Goal: Task Accomplishment & Management: Complete application form

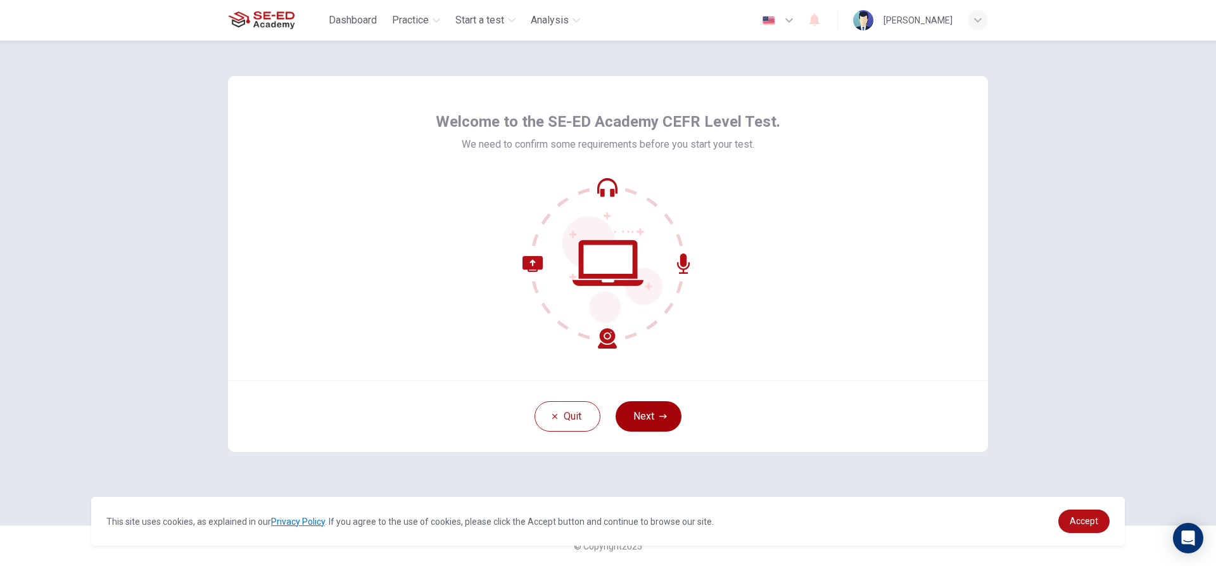
click at [637, 418] on button "Next" at bounding box center [649, 416] width 66 height 30
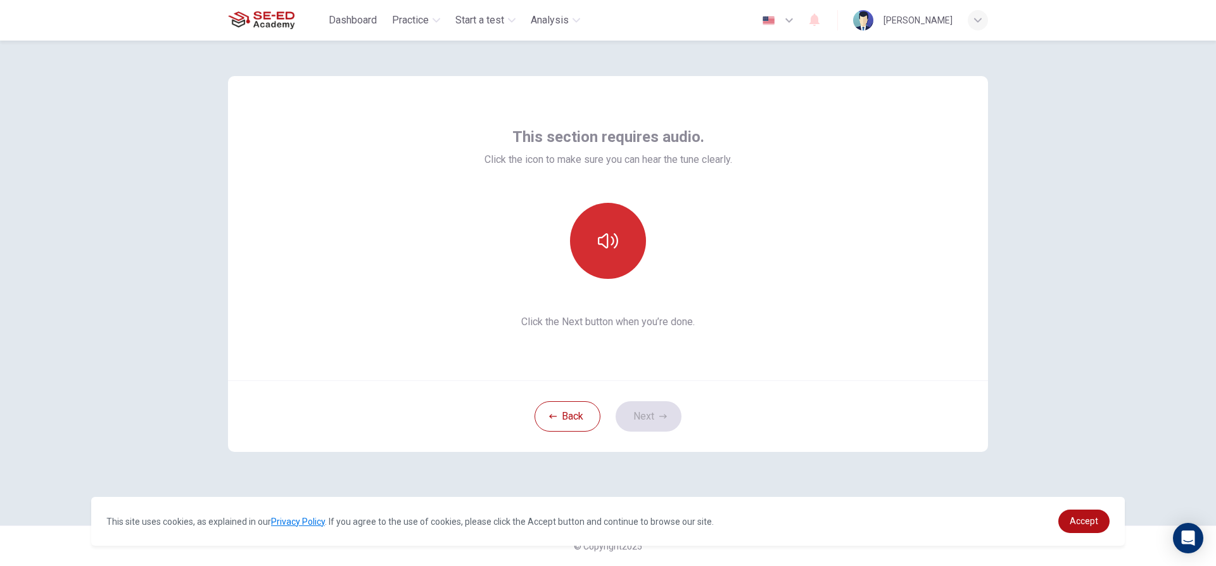
click at [599, 255] on button "button" at bounding box center [608, 241] width 76 height 76
click at [654, 424] on button "Next" at bounding box center [649, 416] width 66 height 30
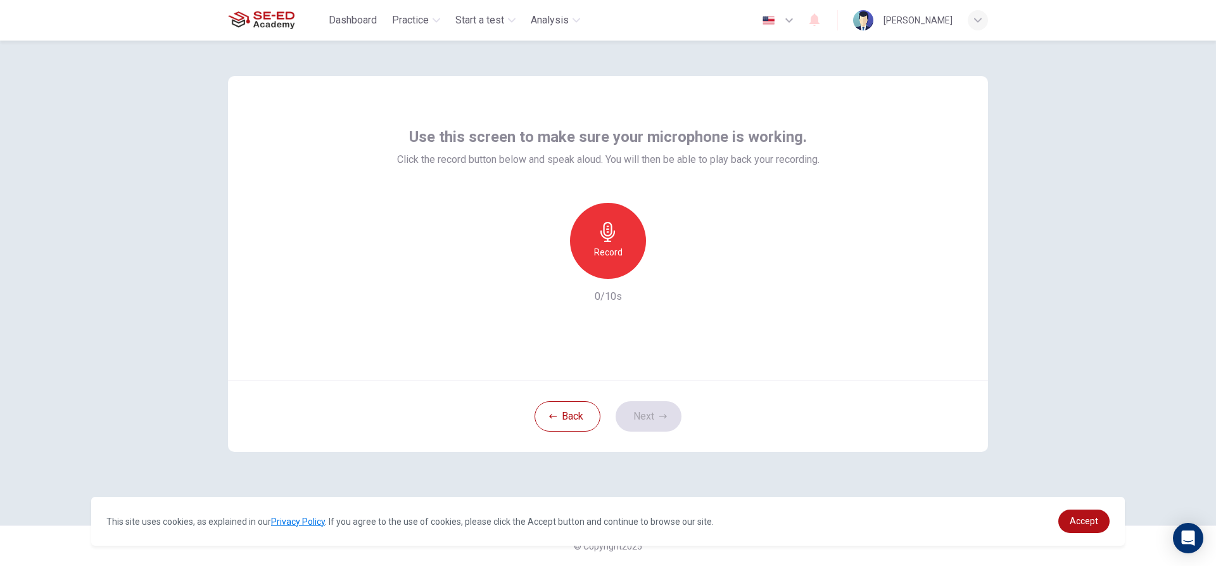
click at [611, 239] on icon "button" at bounding box center [608, 232] width 20 height 20
click at [661, 274] on icon "button" at bounding box center [666, 268] width 13 height 13
click at [662, 379] on div "Use this screen to make sure your microphone is working. Click the record butto…" at bounding box center [608, 228] width 760 height 304
click at [666, 426] on button "Next" at bounding box center [649, 416] width 66 height 30
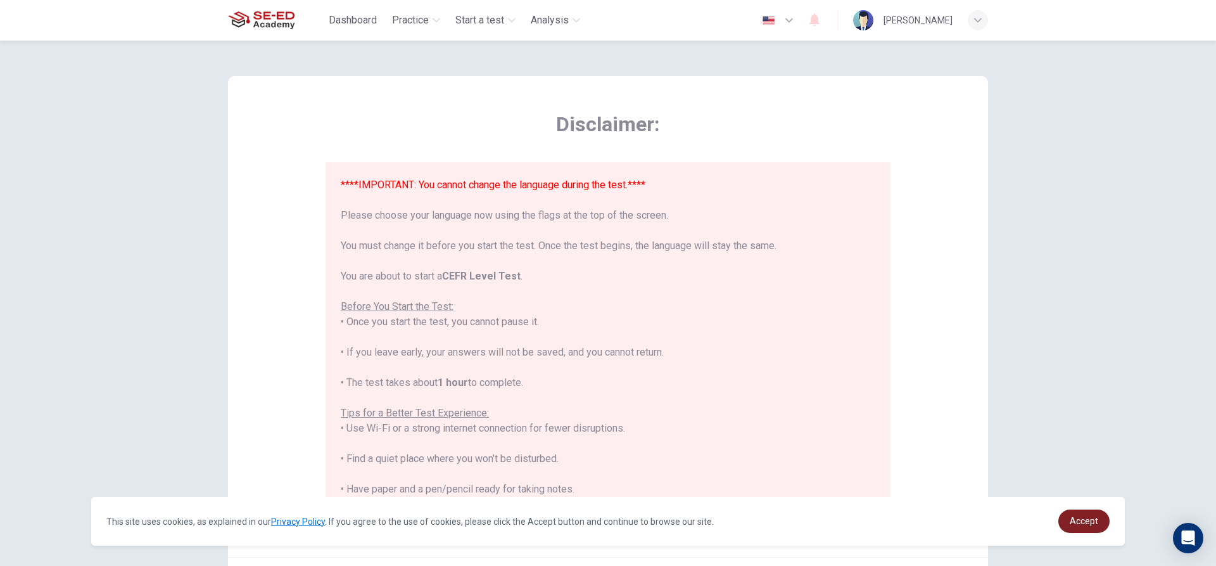
click at [1081, 526] on span "Accept" at bounding box center [1084, 521] width 29 height 10
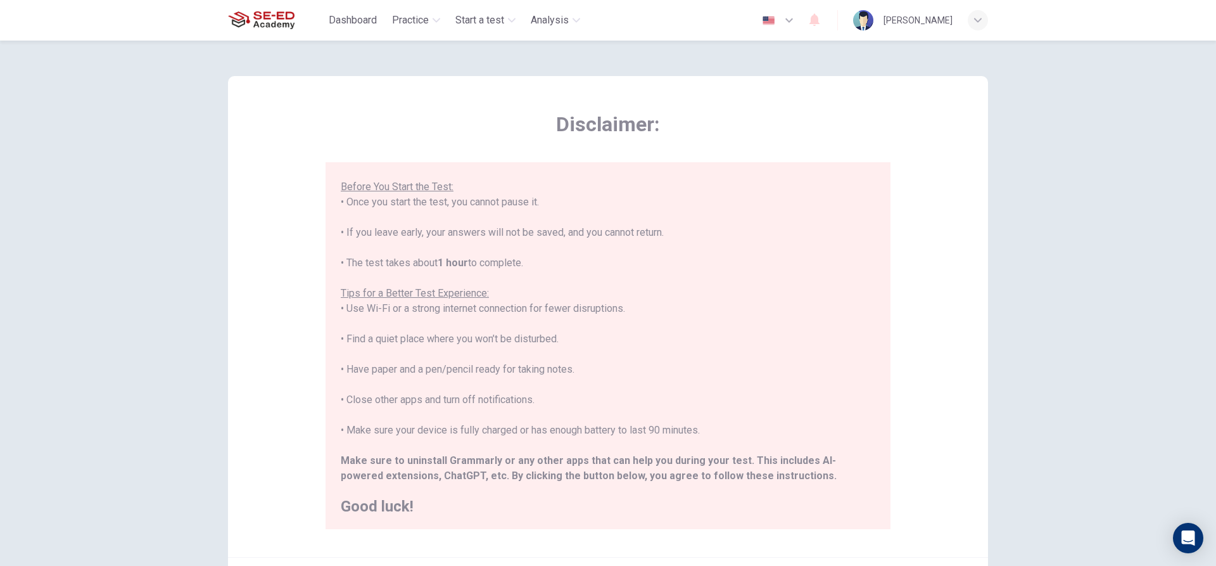
scroll to position [121, 0]
click at [378, 502] on h2 "Good luck!" at bounding box center [608, 504] width 535 height 15
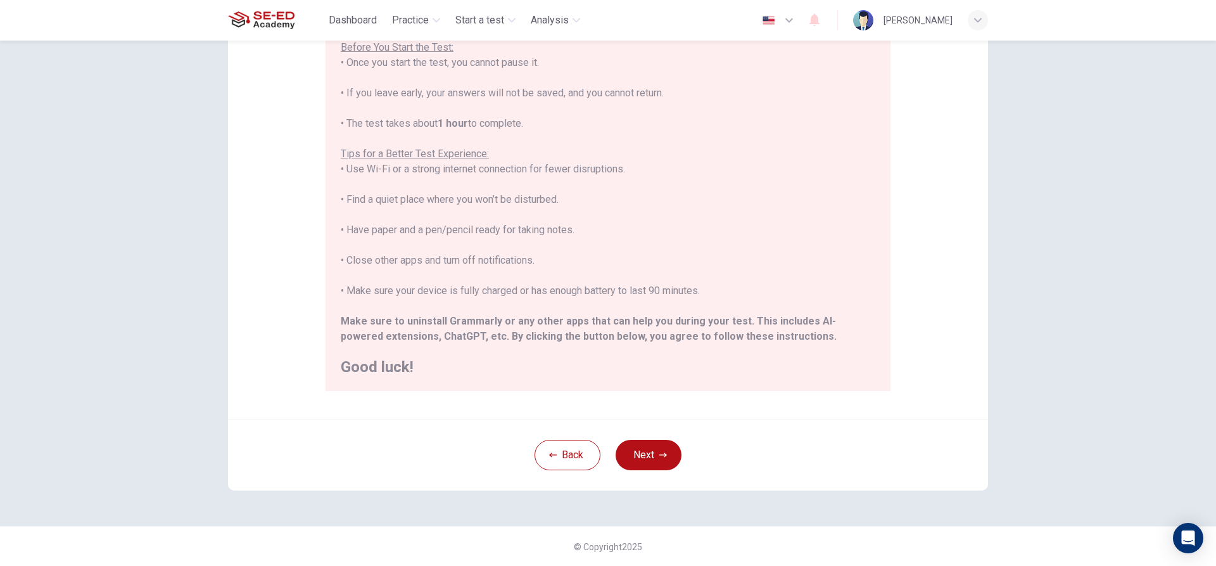
scroll to position [139, 0]
click at [663, 442] on button "Next" at bounding box center [649, 454] width 66 height 30
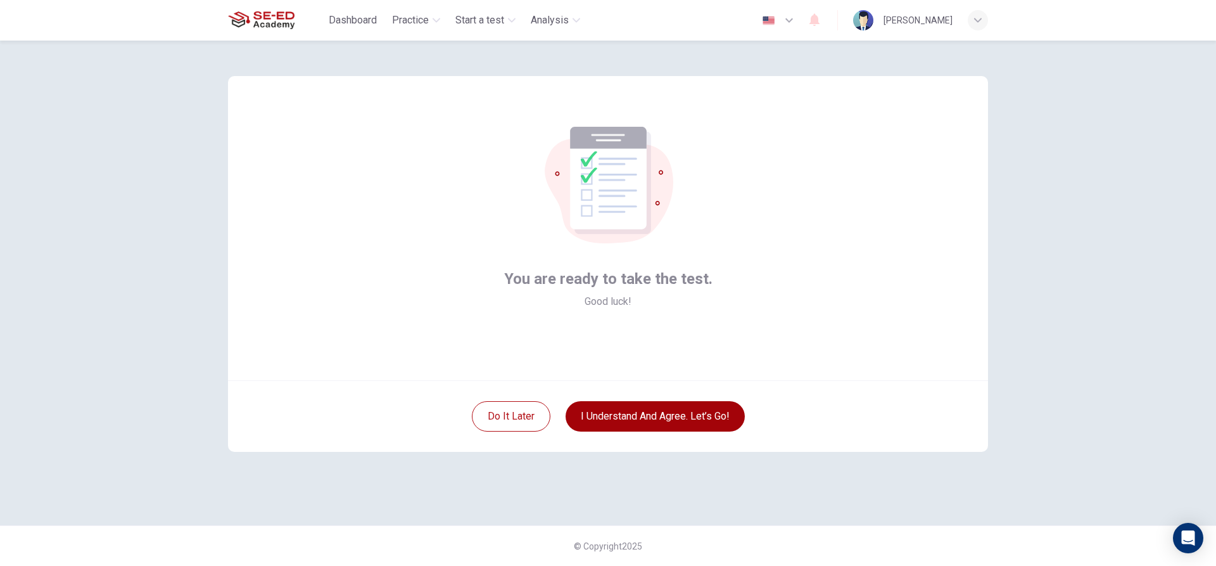
scroll to position [0, 0]
click at [599, 423] on button "I understand and agree. Let’s go!" at bounding box center [655, 416] width 179 height 30
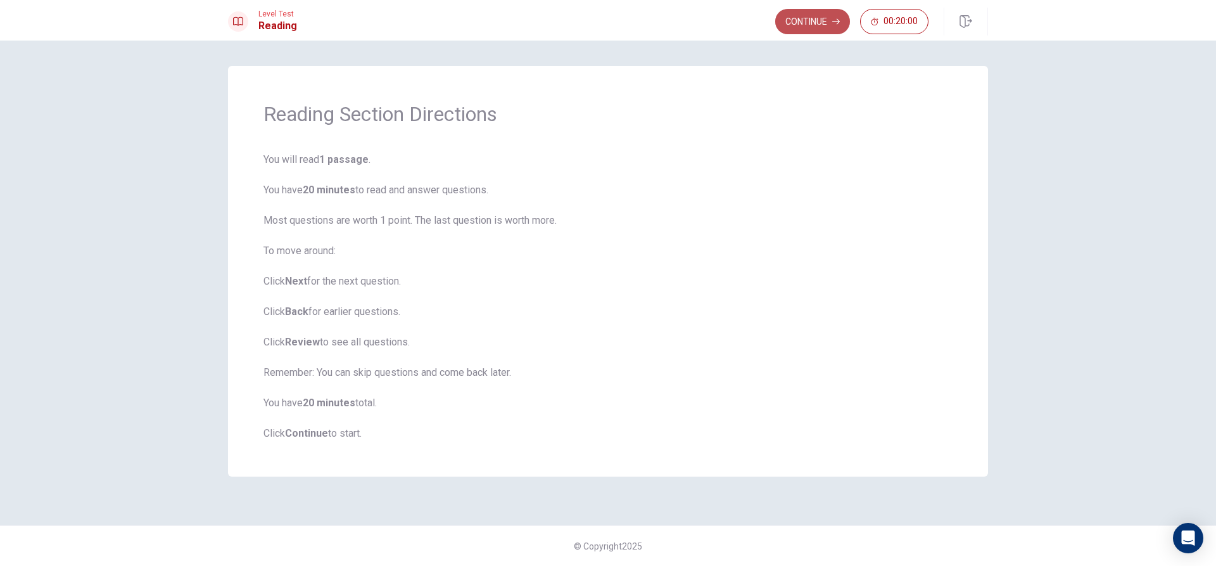
click at [815, 27] on button "Continue" at bounding box center [812, 21] width 75 height 25
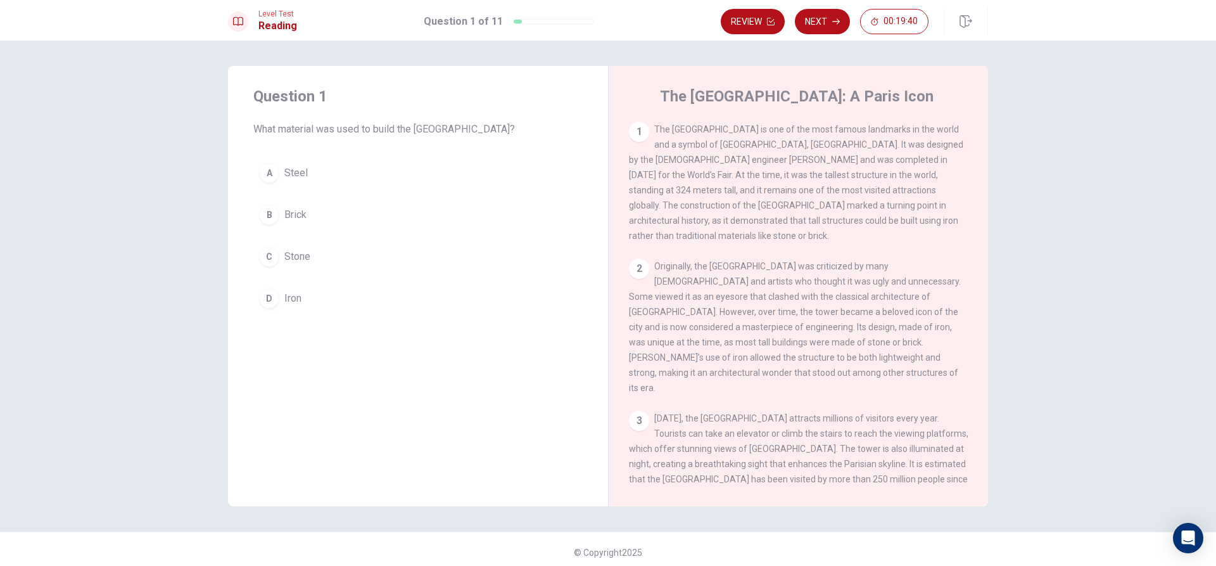
click at [265, 301] on div "D" at bounding box center [269, 298] width 20 height 20
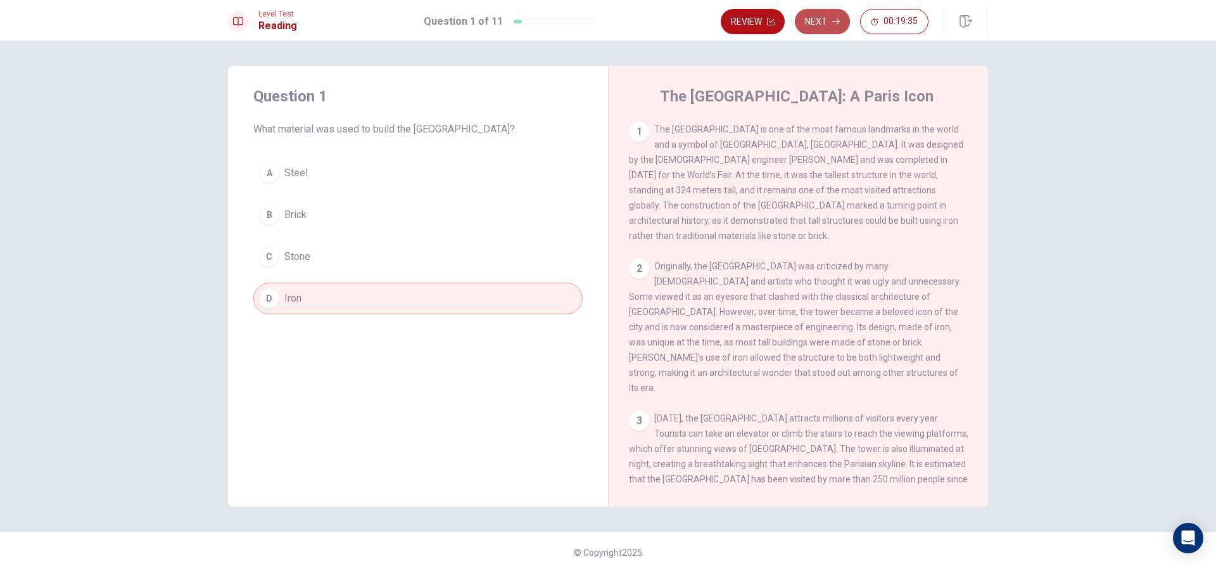
click at [830, 23] on button "Next" at bounding box center [822, 21] width 55 height 25
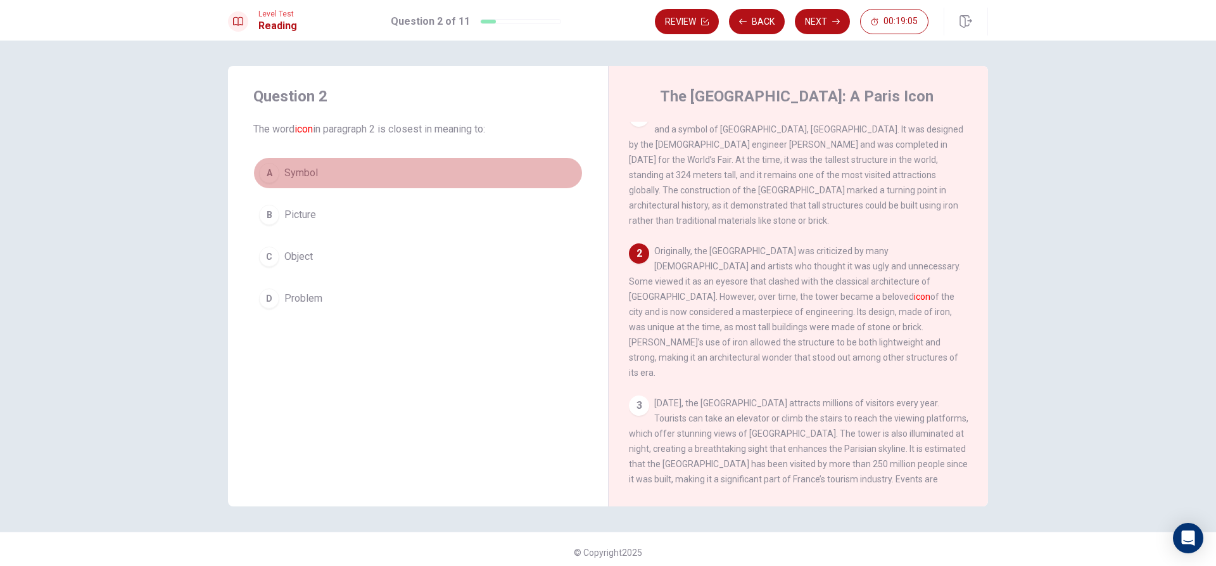
click at [271, 170] on div "A" at bounding box center [269, 173] width 20 height 20
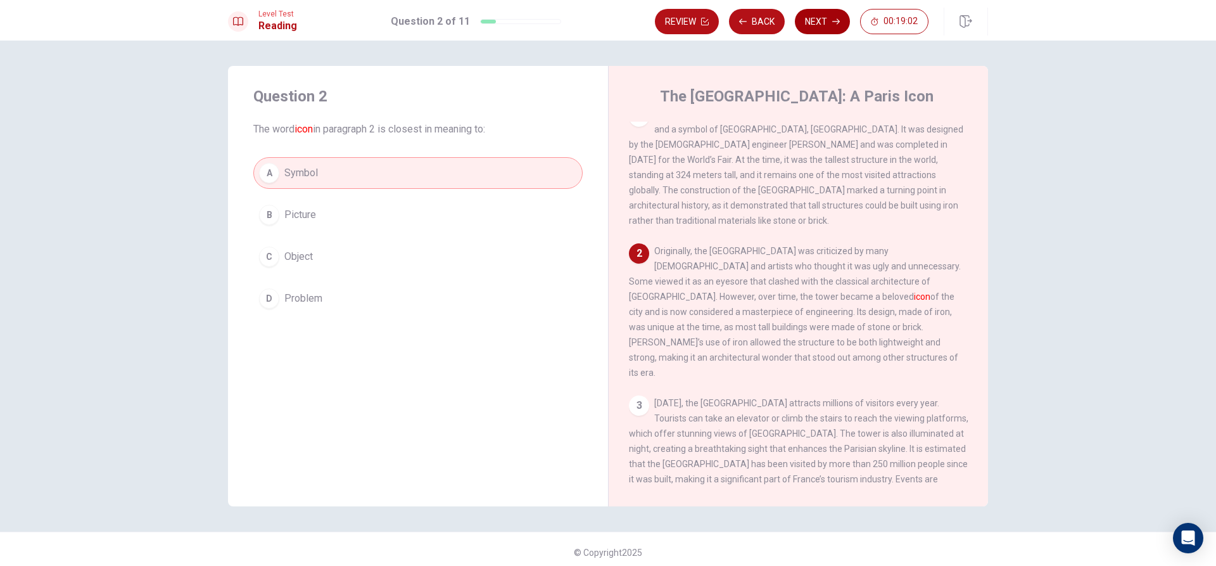
click at [834, 27] on button "Next" at bounding box center [822, 21] width 55 height 25
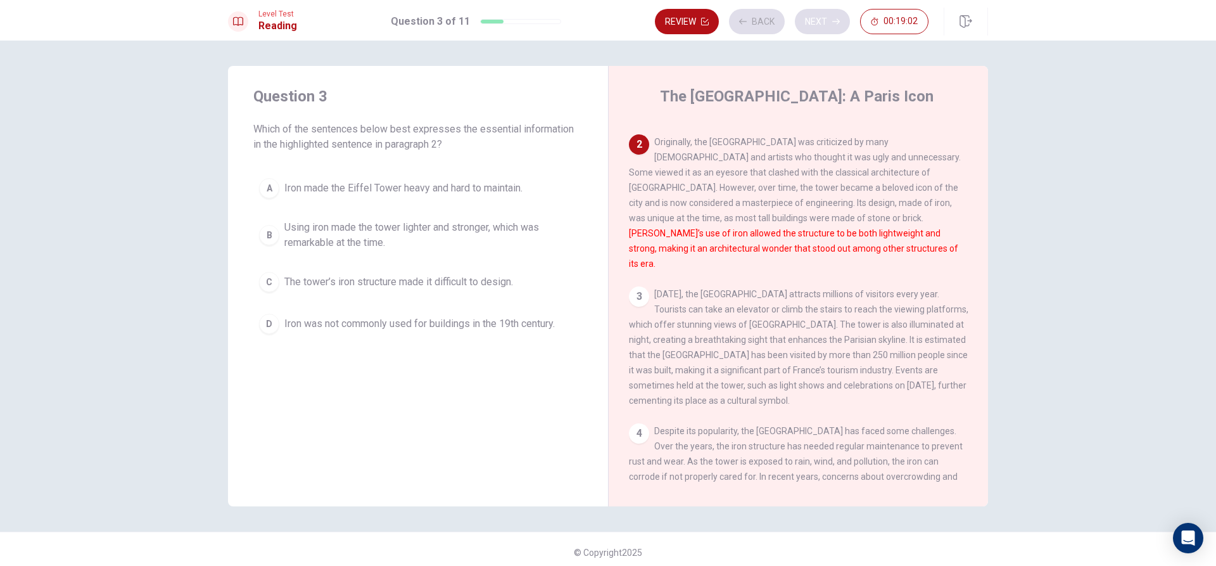
scroll to position [126, 0]
click at [268, 238] on div "B" at bounding box center [269, 235] width 20 height 20
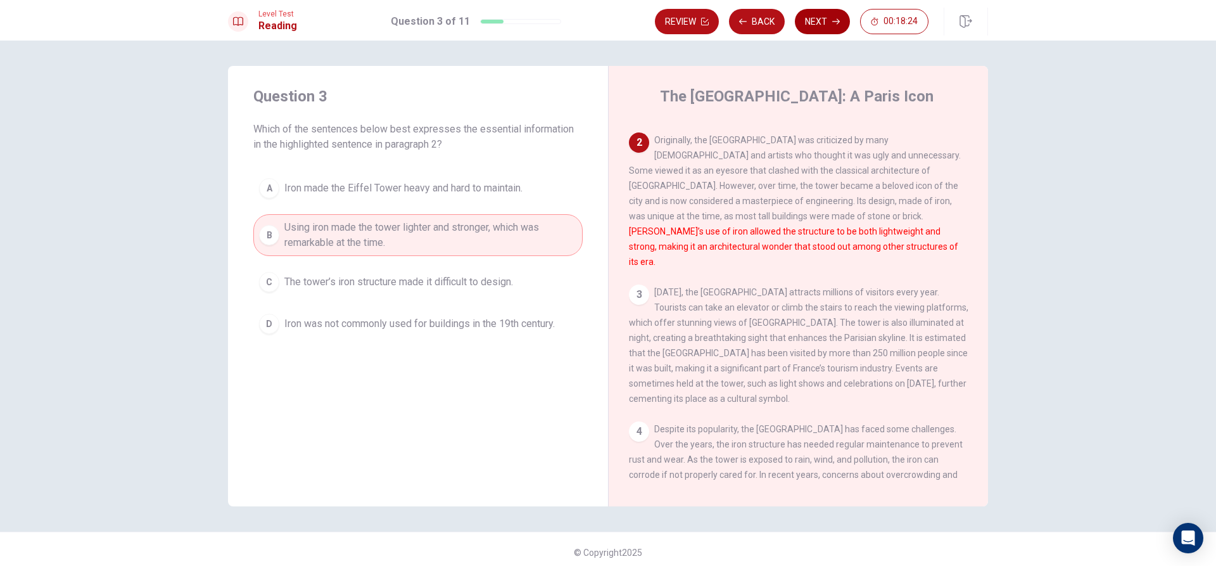
click at [829, 23] on button "Next" at bounding box center [822, 21] width 55 height 25
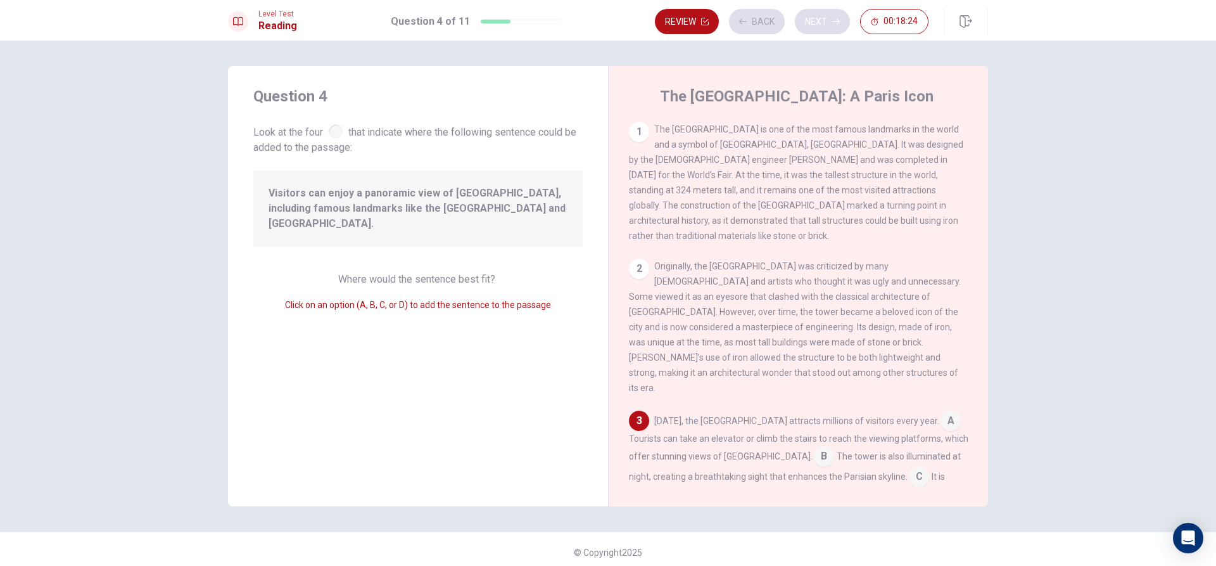
scroll to position [172, 0]
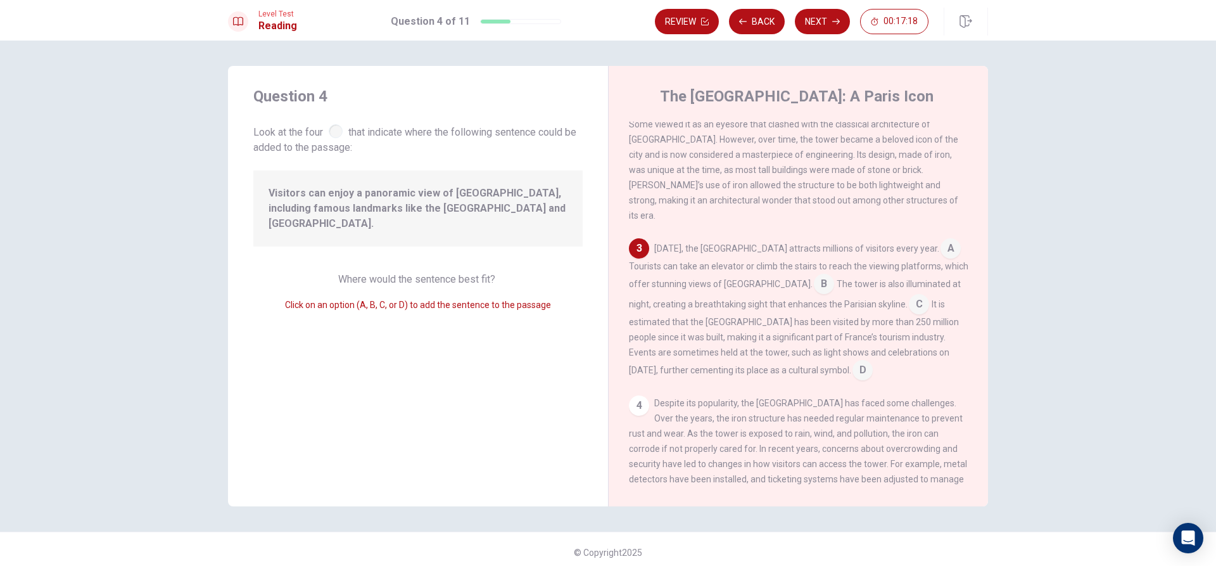
click at [814, 275] on input at bounding box center [824, 285] width 20 height 20
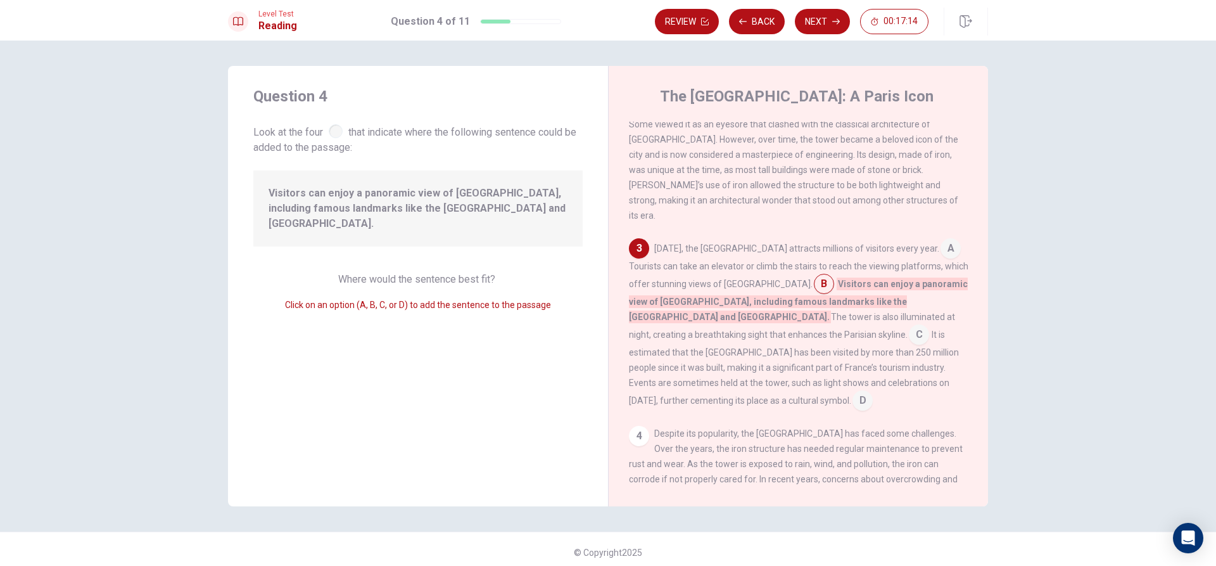
click at [941, 239] on input at bounding box center [951, 249] width 20 height 20
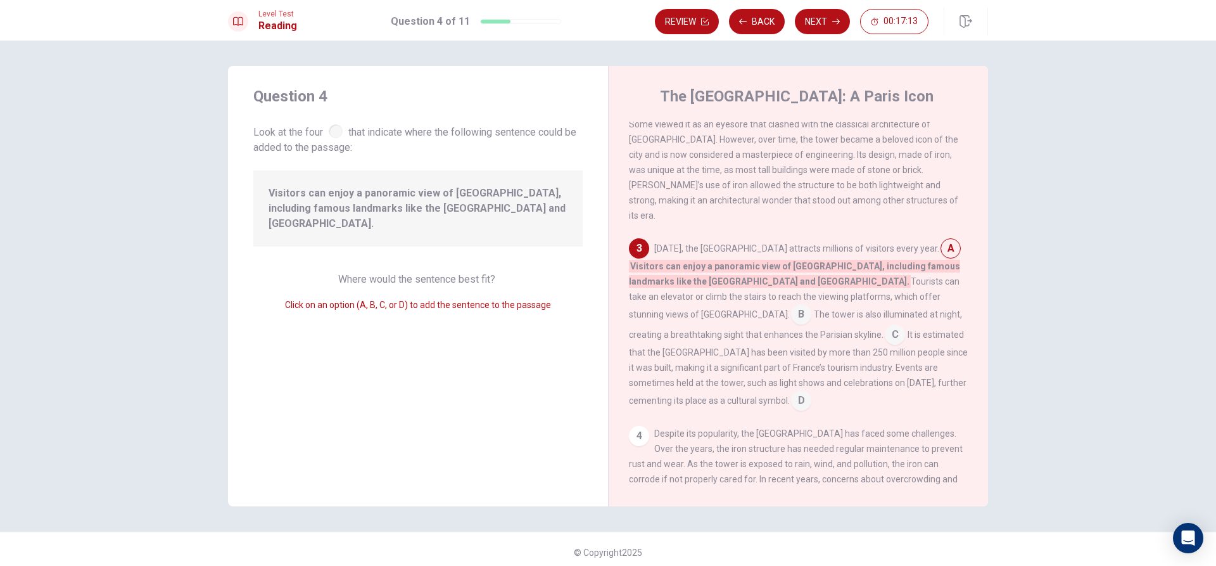
click at [812, 392] on input at bounding box center [801, 402] width 20 height 20
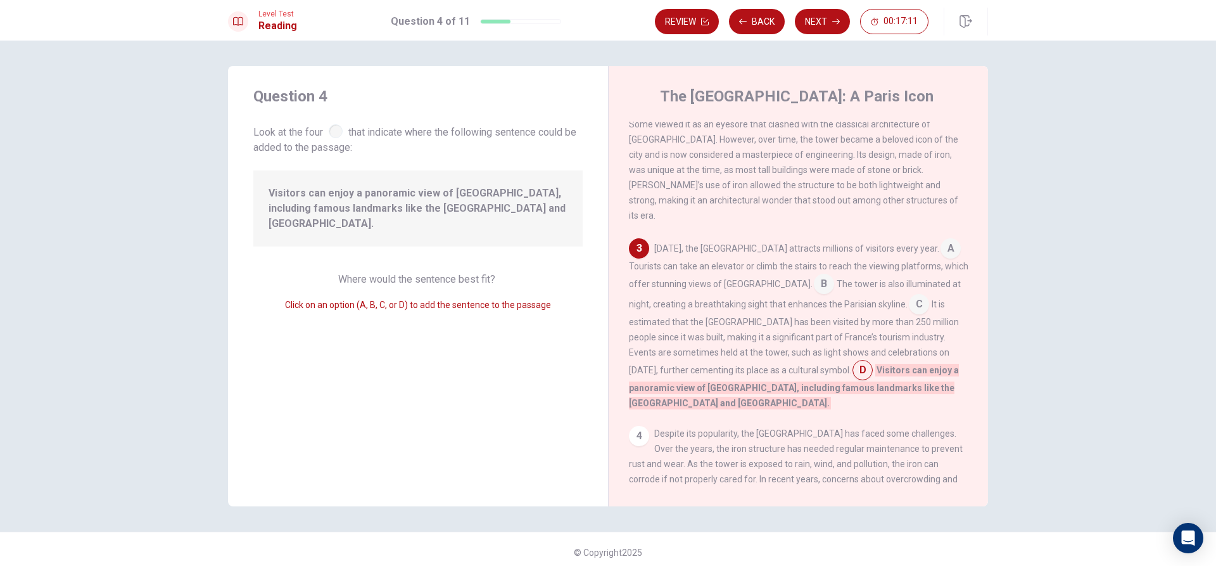
click at [853, 361] on input at bounding box center [863, 371] width 20 height 20
click at [909, 295] on input at bounding box center [919, 305] width 20 height 20
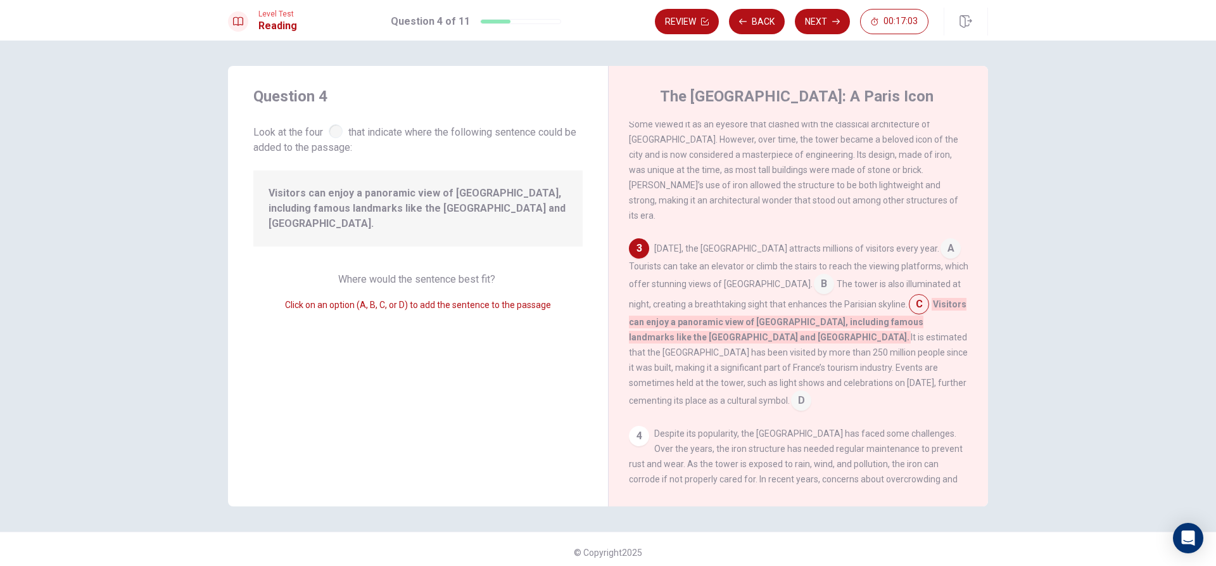
click at [941, 239] on input at bounding box center [951, 249] width 20 height 20
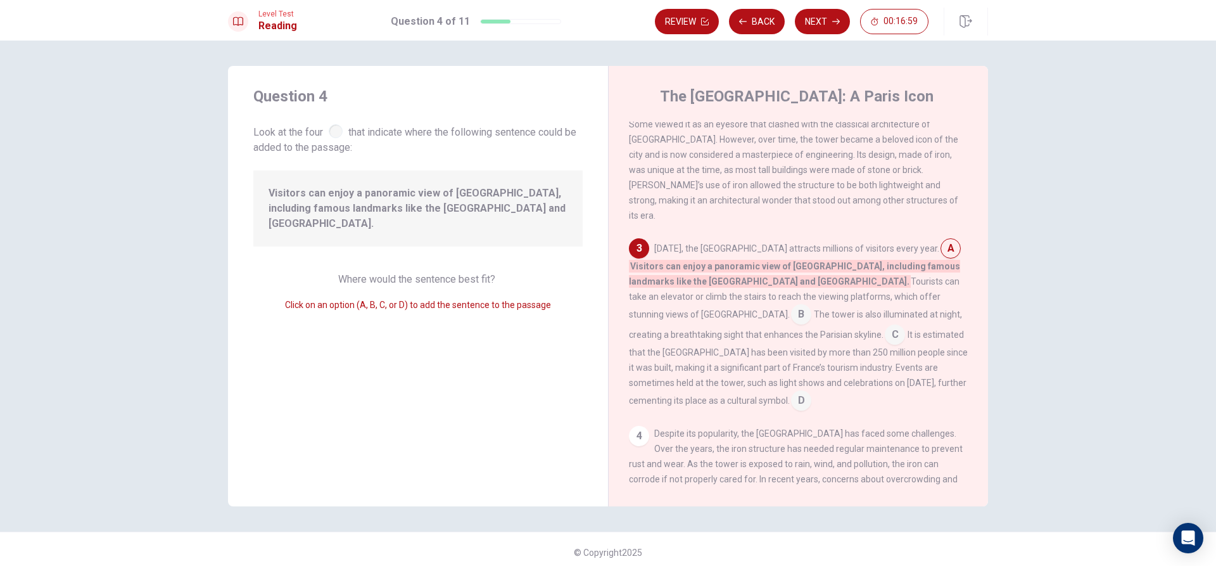
click at [941, 239] on input at bounding box center [951, 249] width 20 height 20
click at [603, 229] on div "Question 4 Look at the four that indicate where the following sentence could be…" at bounding box center [418, 286] width 380 height 440
click at [812, 305] on input at bounding box center [801, 315] width 20 height 20
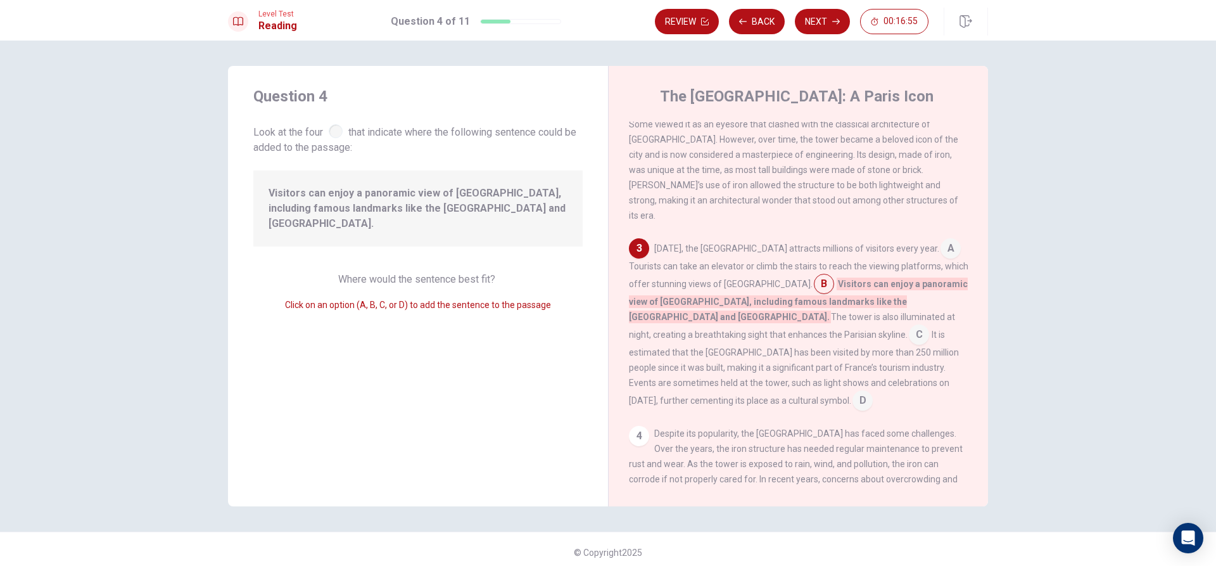
click at [941, 239] on input at bounding box center [951, 249] width 20 height 20
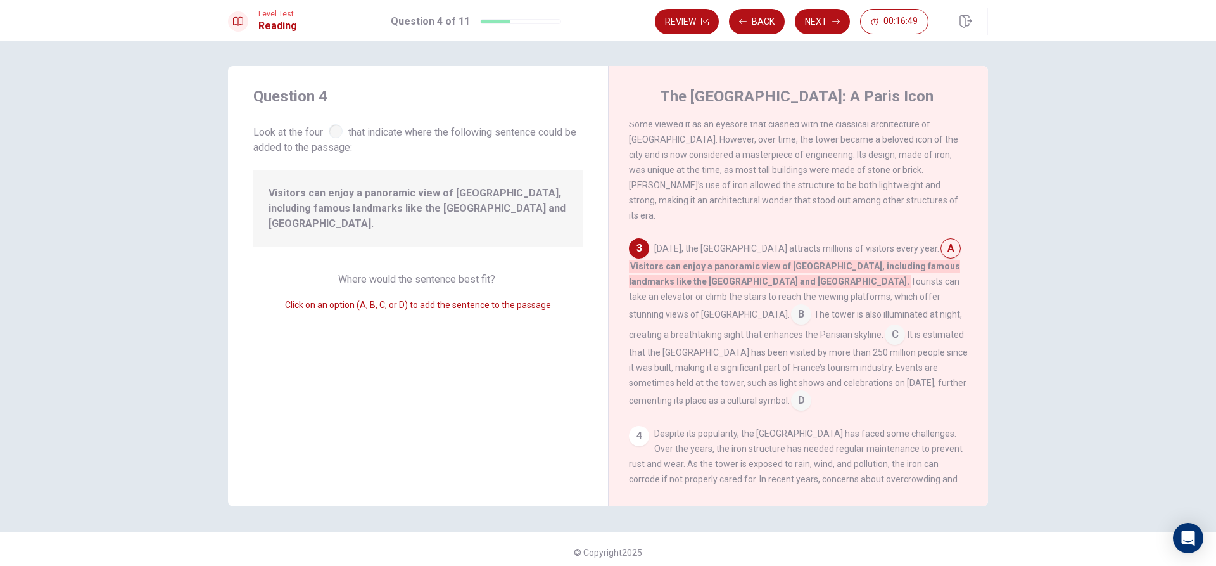
click at [855, 284] on div "[DATE], the [GEOGRAPHIC_DATA] attracts millions of visitors every year. A Visit…" at bounding box center [799, 324] width 340 height 172
click at [812, 305] on input at bounding box center [801, 315] width 20 height 20
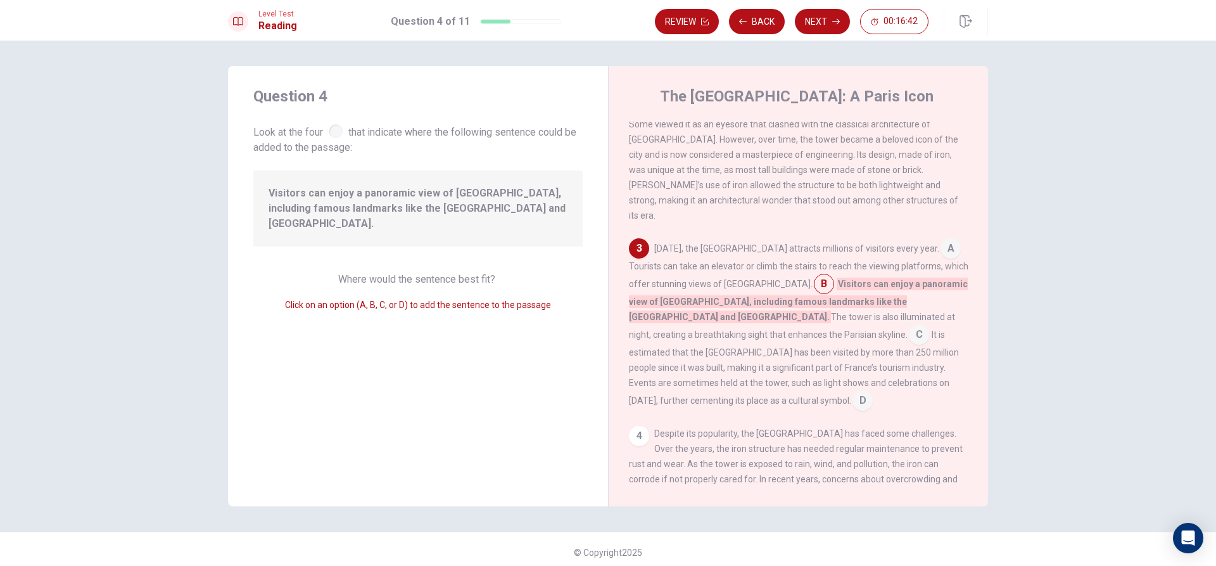
click at [909, 326] on input at bounding box center [919, 336] width 20 height 20
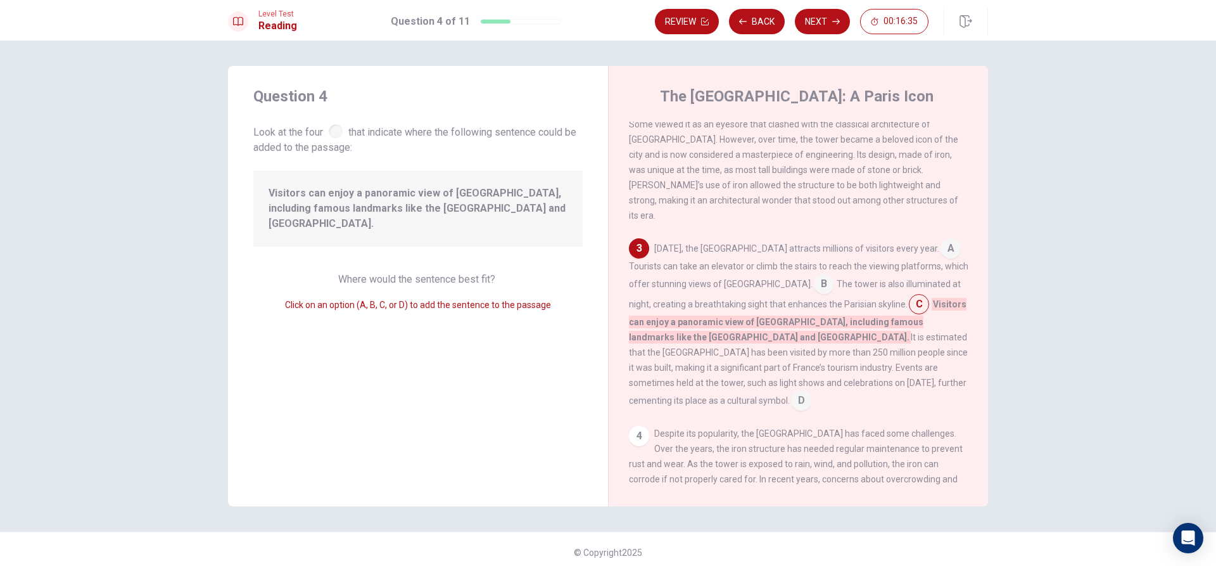
click at [814, 275] on input at bounding box center [824, 285] width 20 height 20
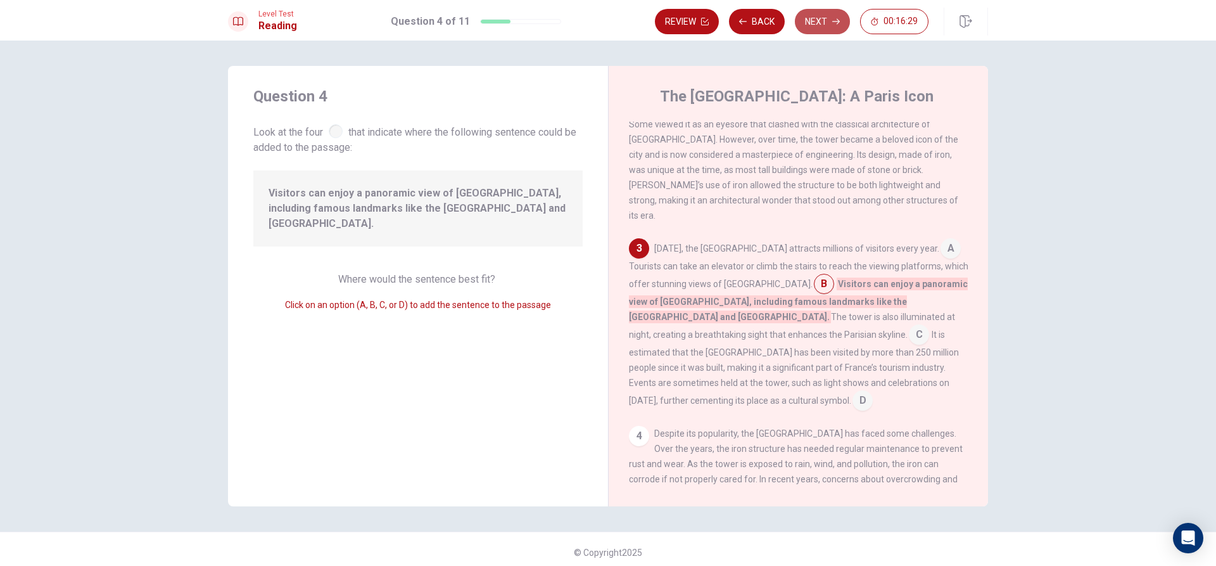
click at [826, 30] on button "Next" at bounding box center [822, 21] width 55 height 25
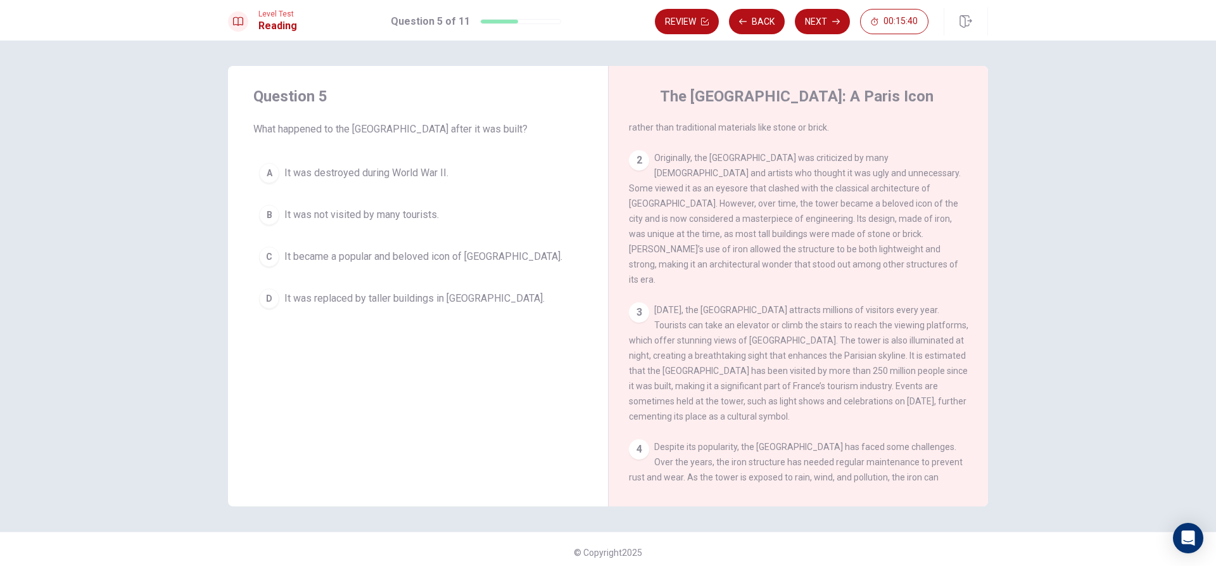
scroll to position [127, 0]
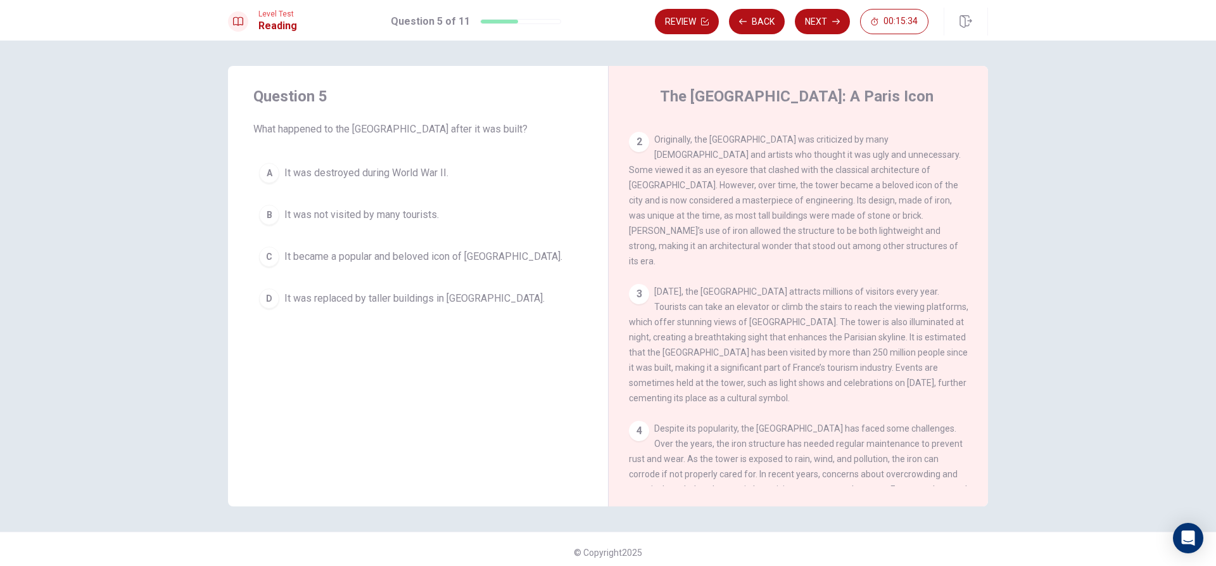
click at [262, 246] on button "C It became a popular and beloved icon of [GEOGRAPHIC_DATA]." at bounding box center [417, 257] width 329 height 32
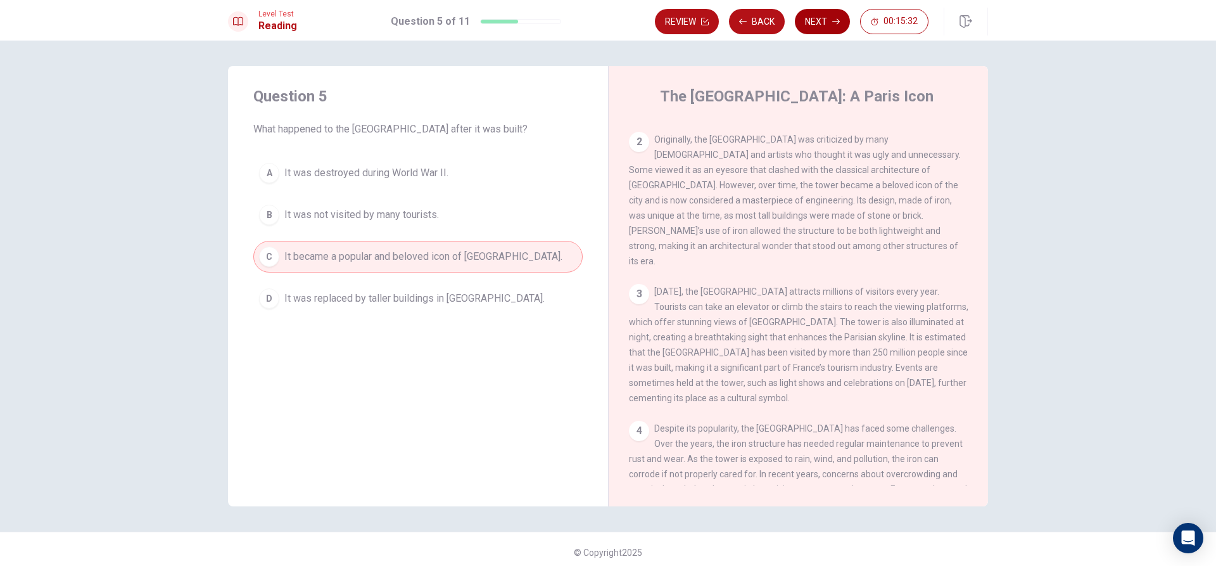
click at [832, 13] on button "Next" at bounding box center [822, 21] width 55 height 25
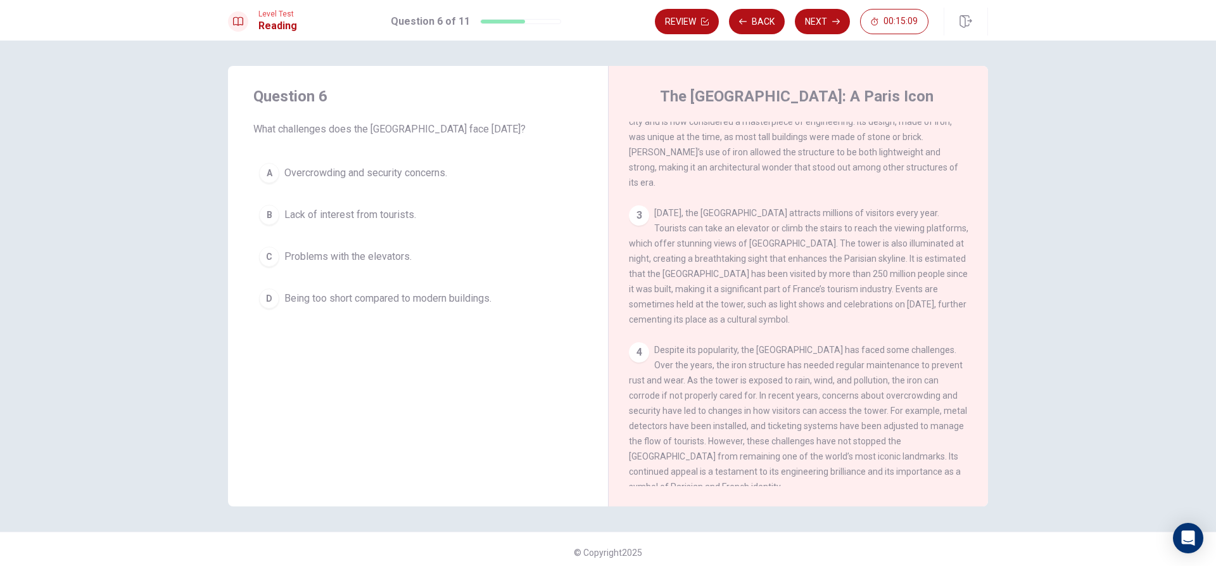
scroll to position [219, 0]
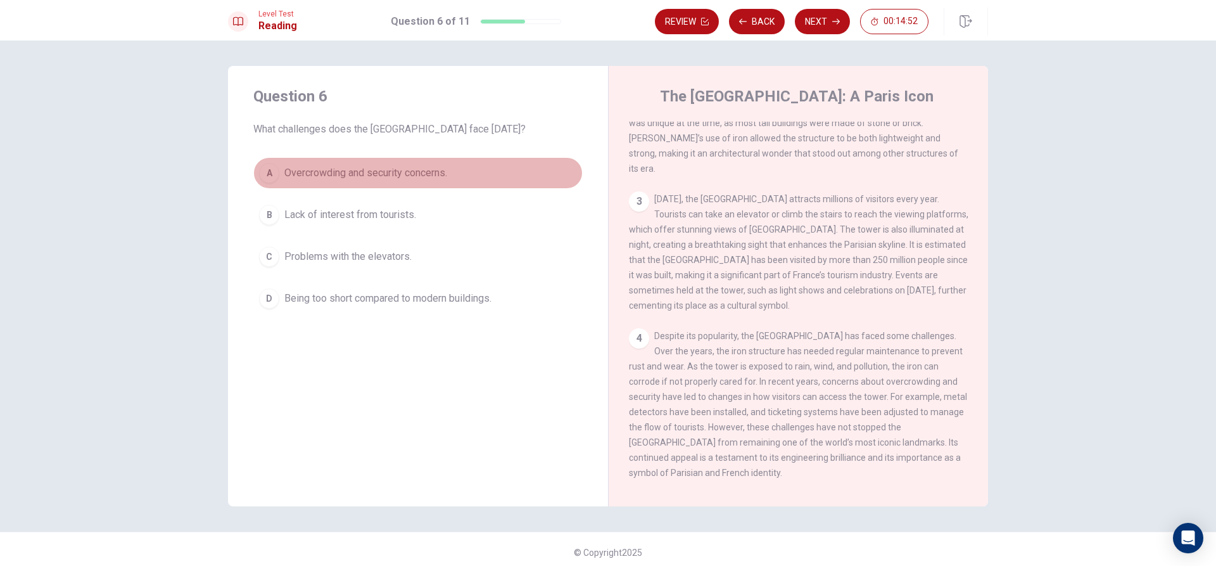
click at [274, 185] on button "A Overcrowding and security concerns." at bounding box center [417, 173] width 329 height 32
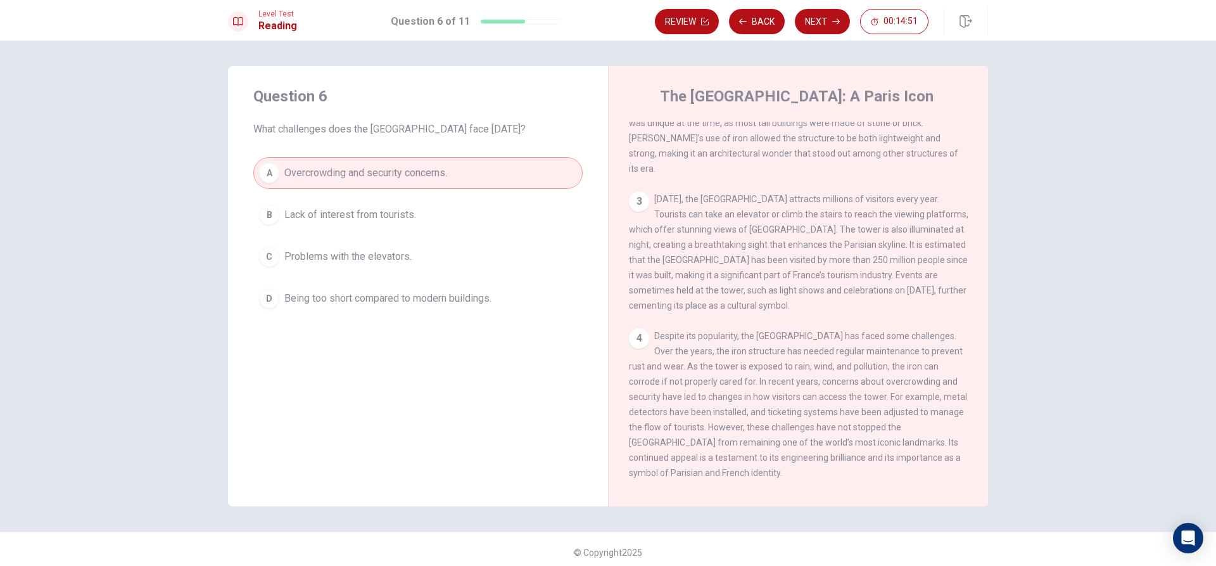
click at [827, 17] on button "Next" at bounding box center [822, 21] width 55 height 25
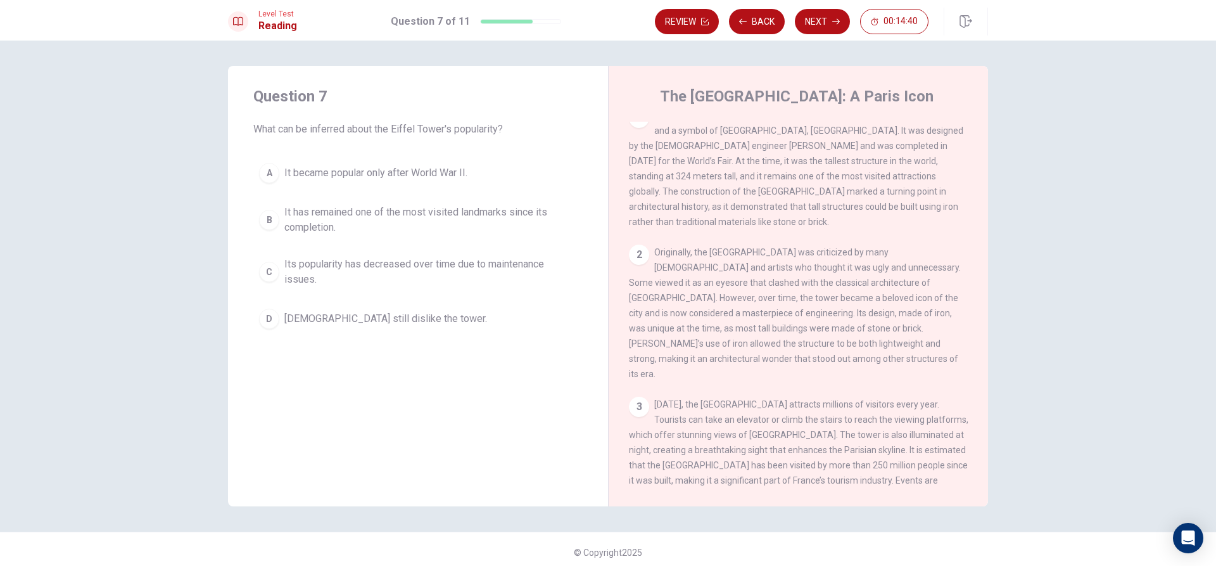
scroll to position [0, 0]
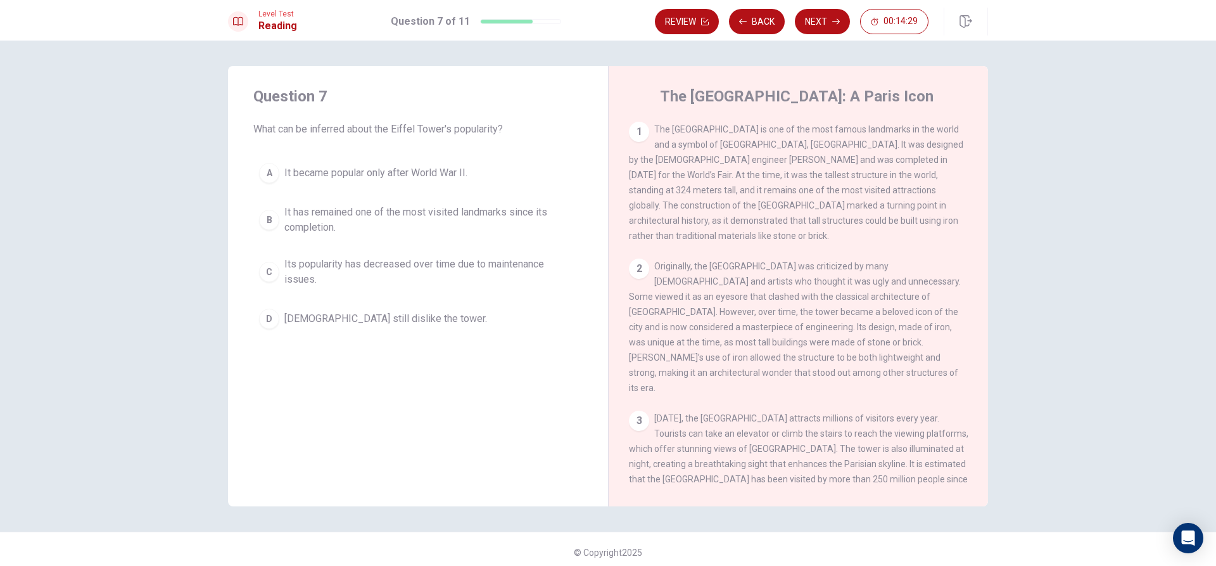
click at [266, 214] on div "B" at bounding box center [269, 220] width 20 height 20
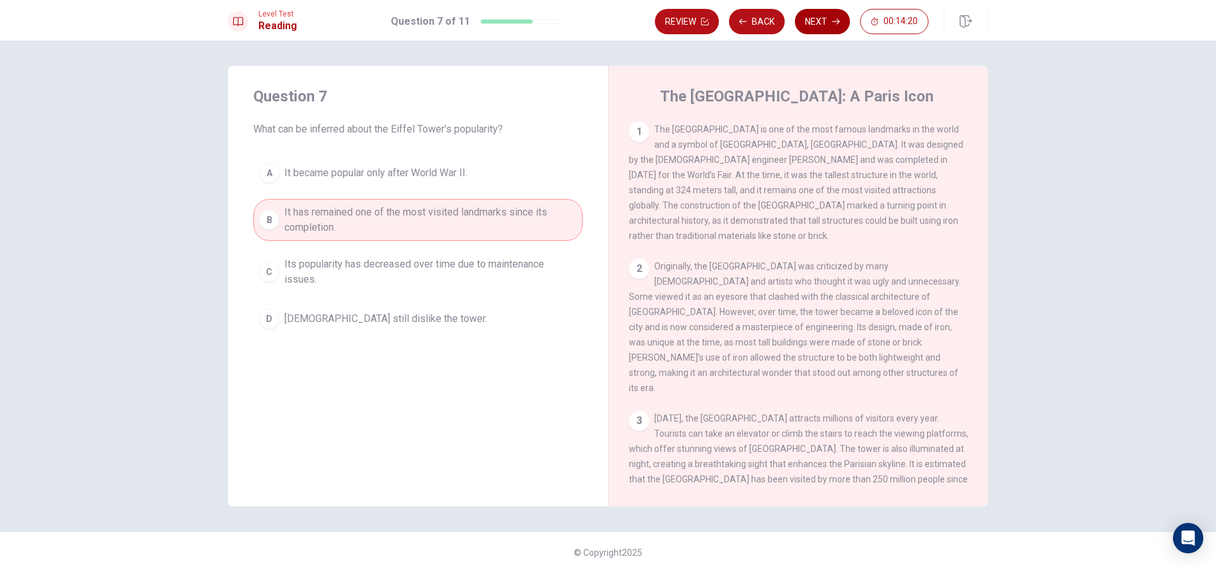
click at [824, 21] on button "Next" at bounding box center [822, 21] width 55 height 25
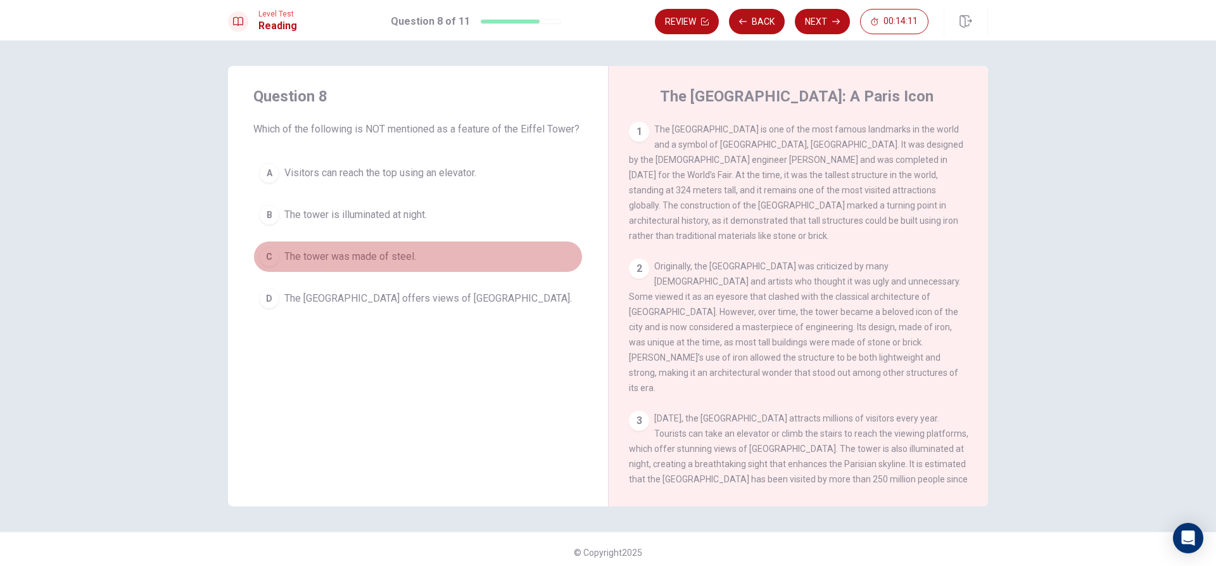
click at [457, 246] on button "C The tower was made of steel." at bounding box center [417, 257] width 329 height 32
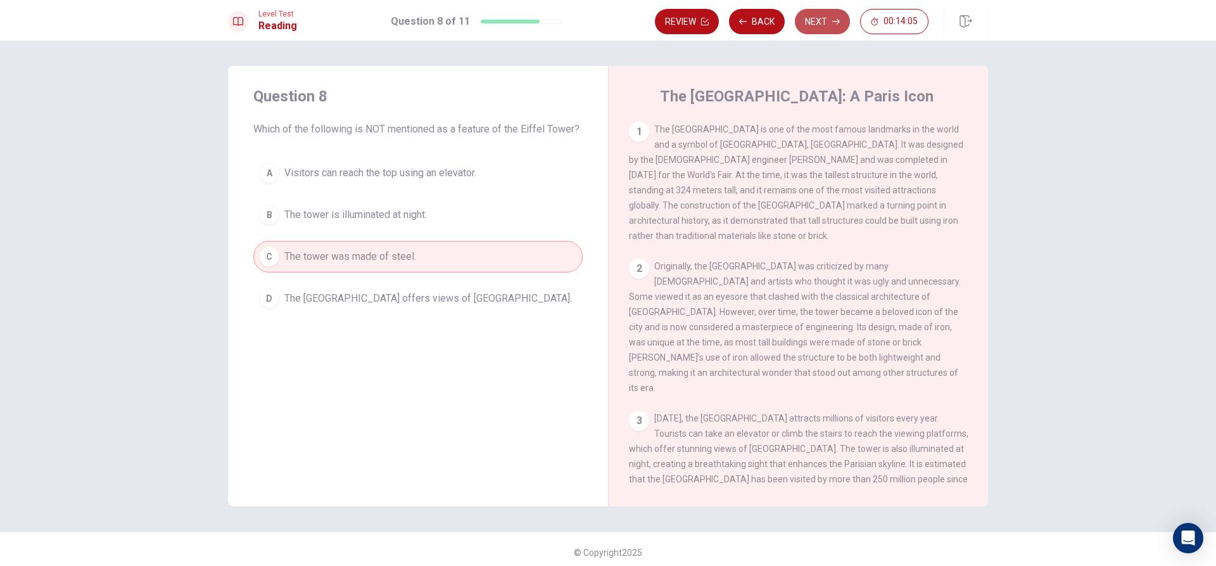
click at [817, 14] on button "Next" at bounding box center [822, 21] width 55 height 25
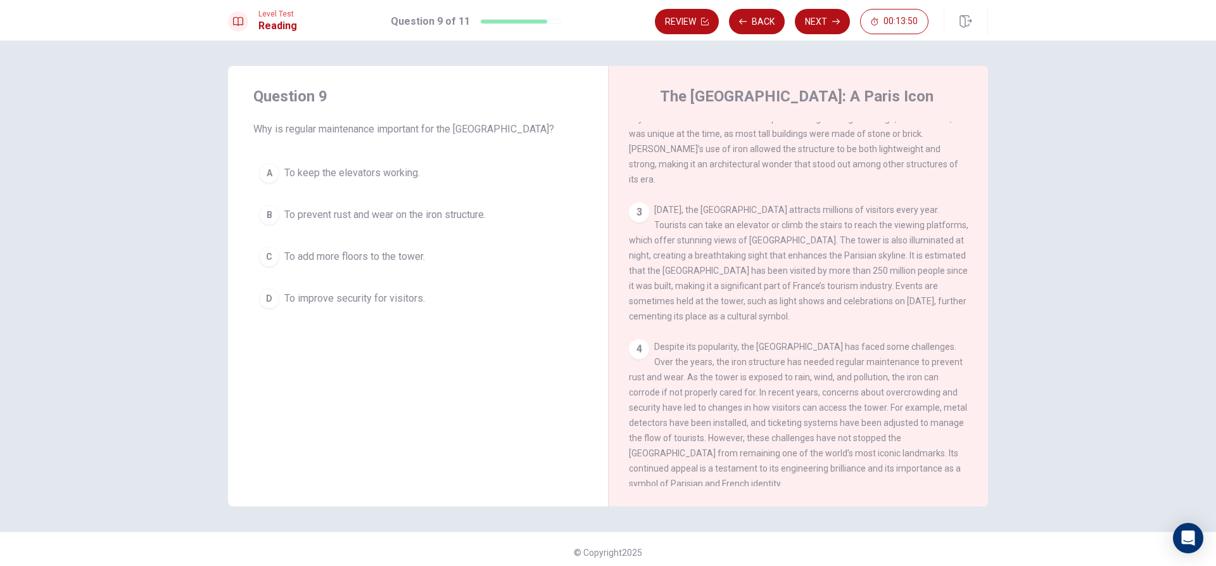
scroll to position [219, 0]
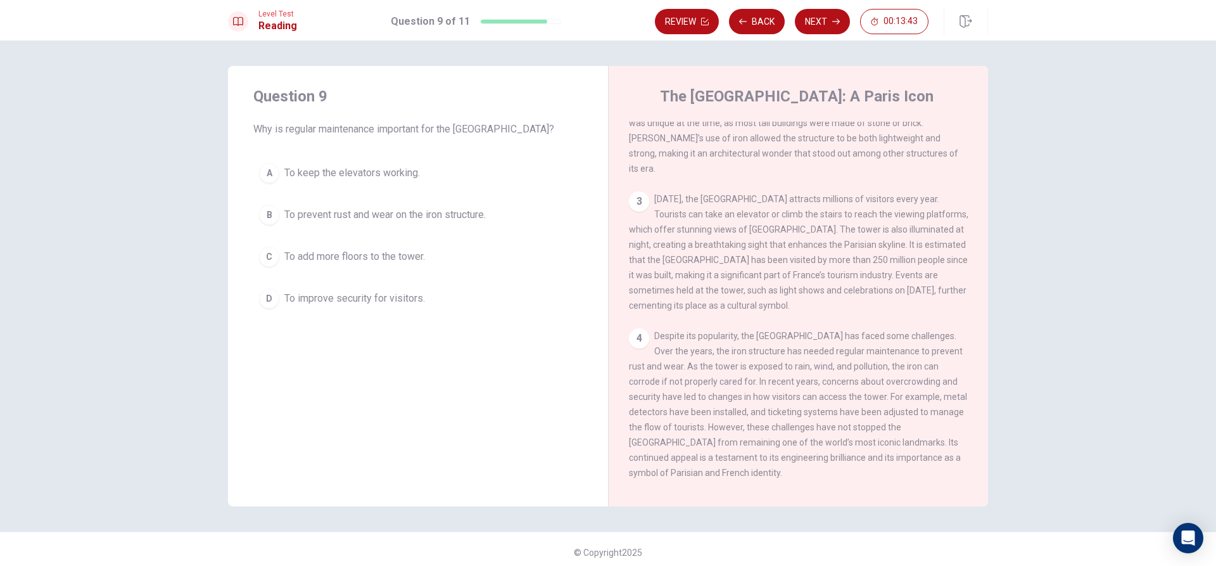
click at [486, 216] on span "To prevent rust and wear on the iron structure." at bounding box center [384, 214] width 201 height 15
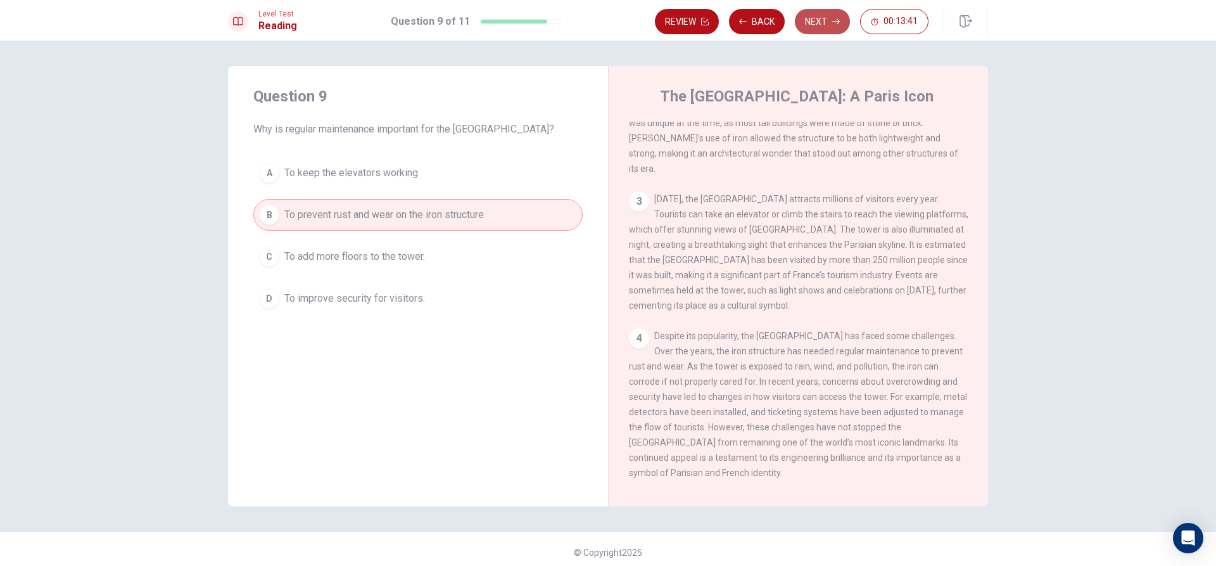
click at [824, 16] on button "Next" at bounding box center [822, 21] width 55 height 25
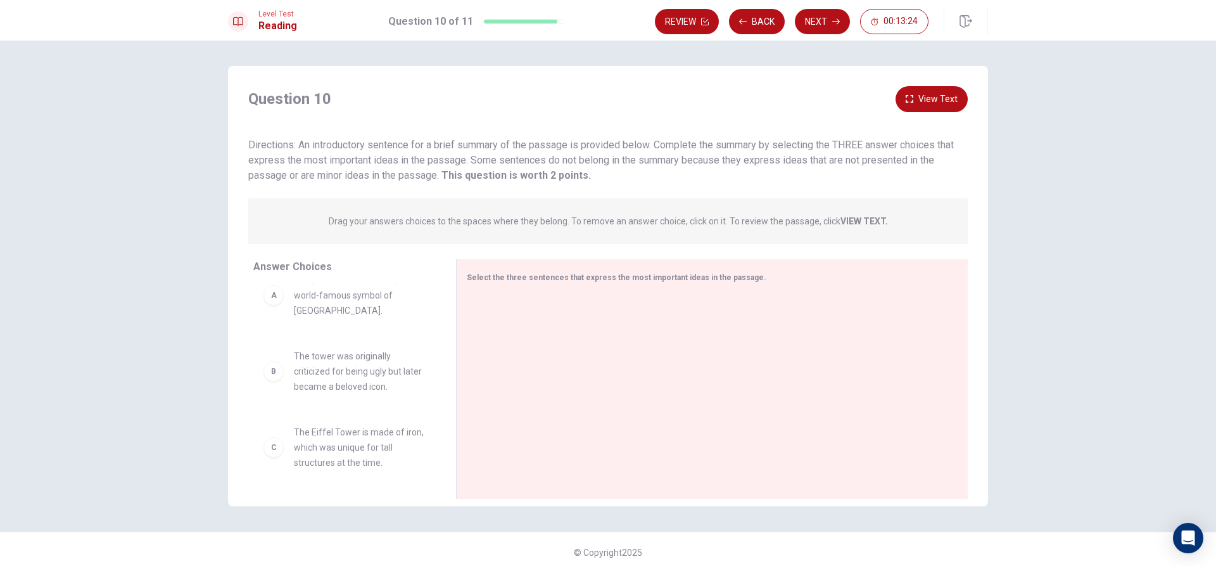
scroll to position [0, 0]
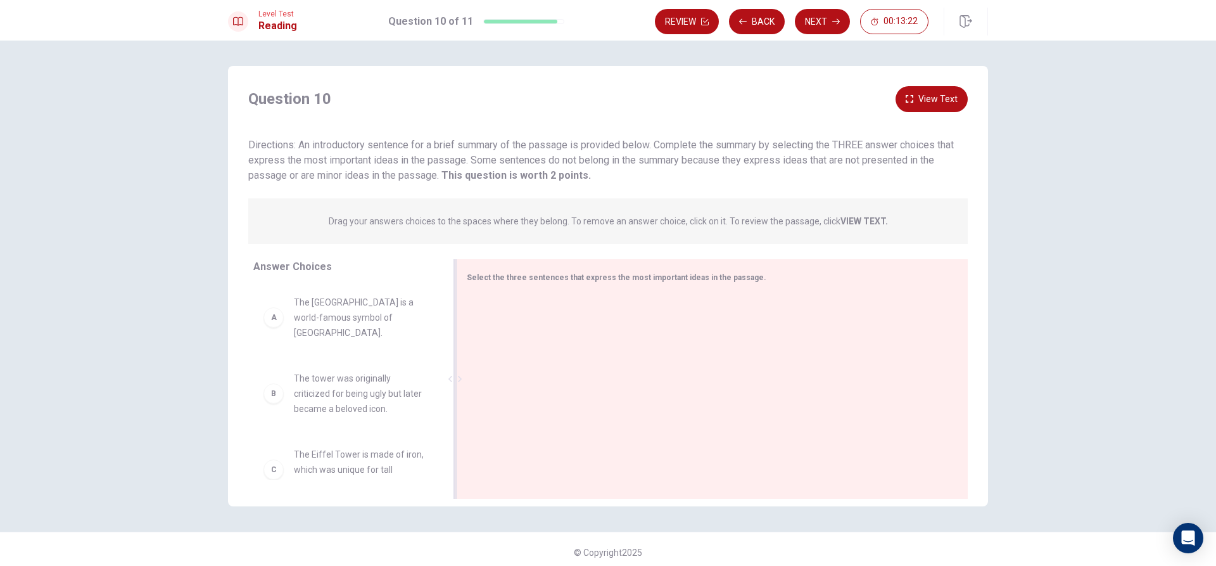
click at [531, 273] on span "Select the three sentences that express the most important ideas in the passage." at bounding box center [617, 277] width 300 height 9
click at [294, 319] on span "The [GEOGRAPHIC_DATA] is a world-famous symbol of [GEOGRAPHIC_DATA]." at bounding box center [360, 318] width 132 height 46
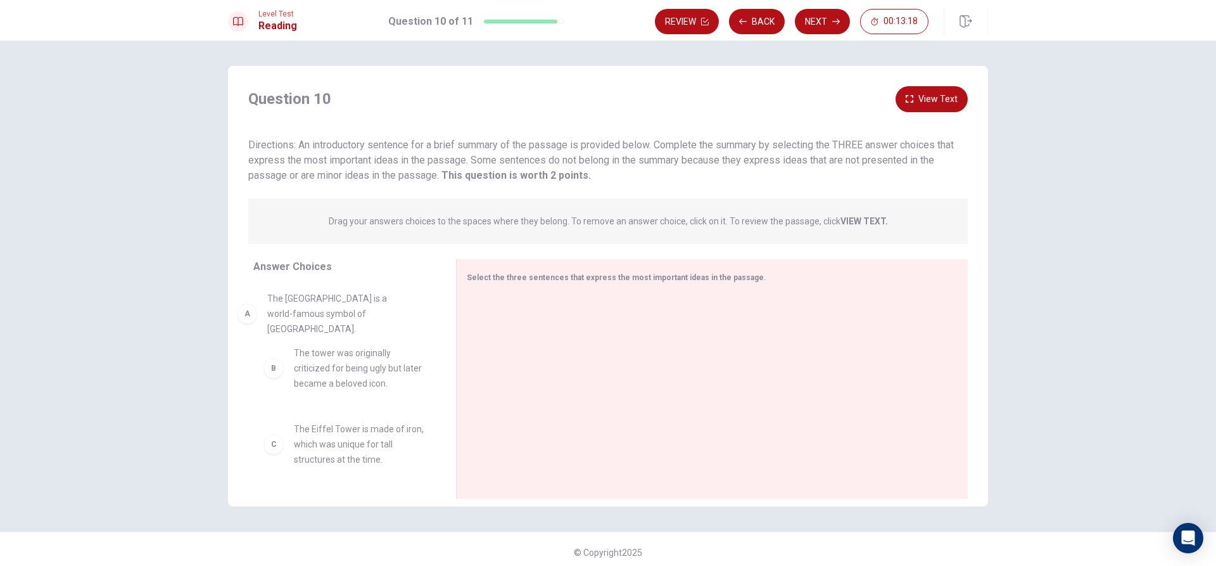
drag, startPoint x: 271, startPoint y: 312, endPoint x: 256, endPoint y: 309, distance: 15.1
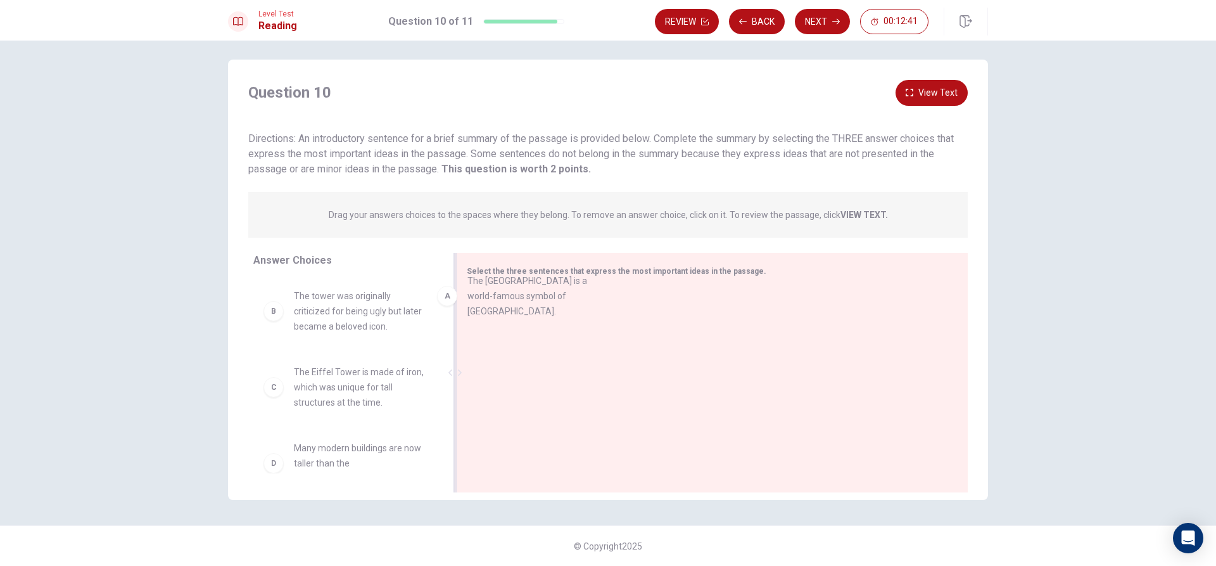
drag, startPoint x: 402, startPoint y: 313, endPoint x: 604, endPoint y: 285, distance: 204.0
drag, startPoint x: 298, startPoint y: 310, endPoint x: 547, endPoint y: 275, distance: 251.4
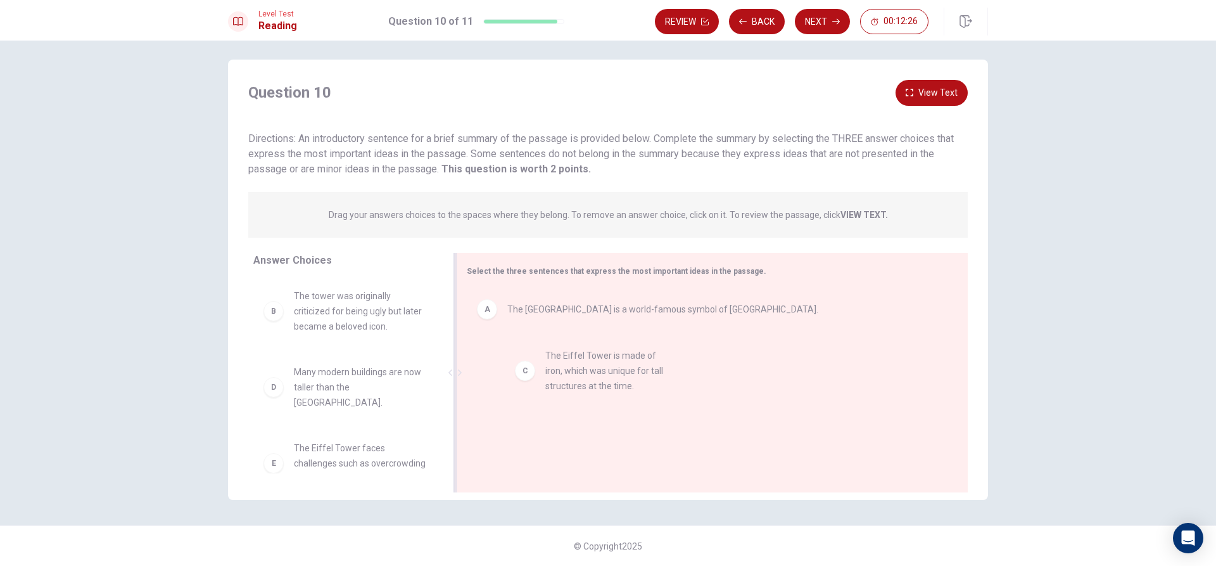
drag, startPoint x: 362, startPoint y: 393, endPoint x: 585, endPoint y: 370, distance: 223.6
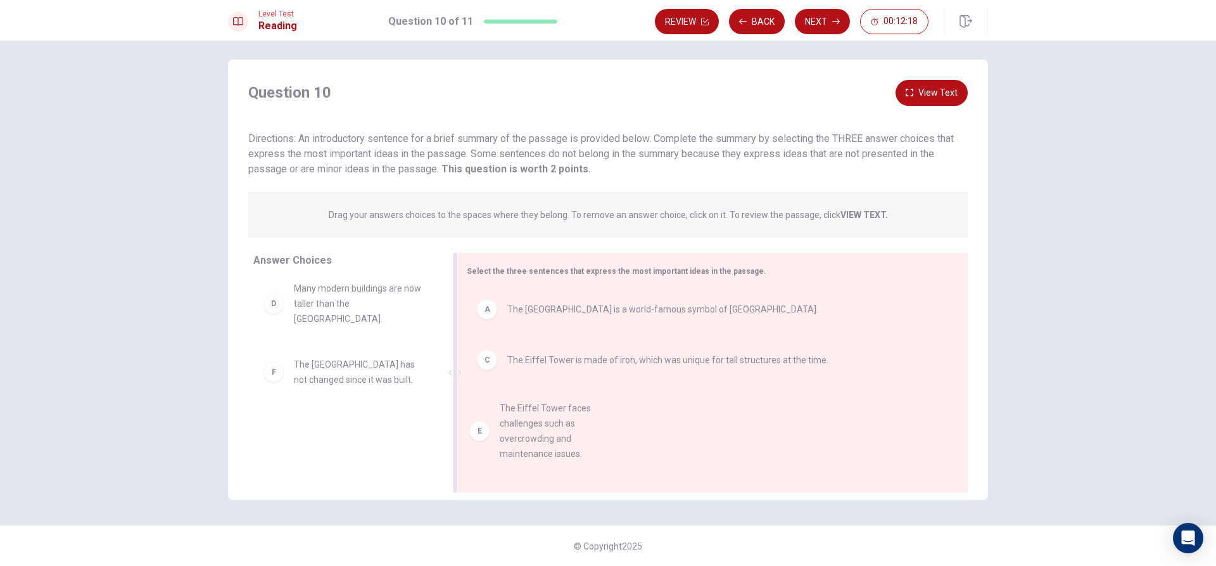
drag, startPoint x: 354, startPoint y: 374, endPoint x: 556, endPoint y: 429, distance: 209.3
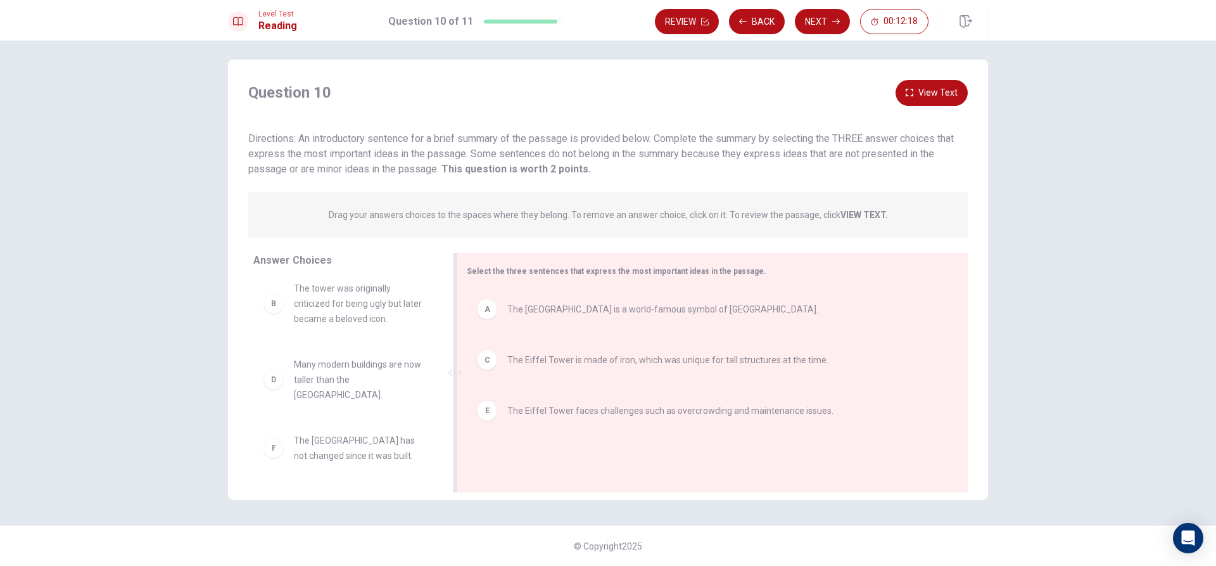
scroll to position [0, 0]
click at [813, 24] on button "Next" at bounding box center [822, 21] width 55 height 25
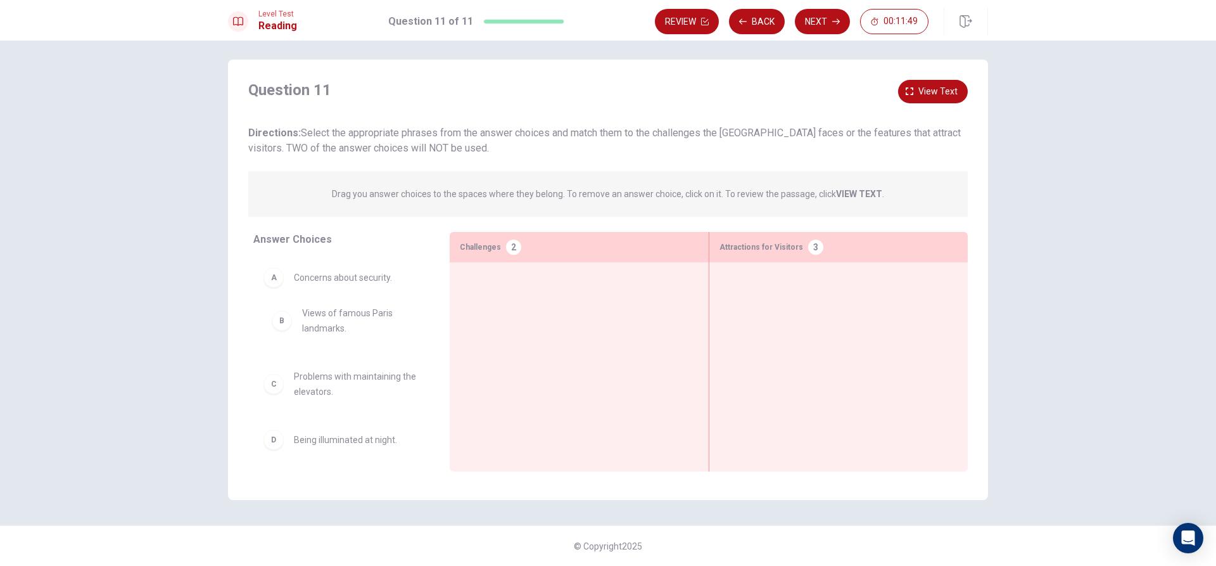
drag, startPoint x: 343, startPoint y: 344, endPoint x: 357, endPoint y: 331, distance: 18.8
drag, startPoint x: 377, startPoint y: 387, endPoint x: 578, endPoint y: 291, distance: 222.4
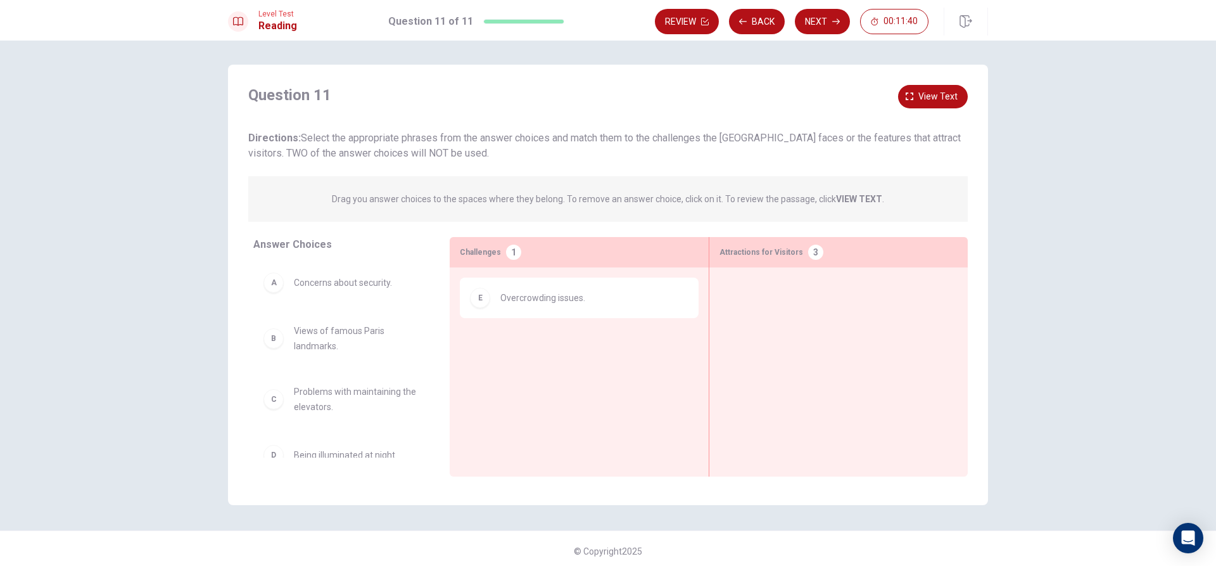
scroll to position [0, 0]
drag, startPoint x: 379, startPoint y: 344, endPoint x: 839, endPoint y: 300, distance: 462.1
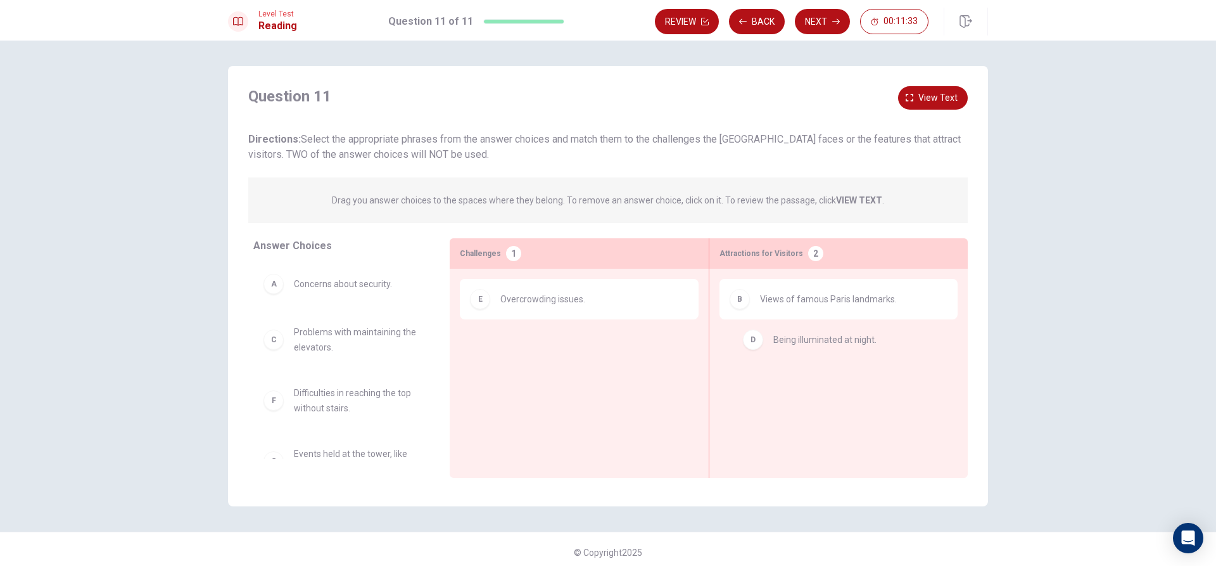
drag, startPoint x: 369, startPoint y: 402, endPoint x: 865, endPoint y: 344, distance: 498.8
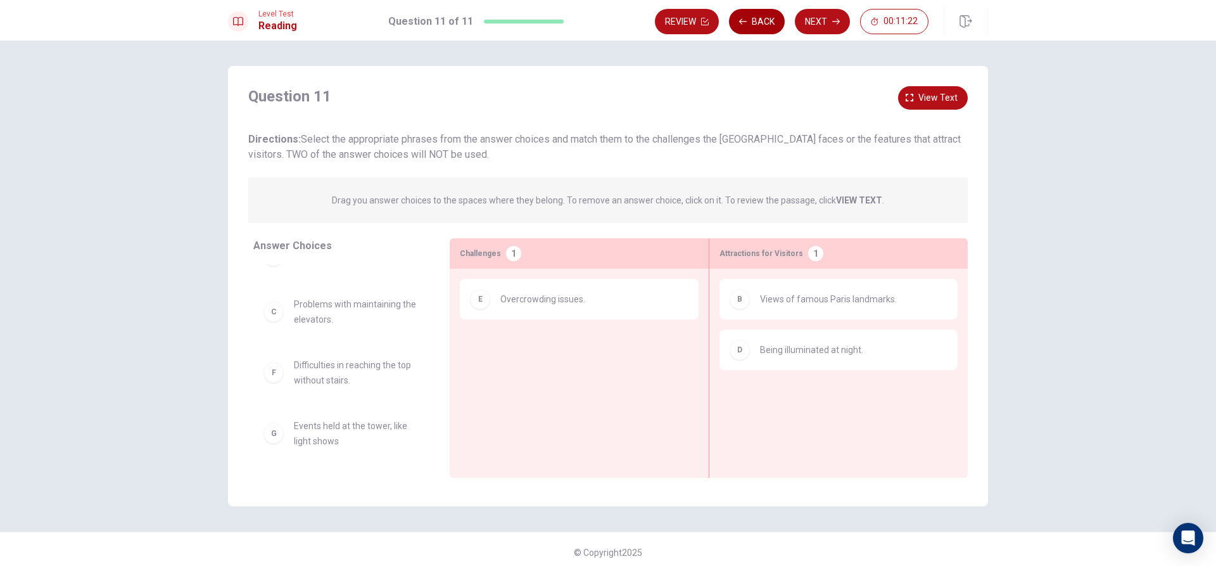
click at [751, 23] on button "Back" at bounding box center [757, 21] width 56 height 25
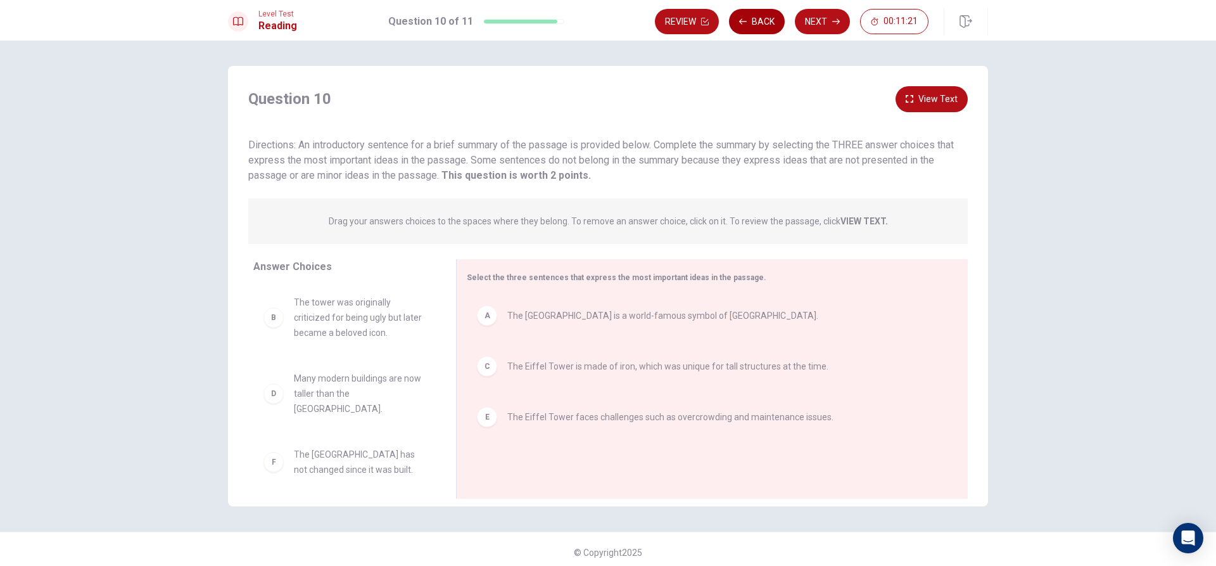
click at [751, 23] on button "Back" at bounding box center [757, 21] width 56 height 25
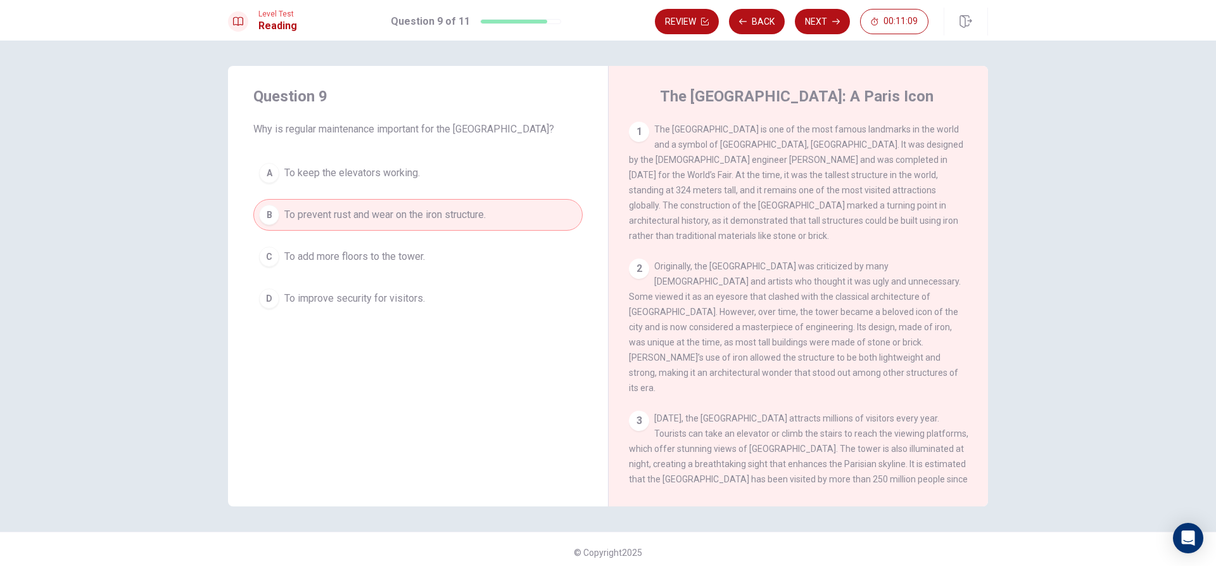
scroll to position [63, 0]
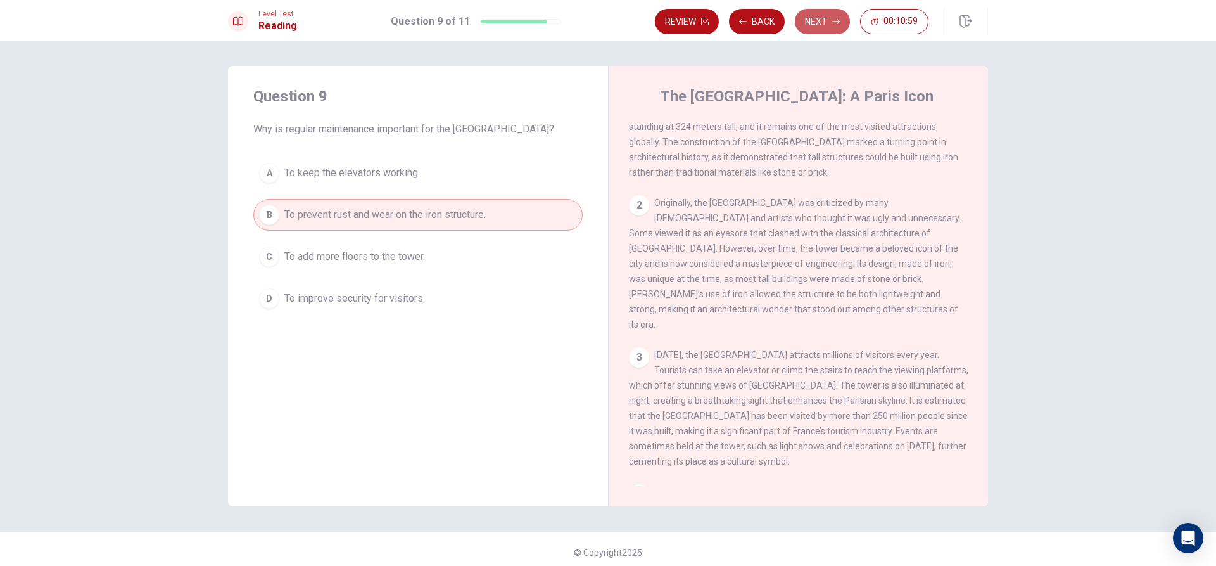
click at [824, 29] on button "Next" at bounding box center [822, 21] width 55 height 25
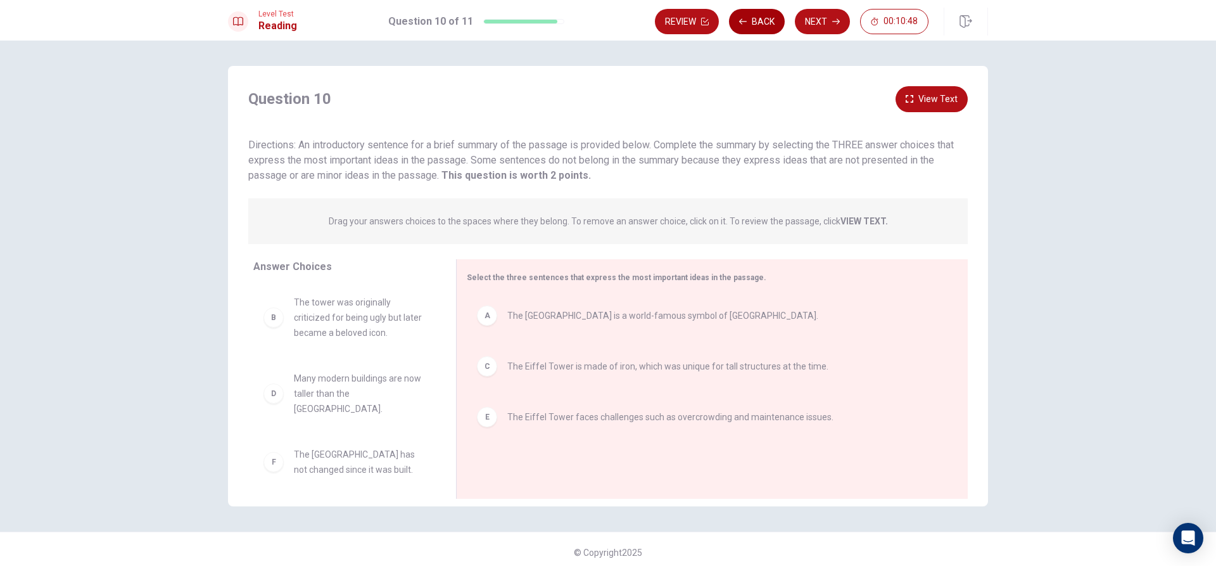
click at [768, 32] on button "Back" at bounding box center [757, 21] width 56 height 25
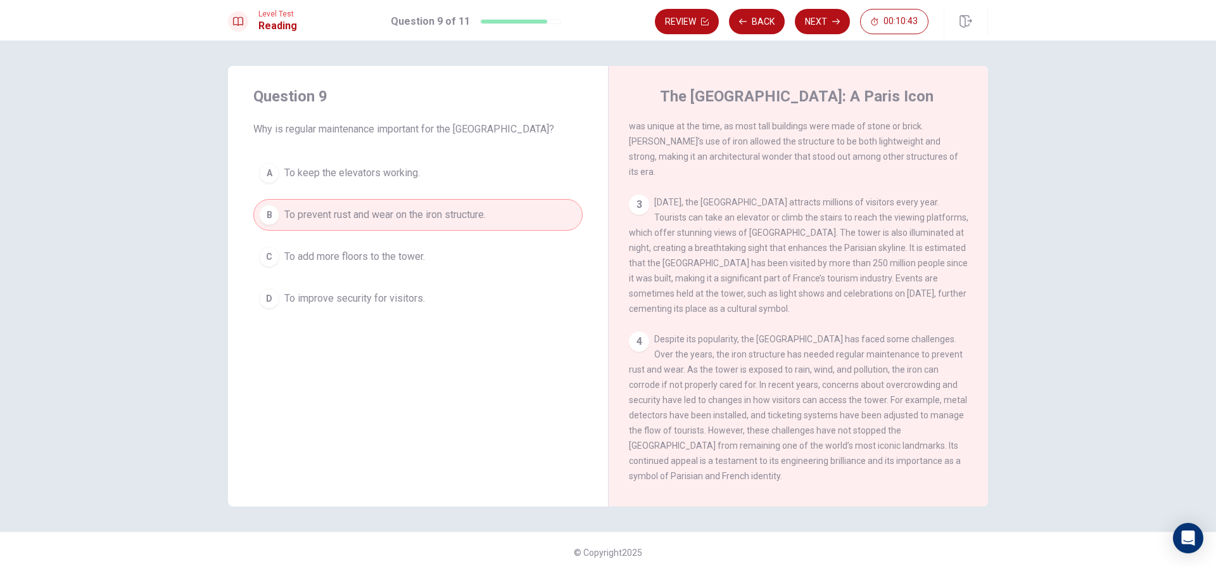
scroll to position [219, 0]
click at [751, 26] on button "Back" at bounding box center [757, 21] width 56 height 25
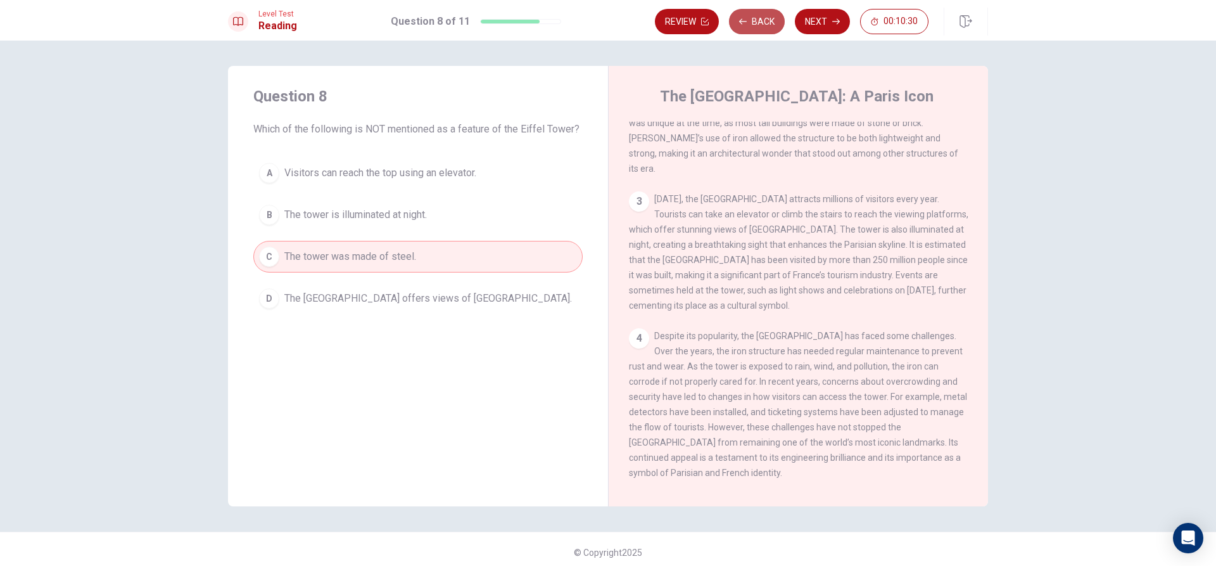
click at [751, 26] on button "Back" at bounding box center [757, 21] width 56 height 25
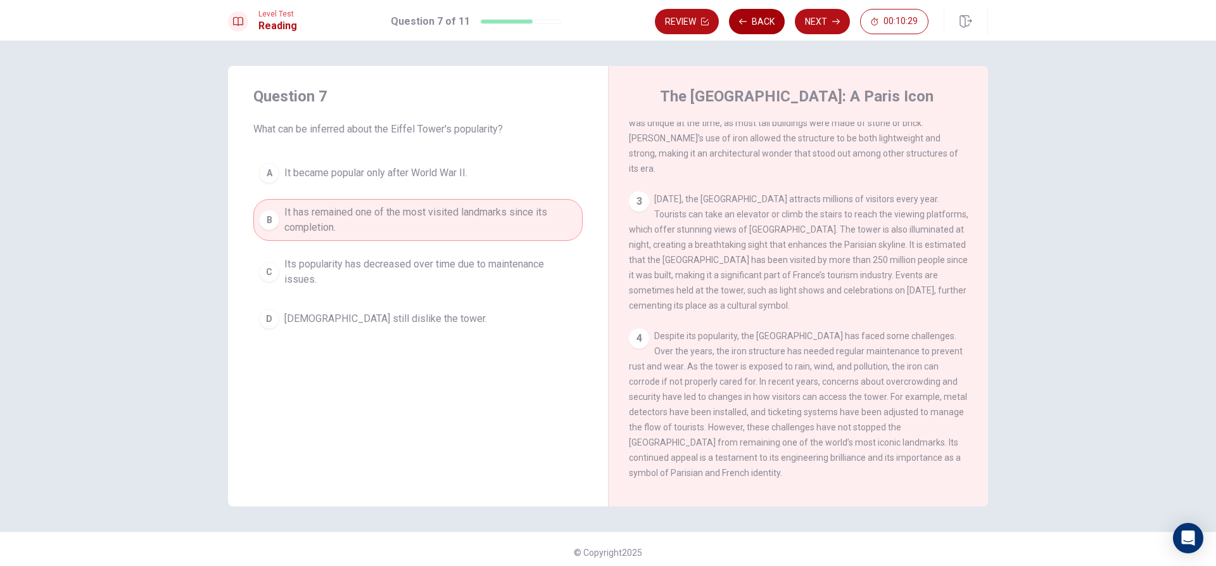
click at [751, 26] on button "Back" at bounding box center [757, 21] width 56 height 25
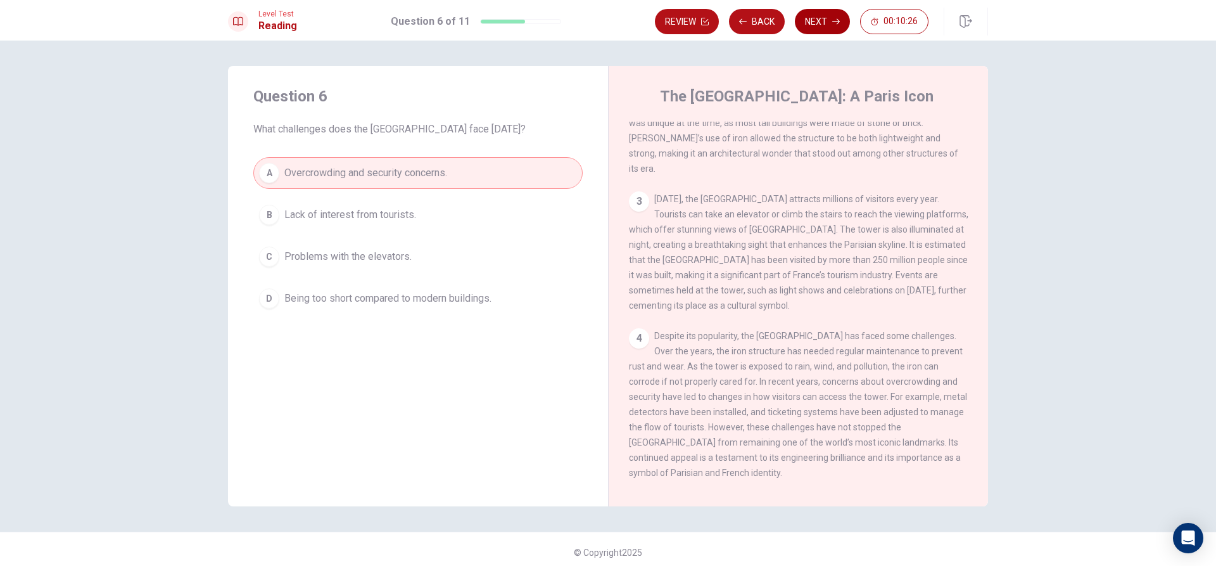
click at [831, 28] on button "Next" at bounding box center [822, 21] width 55 height 25
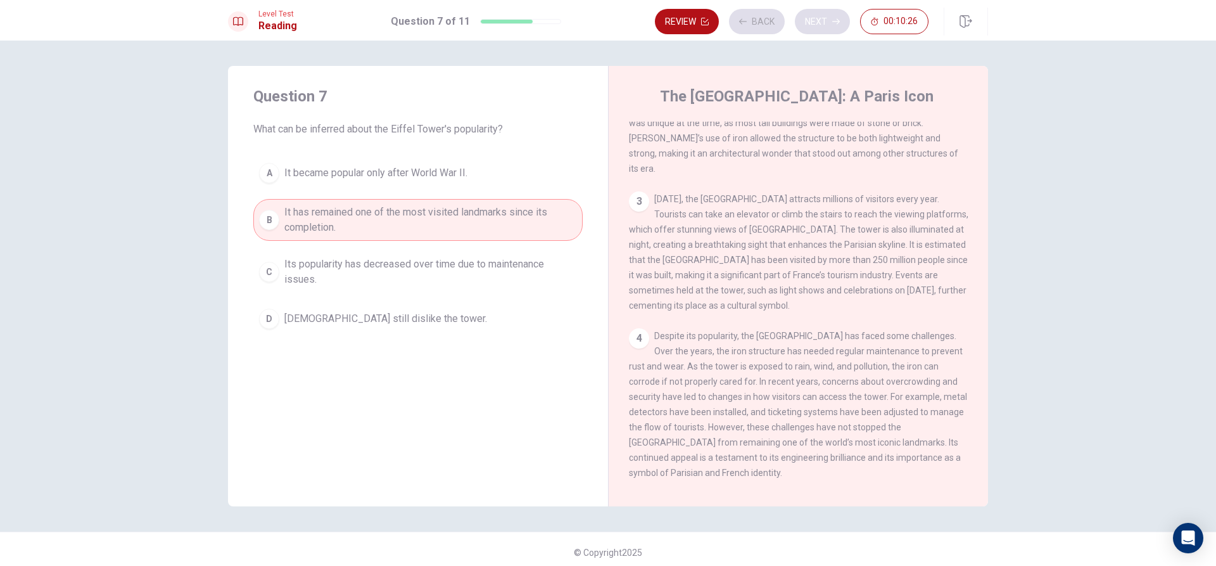
click at [831, 28] on div "Review Back Next 00:10:26" at bounding box center [792, 21] width 274 height 25
click at [820, 24] on button "Next" at bounding box center [822, 21] width 55 height 25
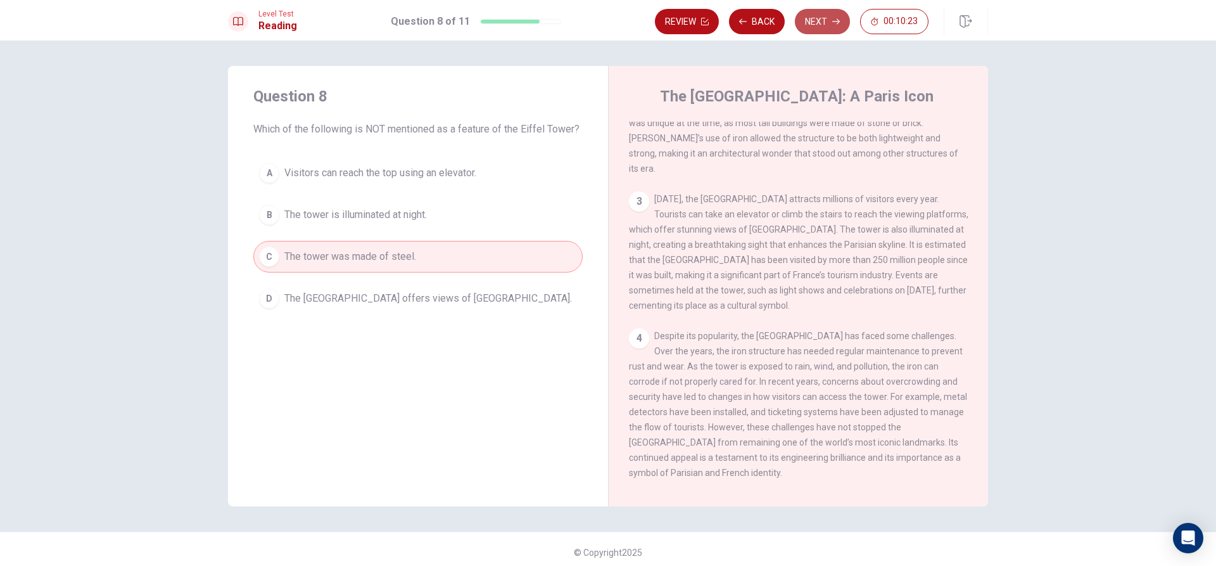
click at [822, 25] on button "Next" at bounding box center [822, 21] width 55 height 25
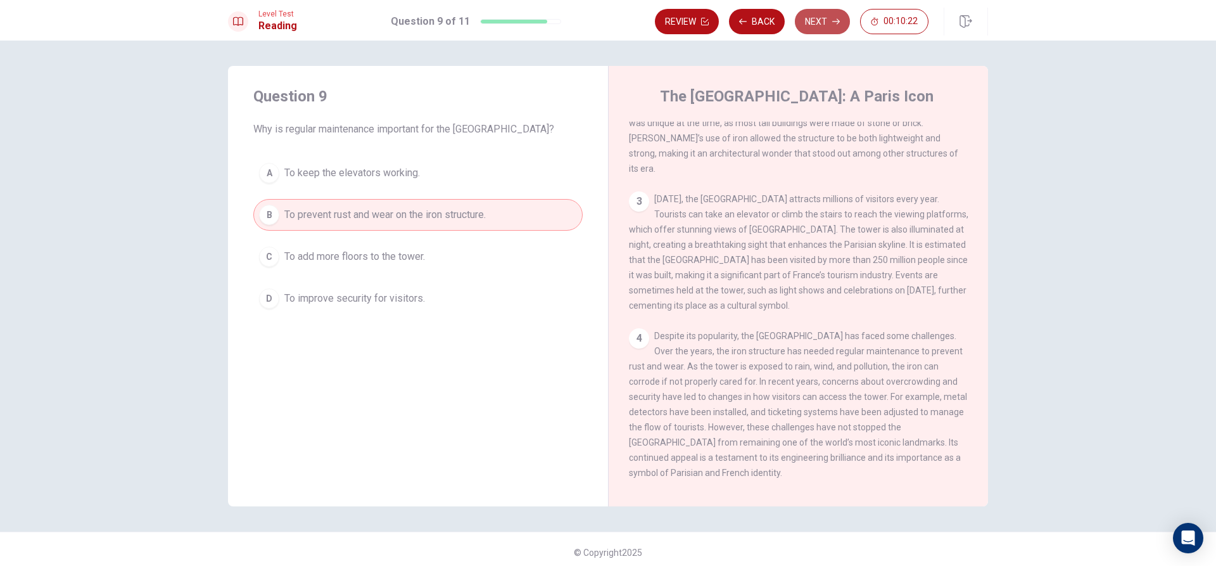
click at [821, 18] on button "Next" at bounding box center [822, 21] width 55 height 25
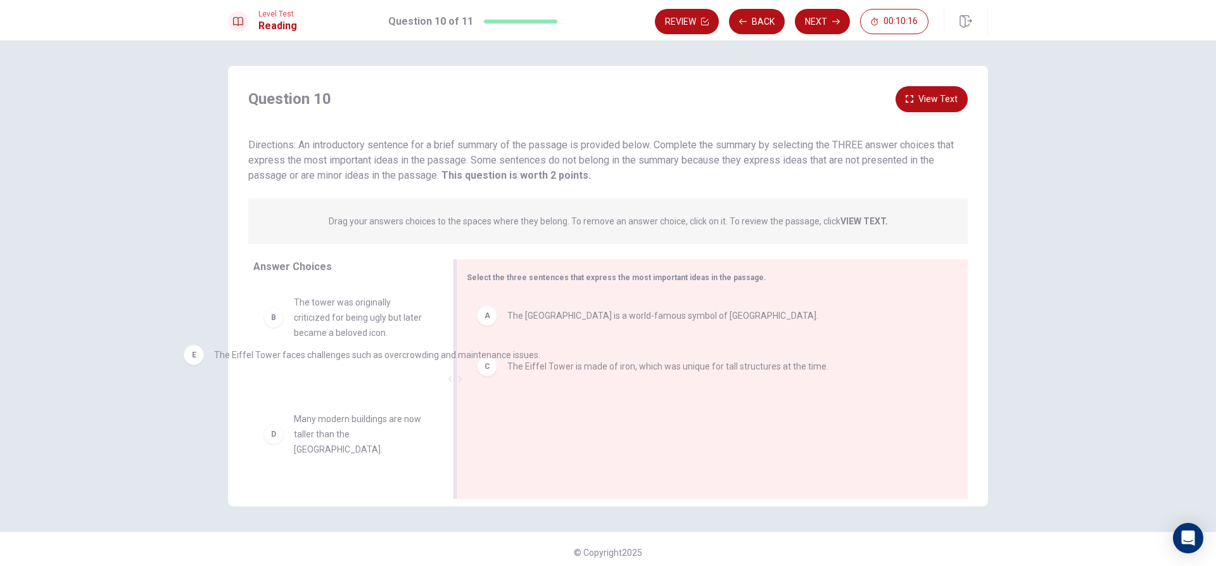
drag, startPoint x: 659, startPoint y: 424, endPoint x: 355, endPoint y: 376, distance: 307.3
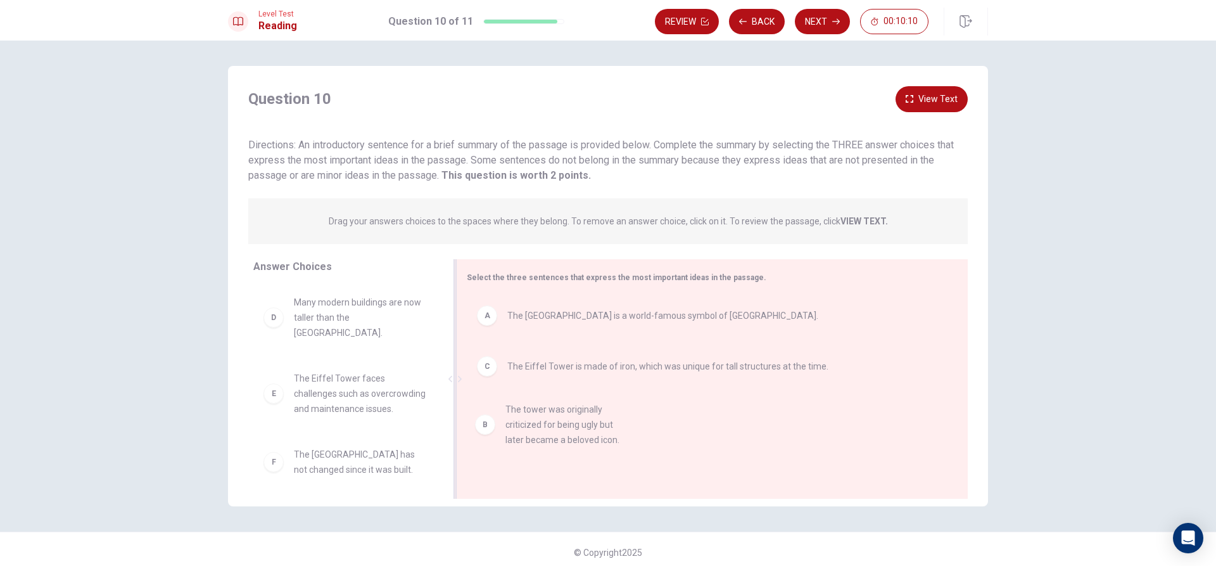
drag, startPoint x: 387, startPoint y: 310, endPoint x: 606, endPoint y: 421, distance: 245.6
click at [822, 30] on button "Next" at bounding box center [822, 21] width 55 height 25
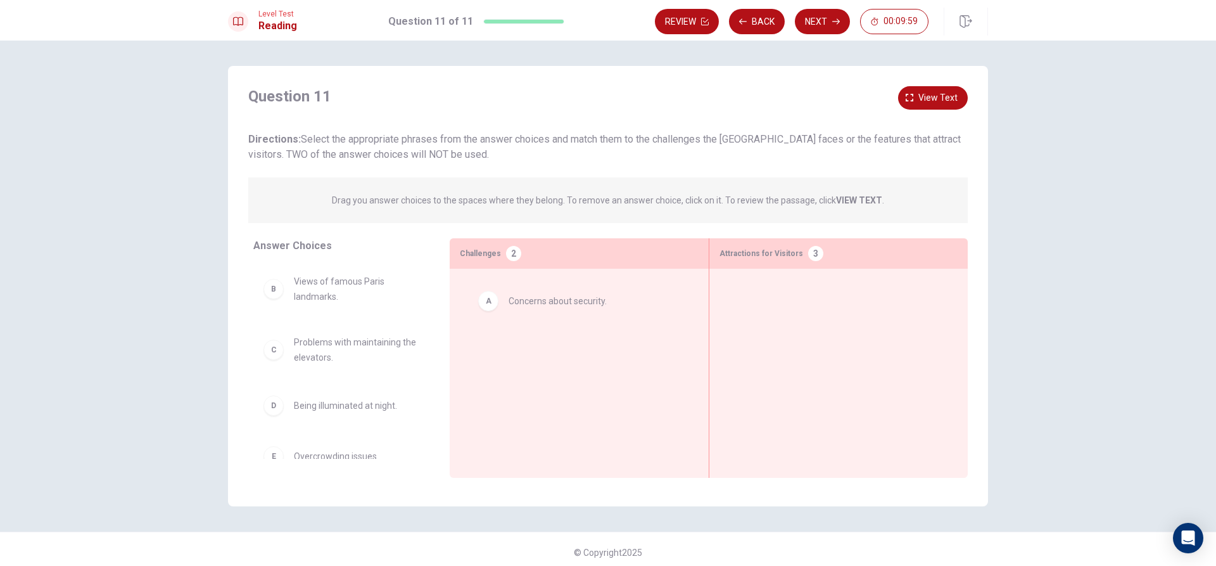
drag, startPoint x: 315, startPoint y: 287, endPoint x: 569, endPoint y: 312, distance: 255.3
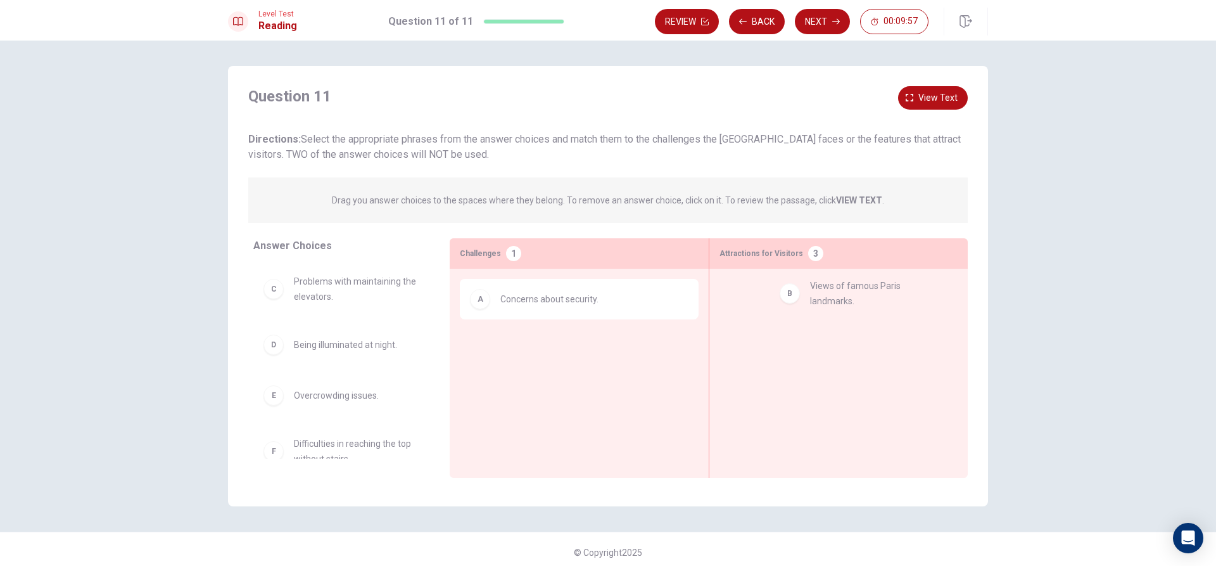
drag, startPoint x: 376, startPoint y: 298, endPoint x: 884, endPoint y: 309, distance: 507.6
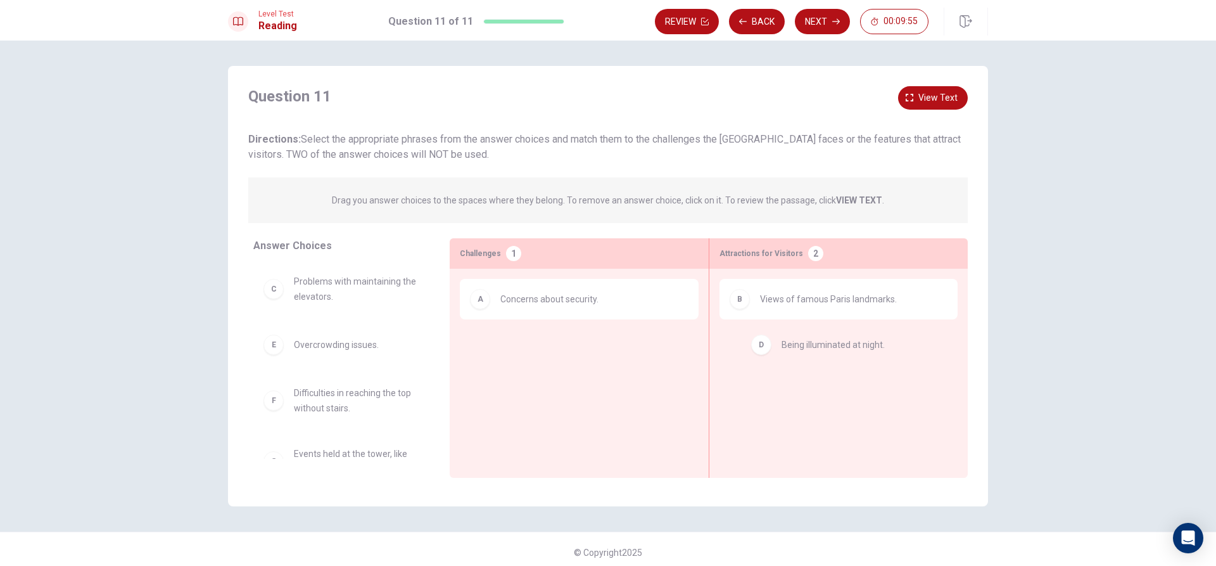
drag, startPoint x: 378, startPoint y: 348, endPoint x: 872, endPoint y: 345, distance: 494.1
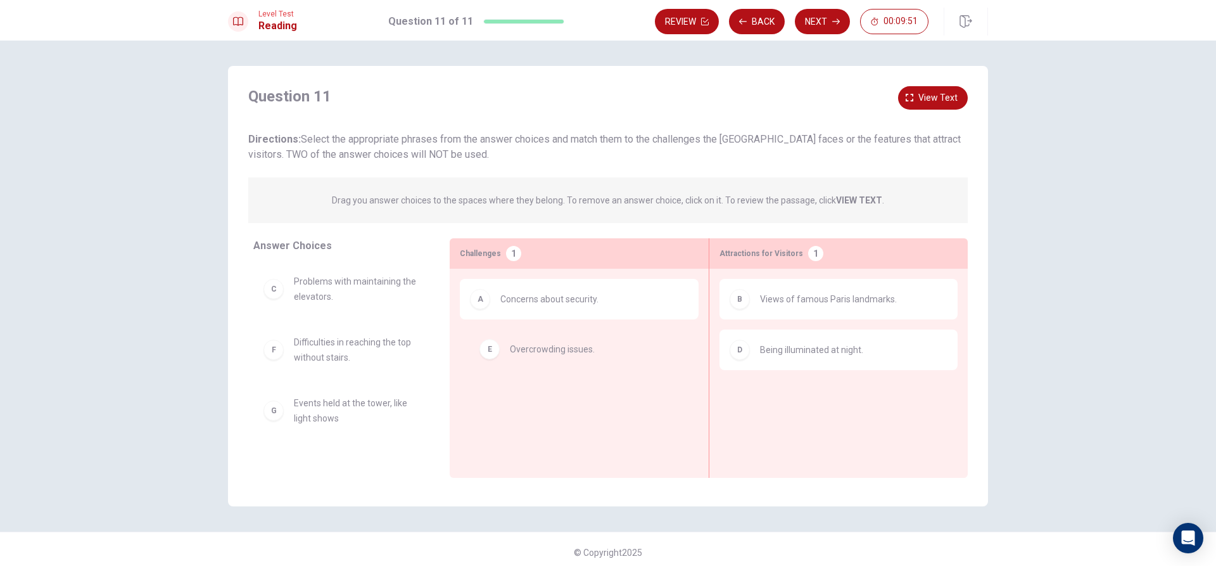
drag, startPoint x: 391, startPoint y: 350, endPoint x: 616, endPoint y: 352, distance: 224.9
click at [756, 16] on button "Back" at bounding box center [757, 21] width 56 height 25
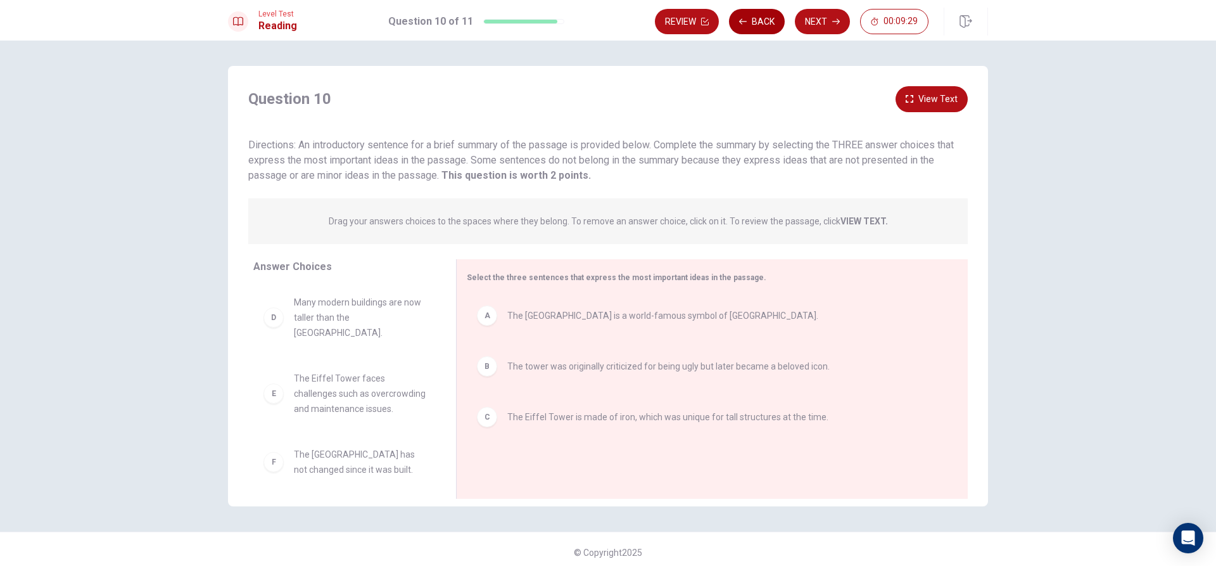
click at [757, 18] on button "Back" at bounding box center [757, 21] width 56 height 25
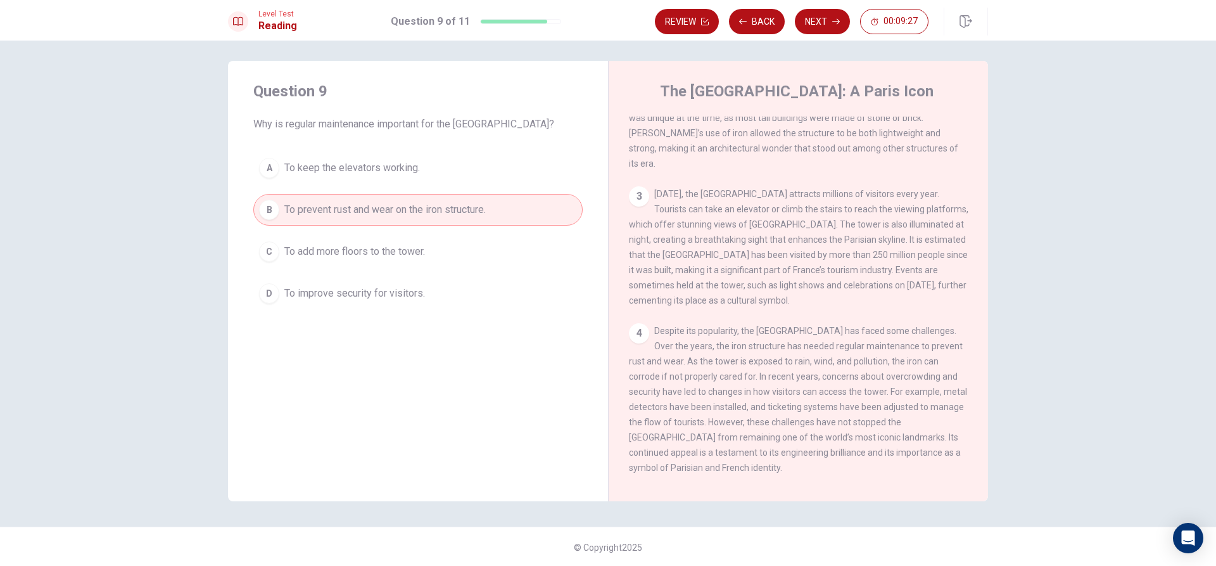
scroll to position [6, 0]
click at [820, 22] on button "Next" at bounding box center [822, 21] width 55 height 25
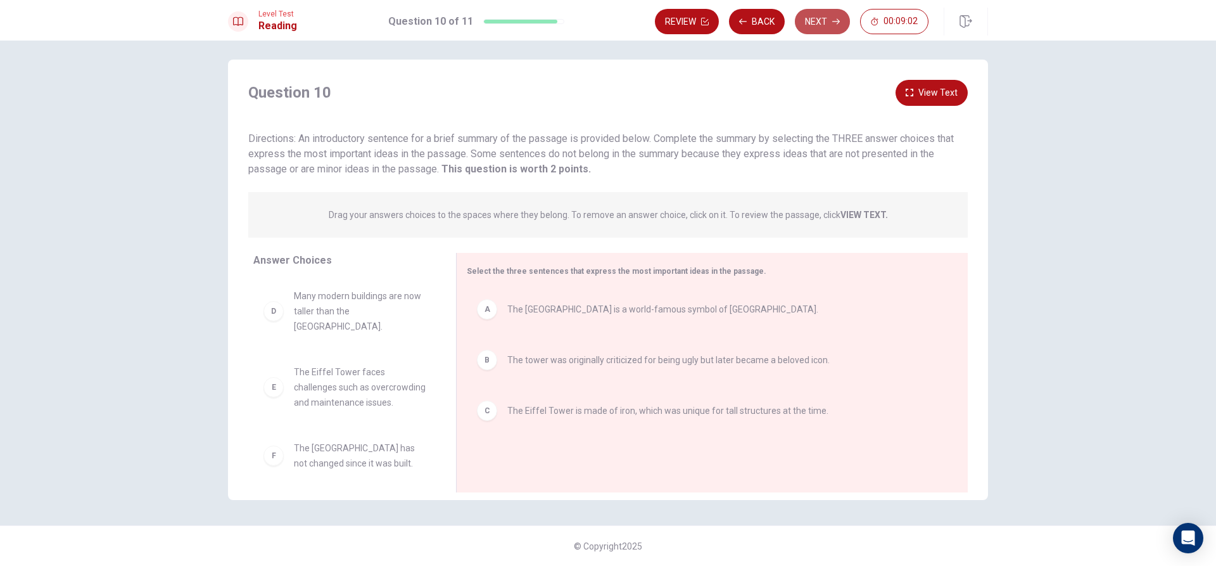
click at [825, 25] on button "Next" at bounding box center [822, 21] width 55 height 25
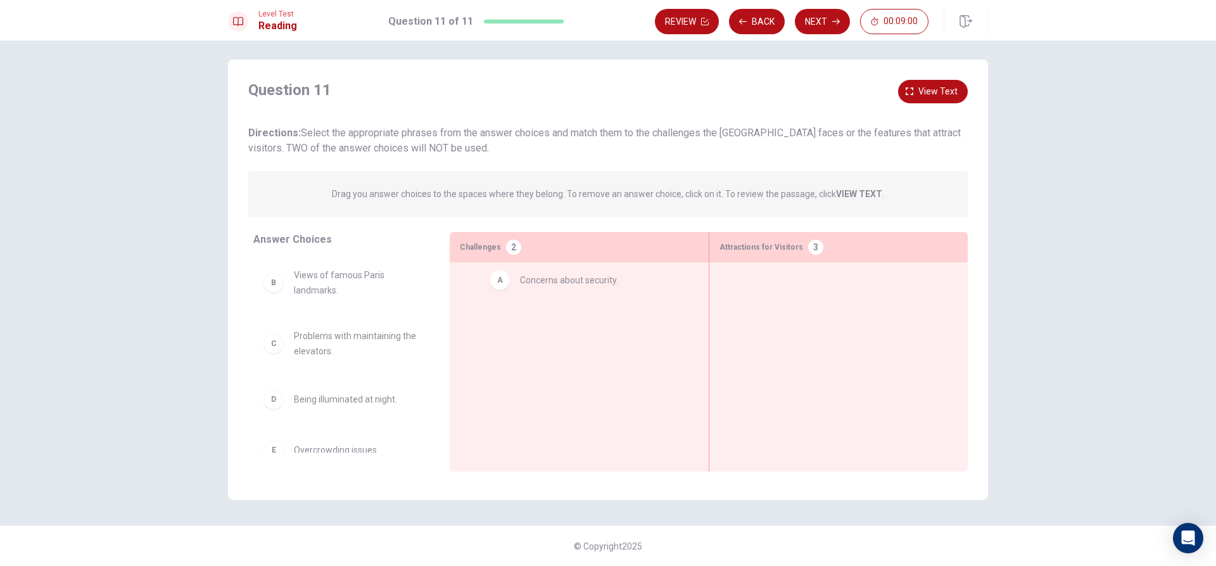
drag, startPoint x: 355, startPoint y: 281, endPoint x: 600, endPoint y: 284, distance: 245.2
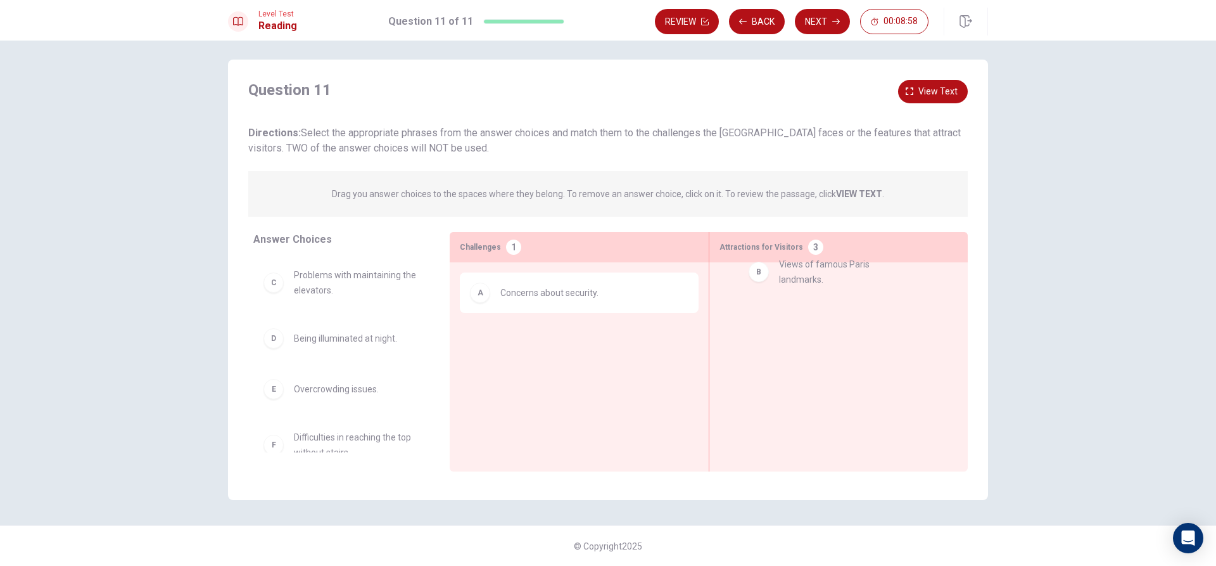
drag, startPoint x: 357, startPoint y: 290, endPoint x: 834, endPoint y: 288, distance: 477.0
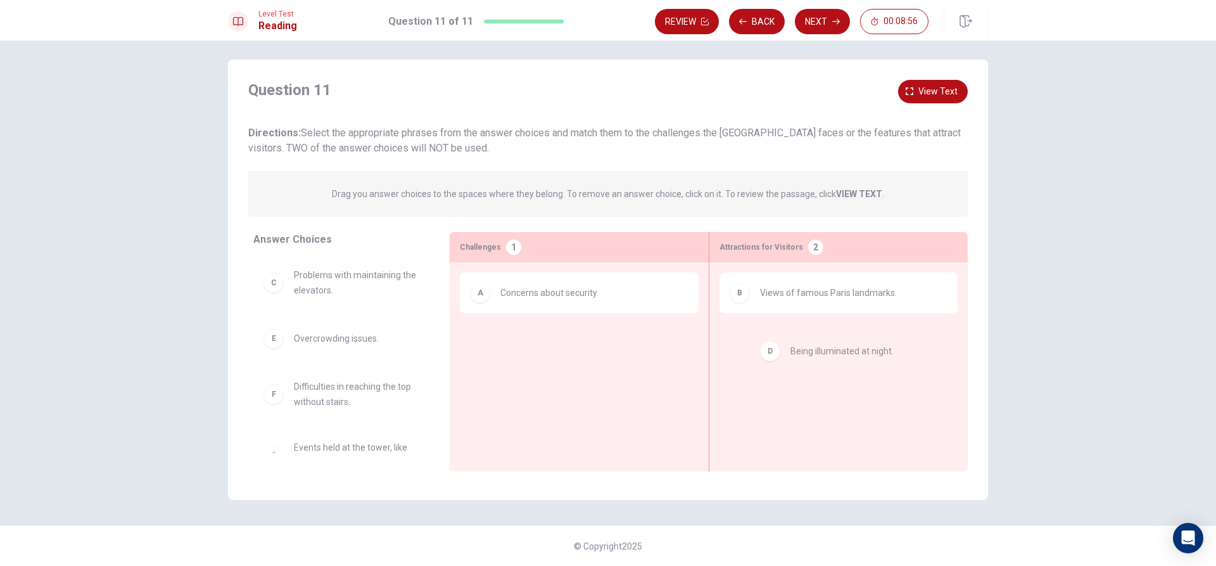
drag, startPoint x: 321, startPoint y: 345, endPoint x: 798, endPoint y: 345, distance: 477.0
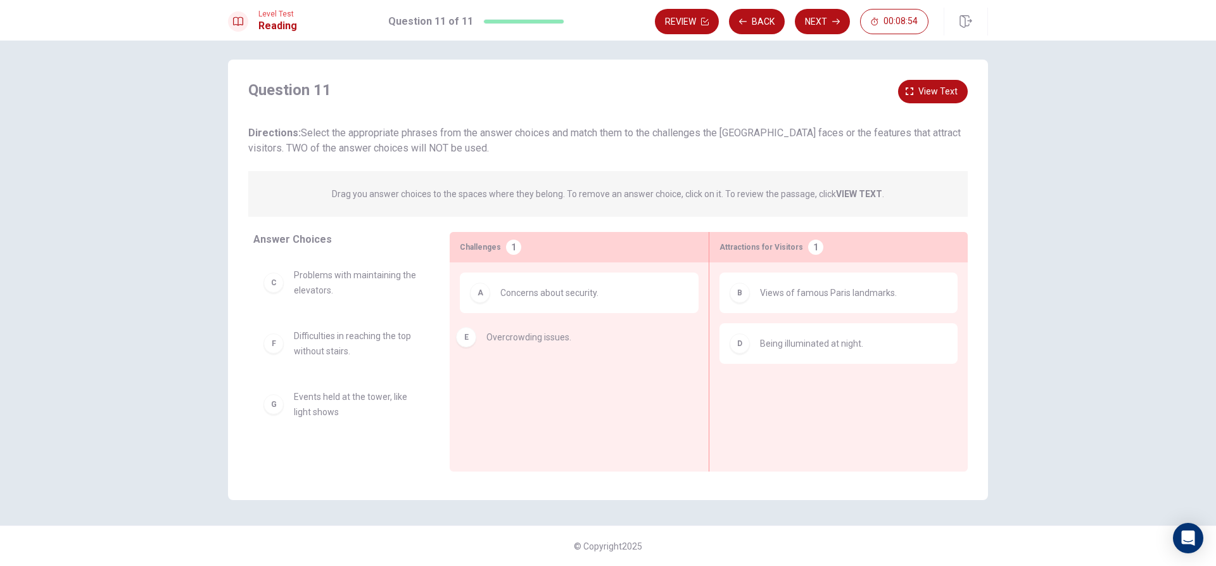
drag, startPoint x: 426, startPoint y: 373, endPoint x: 581, endPoint y: 350, distance: 156.9
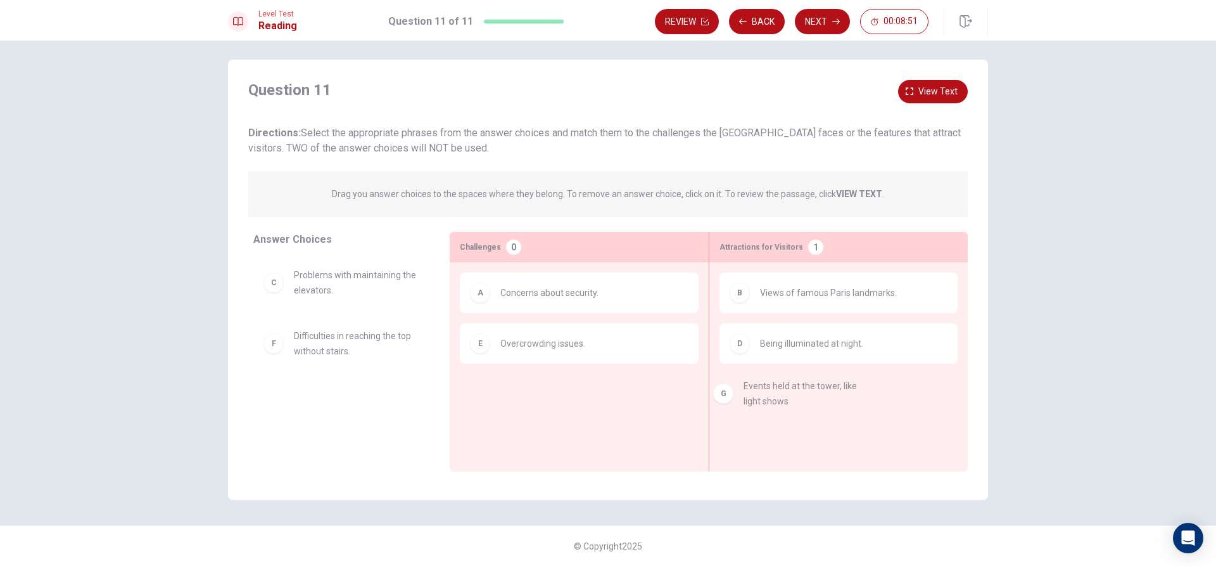
drag, startPoint x: 362, startPoint y: 408, endPoint x: 883, endPoint y: 405, distance: 520.8
click at [820, 18] on button "Next" at bounding box center [822, 21] width 55 height 25
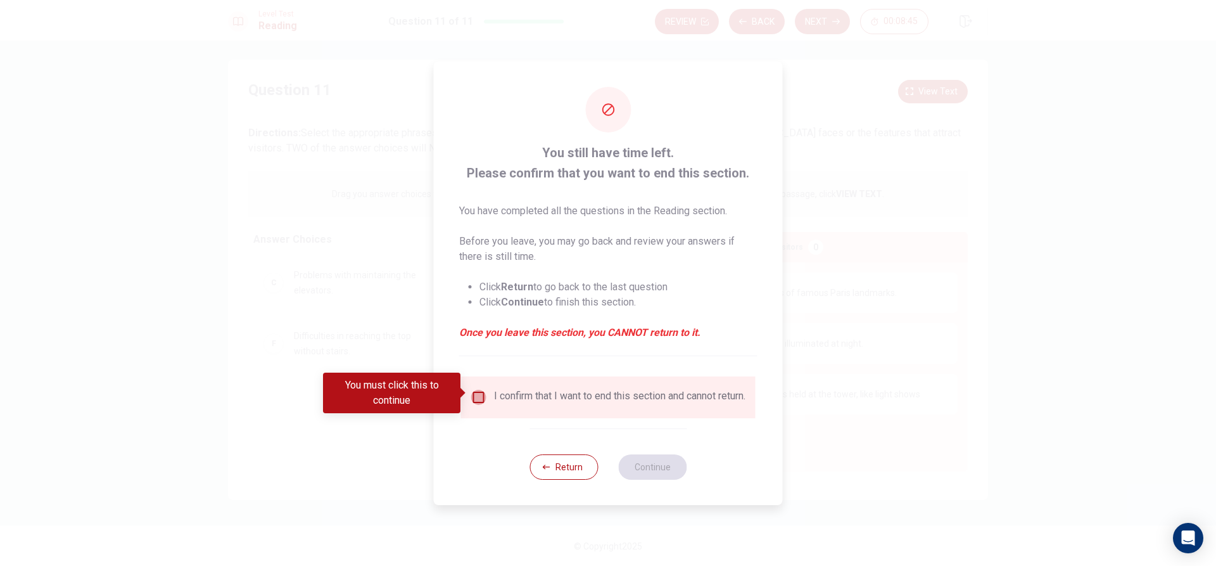
click at [475, 392] on input "You must click this to continue" at bounding box center [478, 397] width 15 height 15
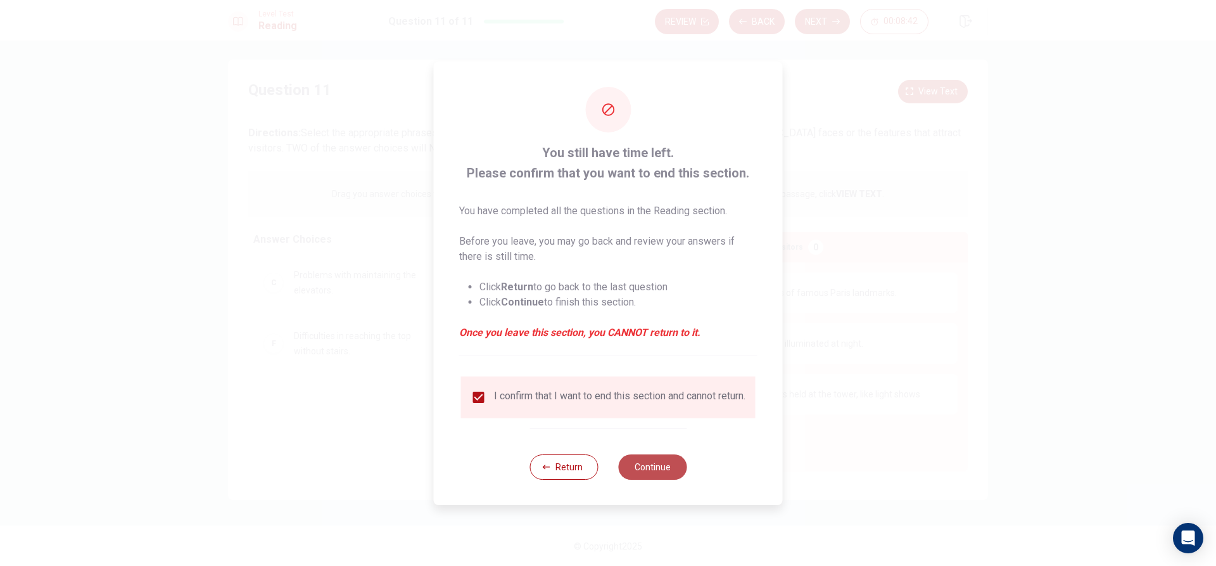
click at [637, 469] on button "Continue" at bounding box center [652, 466] width 68 height 25
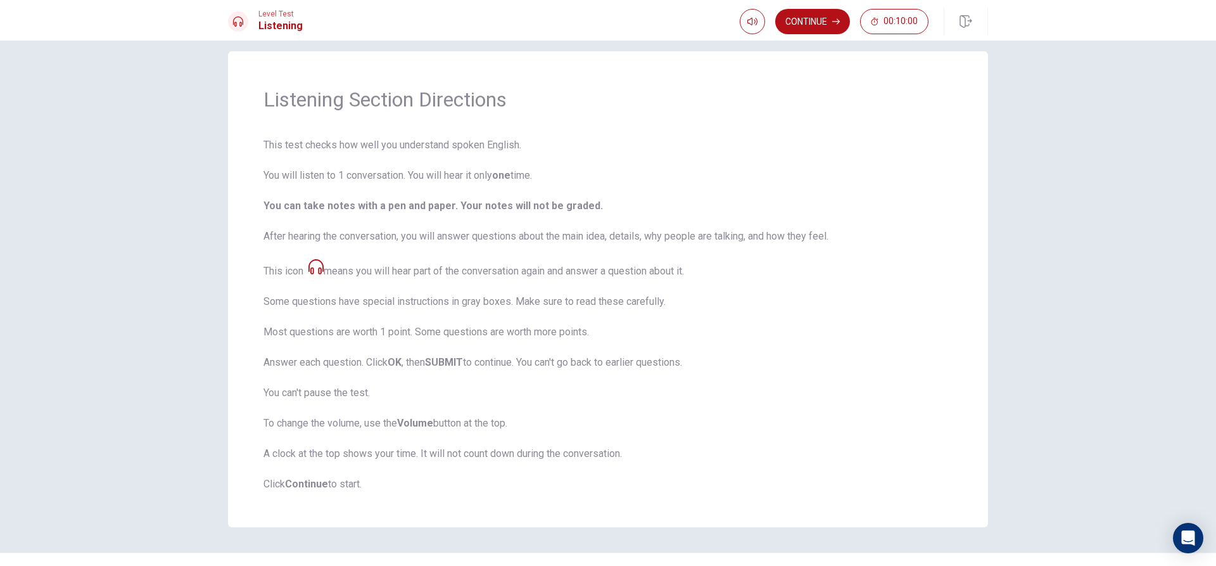
scroll to position [0, 0]
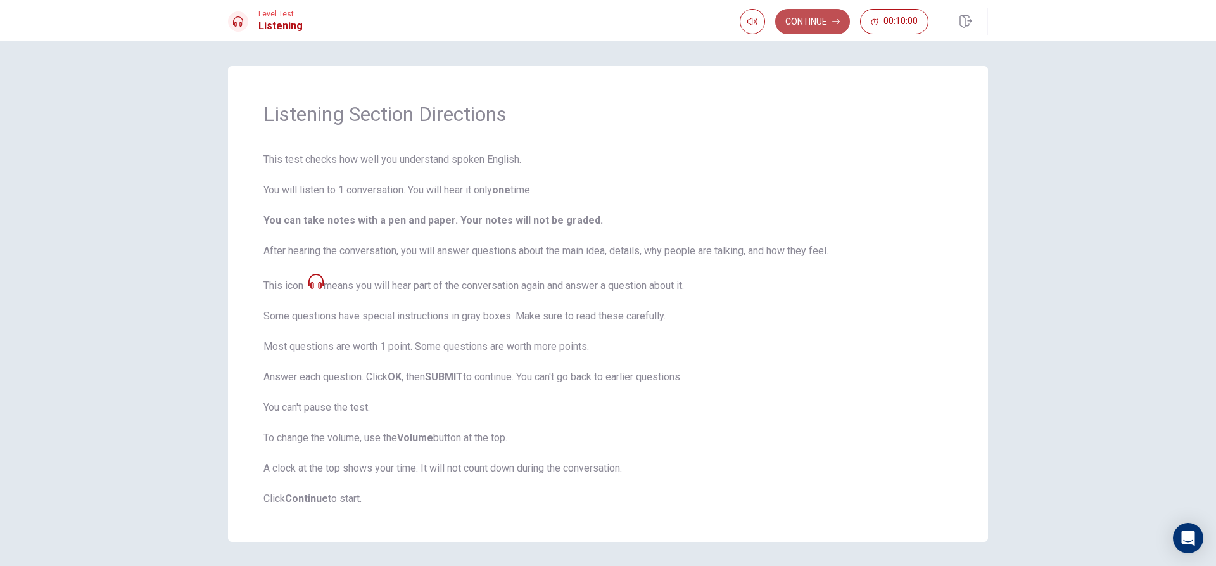
click at [828, 23] on button "Continue" at bounding box center [812, 21] width 75 height 25
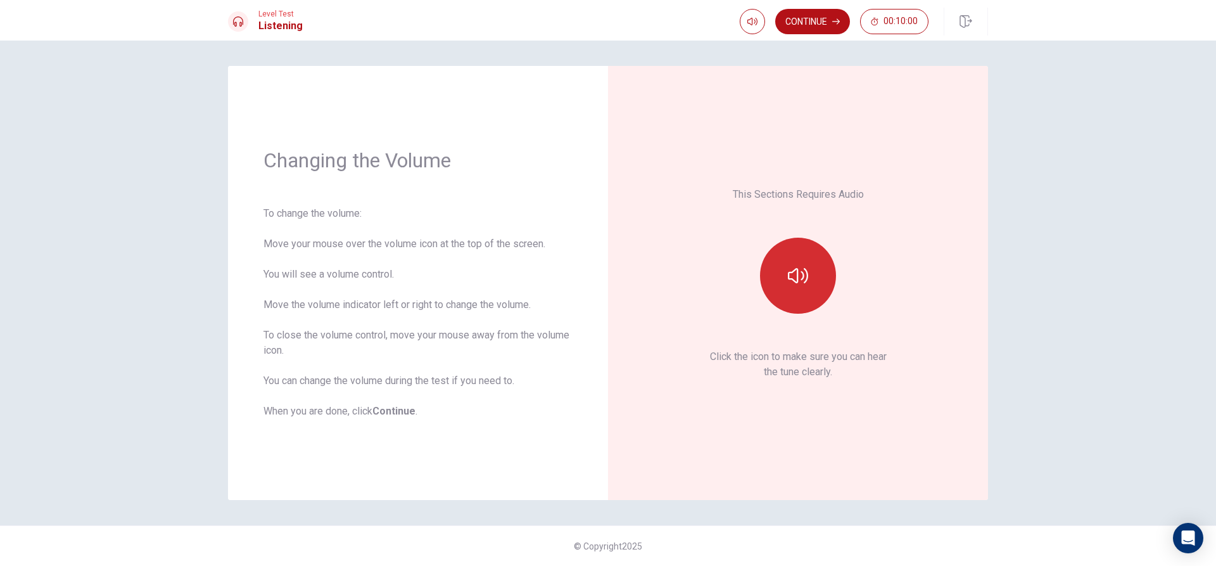
click at [794, 293] on button "button" at bounding box center [798, 276] width 76 height 76
click at [798, 275] on icon "button" at bounding box center [798, 275] width 20 height 15
click at [801, 277] on icon "button" at bounding box center [798, 275] width 20 height 20
click at [812, 18] on button "Continue" at bounding box center [812, 21] width 75 height 25
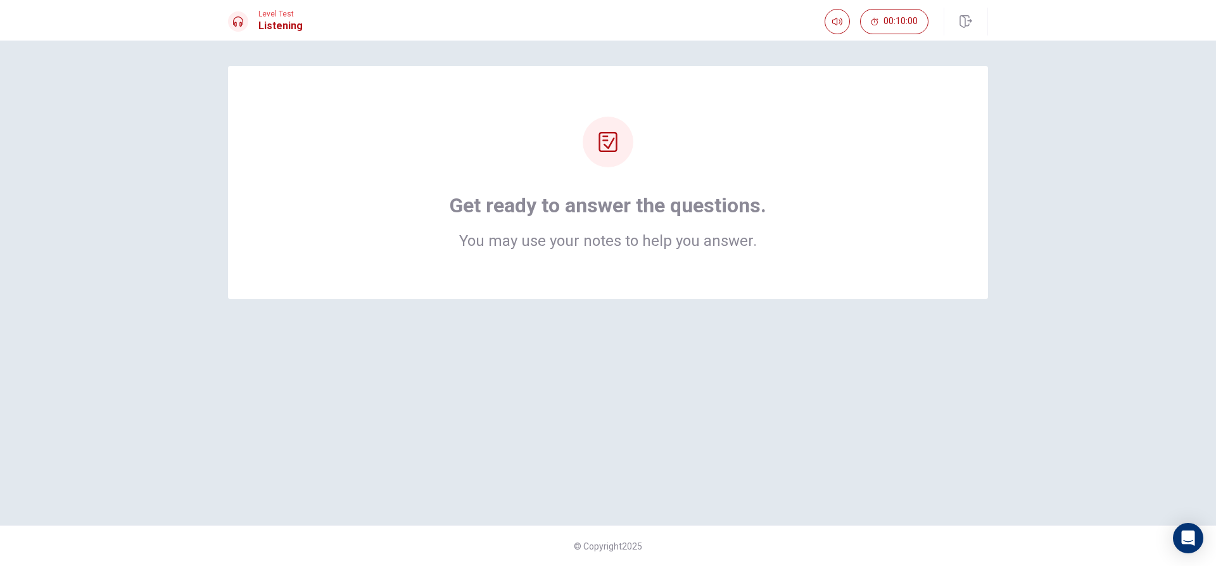
click at [583, 252] on div "Get ready to answer the questions. You may use your notes to help you answer." at bounding box center [608, 182] width 760 height 233
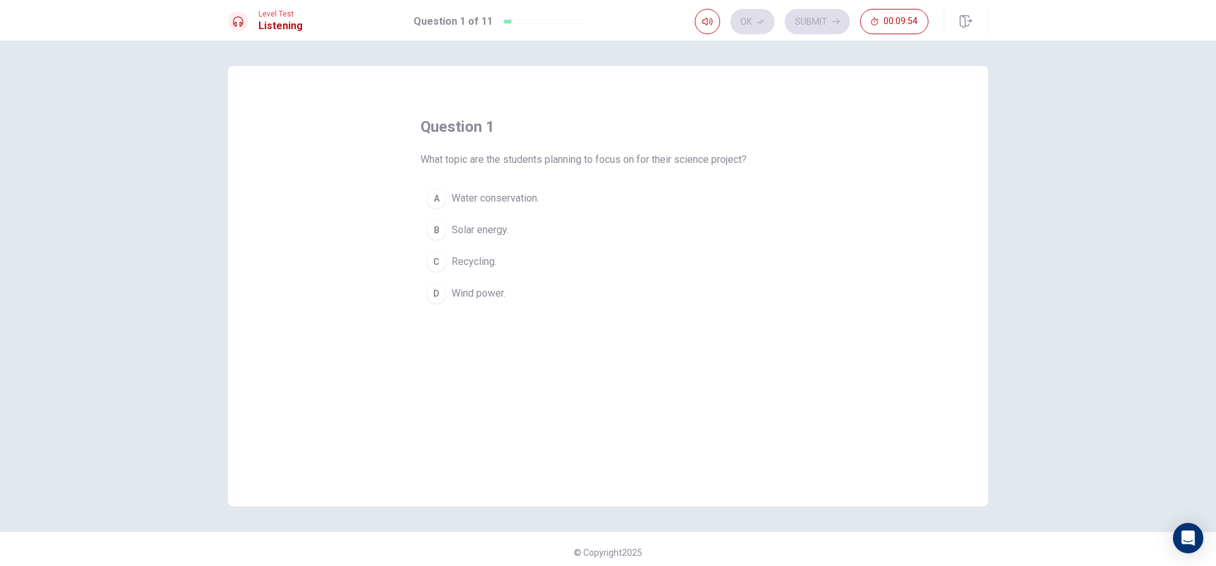
click at [476, 296] on span "Wind power." at bounding box center [479, 293] width 54 height 15
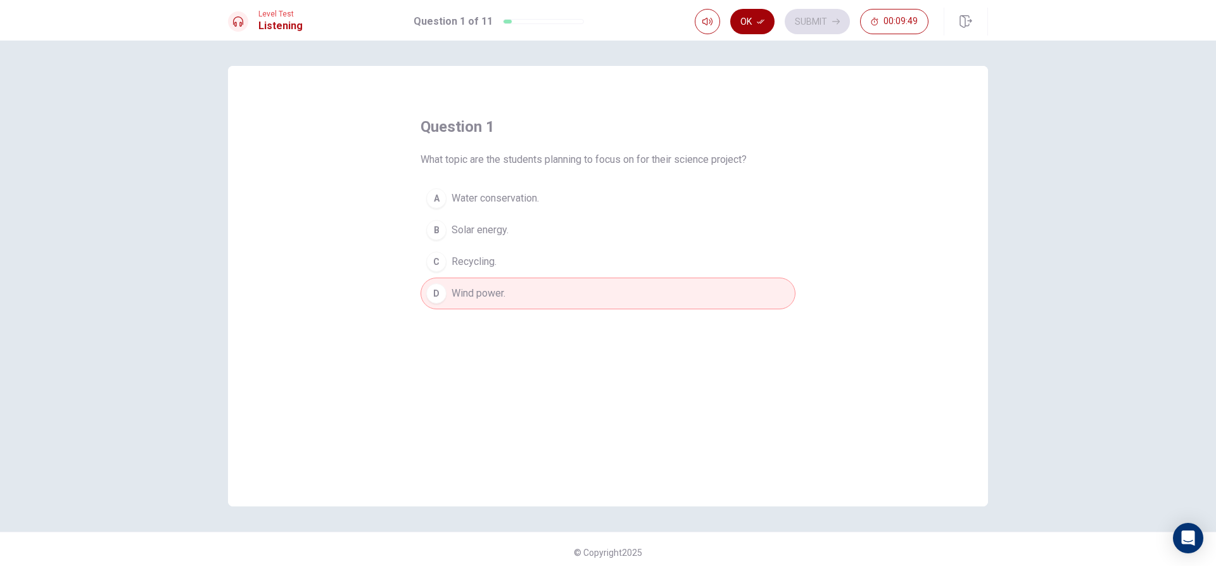
click at [741, 24] on button "Ok" at bounding box center [752, 21] width 44 height 25
click at [820, 18] on button "Submit" at bounding box center [817, 21] width 65 height 25
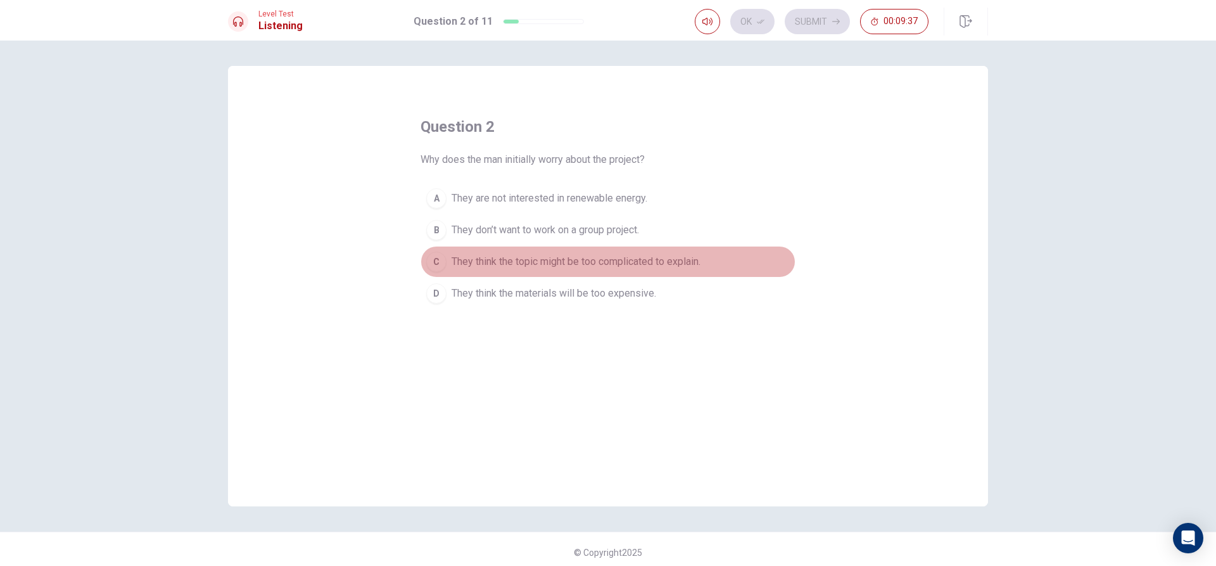
click at [673, 267] on span "They think the topic might be too complicated to explain." at bounding box center [576, 261] width 249 height 15
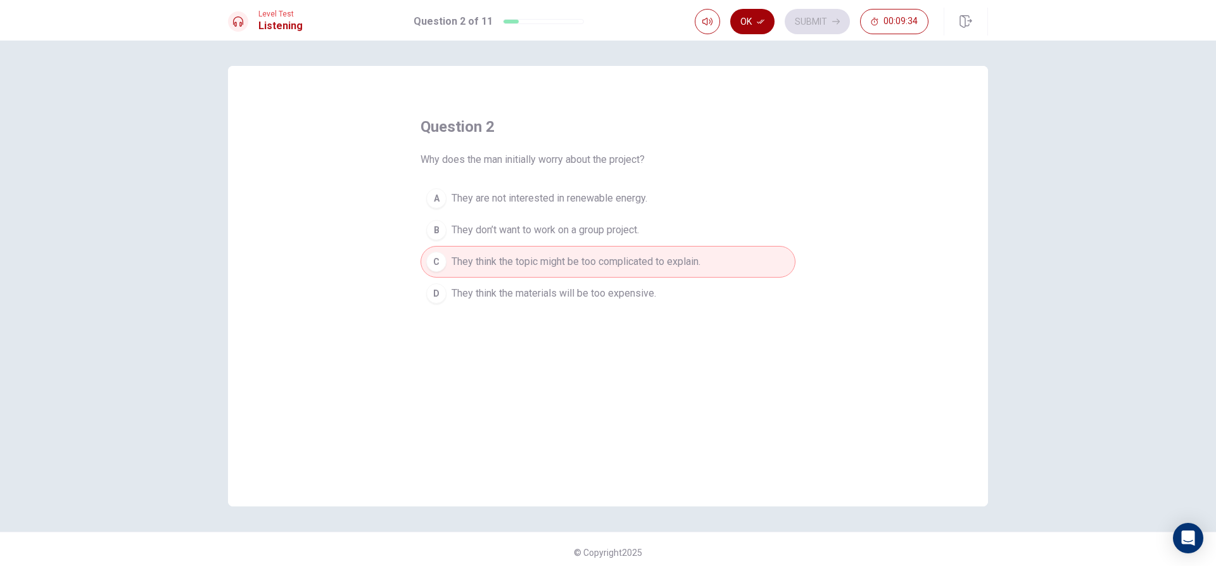
click at [749, 20] on button "Ok" at bounding box center [752, 21] width 44 height 25
click at [838, 18] on icon "button" at bounding box center [836, 22] width 8 height 8
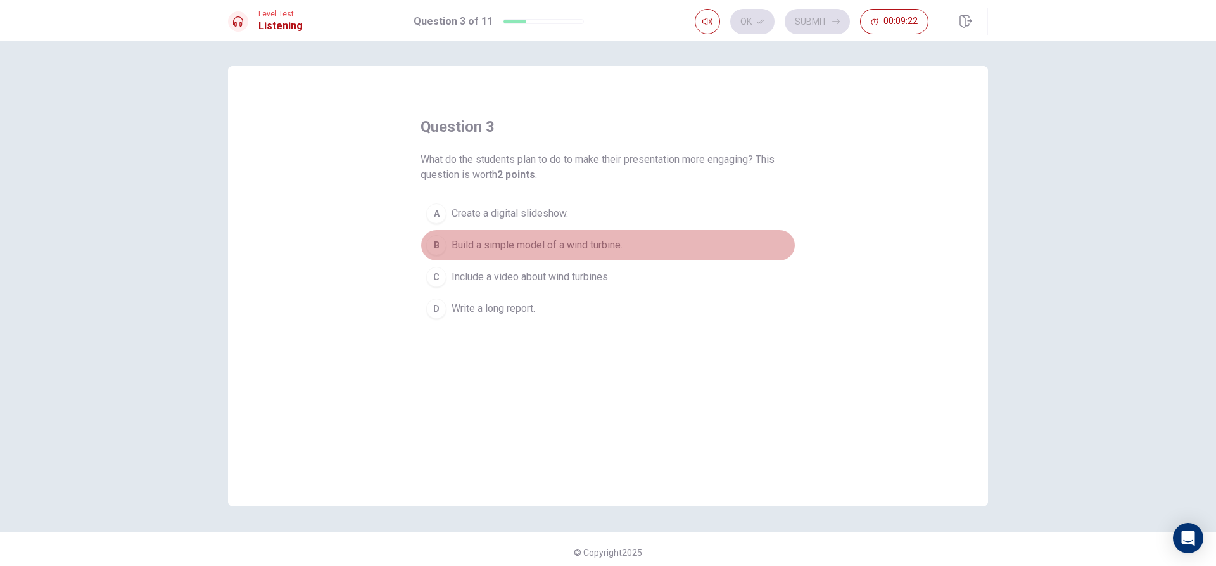
click at [554, 238] on span "Build a simple model of a wind turbine." at bounding box center [537, 245] width 171 height 15
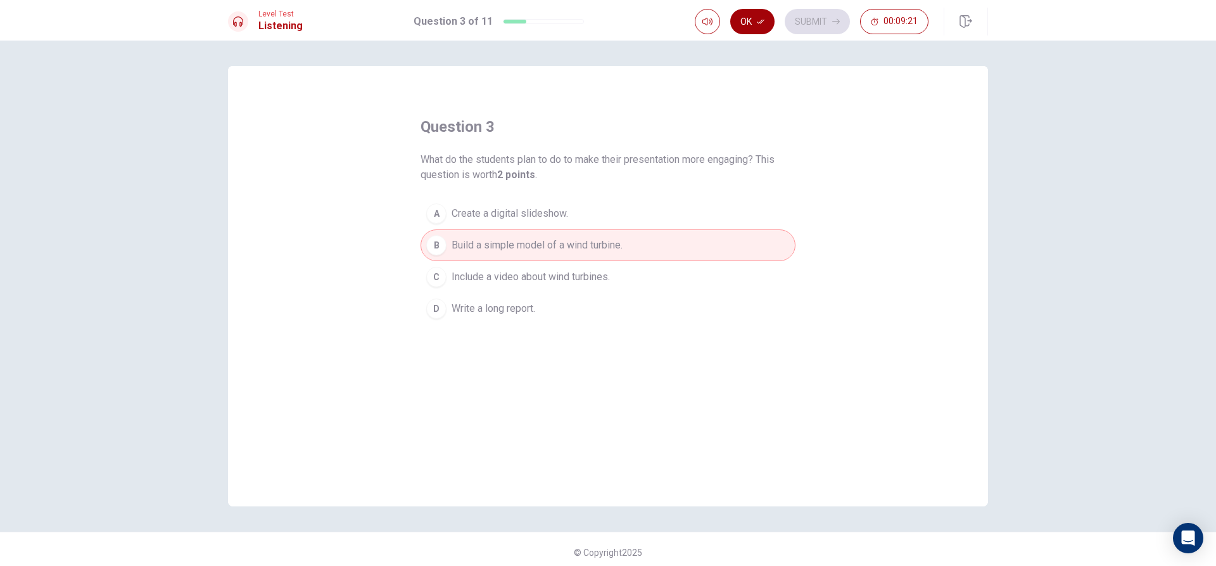
click at [753, 22] on button "Ok" at bounding box center [752, 21] width 44 height 25
click at [824, 27] on button "Submit" at bounding box center [817, 21] width 65 height 25
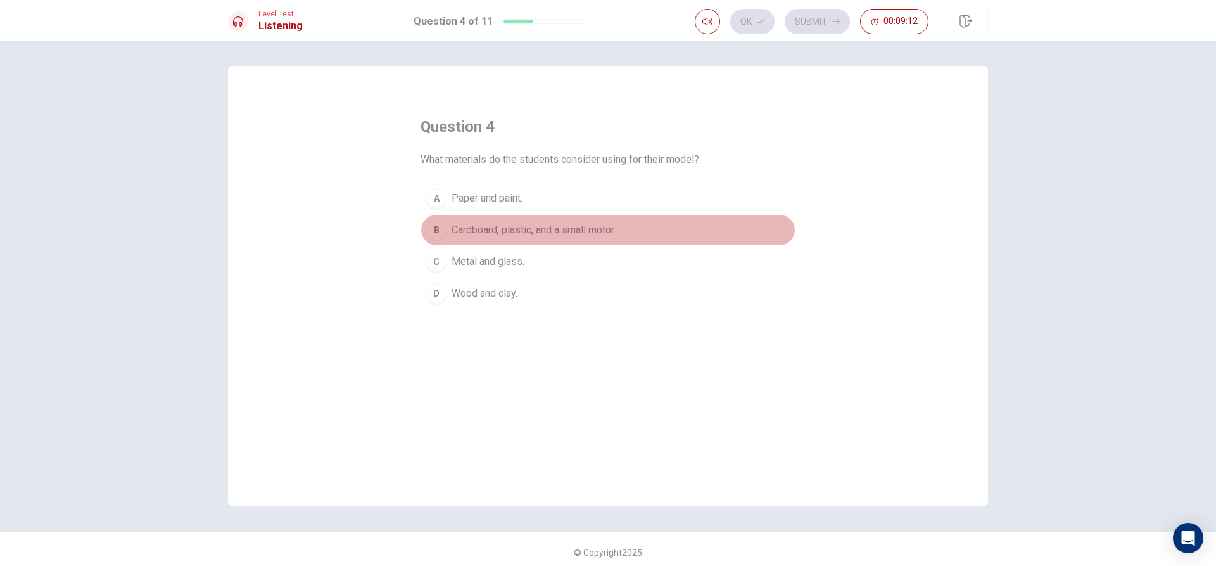
click at [634, 222] on button "B Cardboard, plastic, and a small motor." at bounding box center [608, 230] width 375 height 32
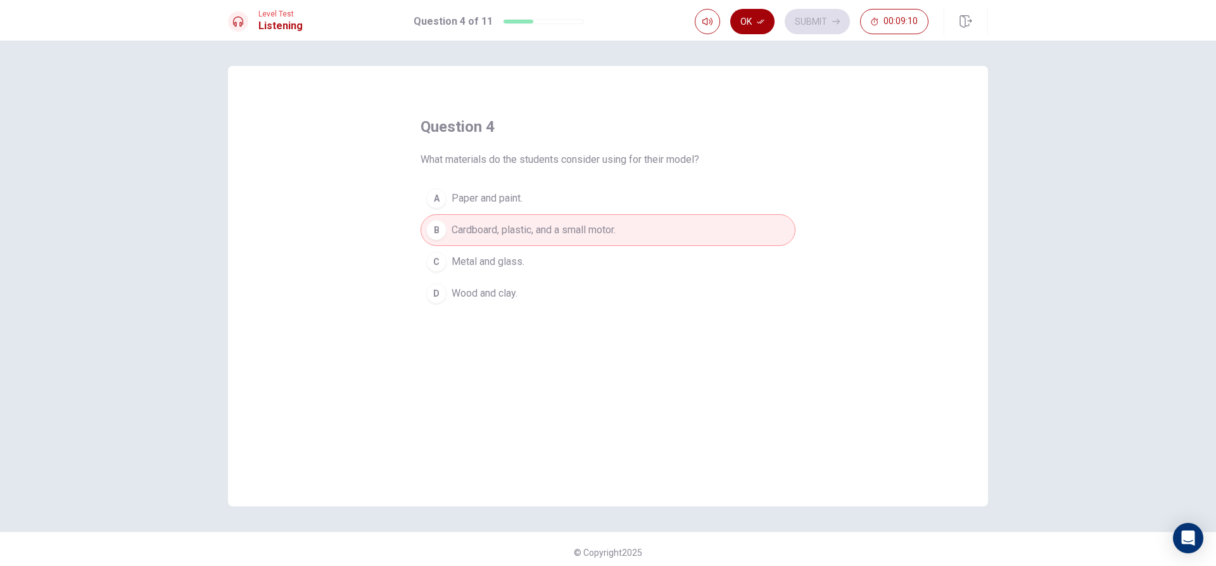
click at [765, 20] on icon "button" at bounding box center [761, 22] width 8 height 4
click at [824, 24] on button "Submit" at bounding box center [817, 21] width 65 height 25
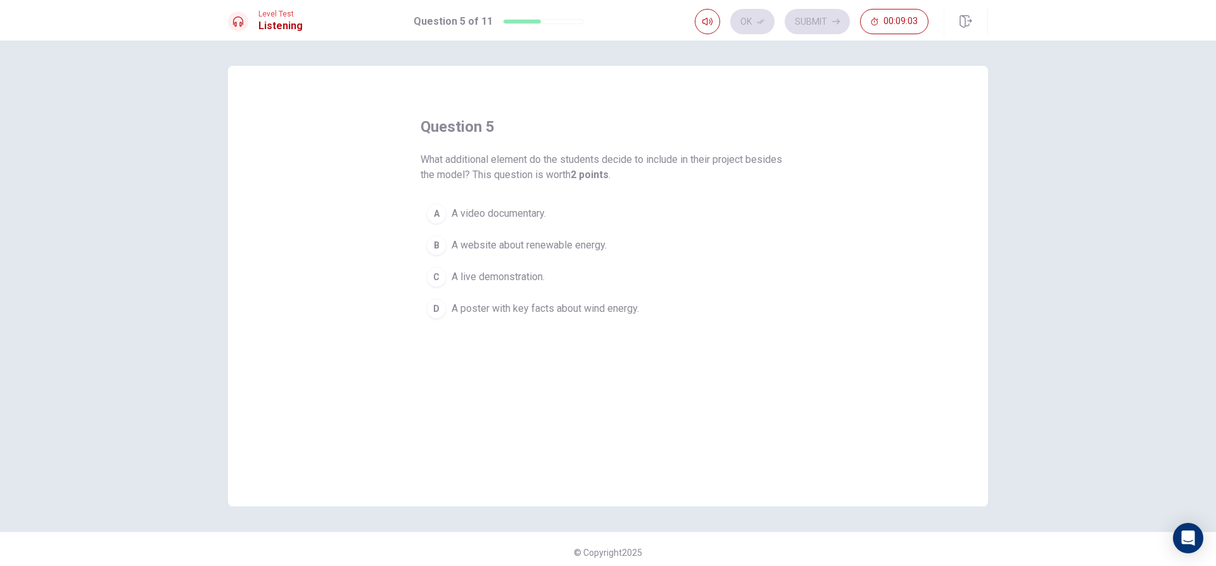
click at [611, 315] on span "A poster with key facts about wind energy." at bounding box center [546, 308] width 188 height 15
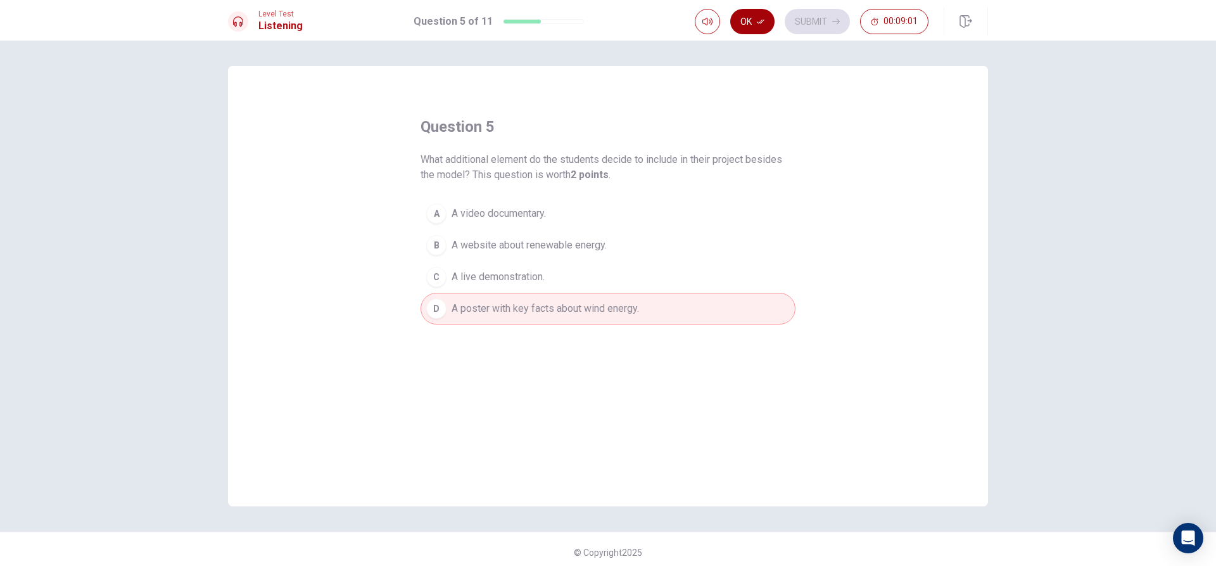
click at [750, 23] on button "Ok" at bounding box center [752, 21] width 44 height 25
click at [817, 22] on button "Submit" at bounding box center [817, 21] width 65 height 25
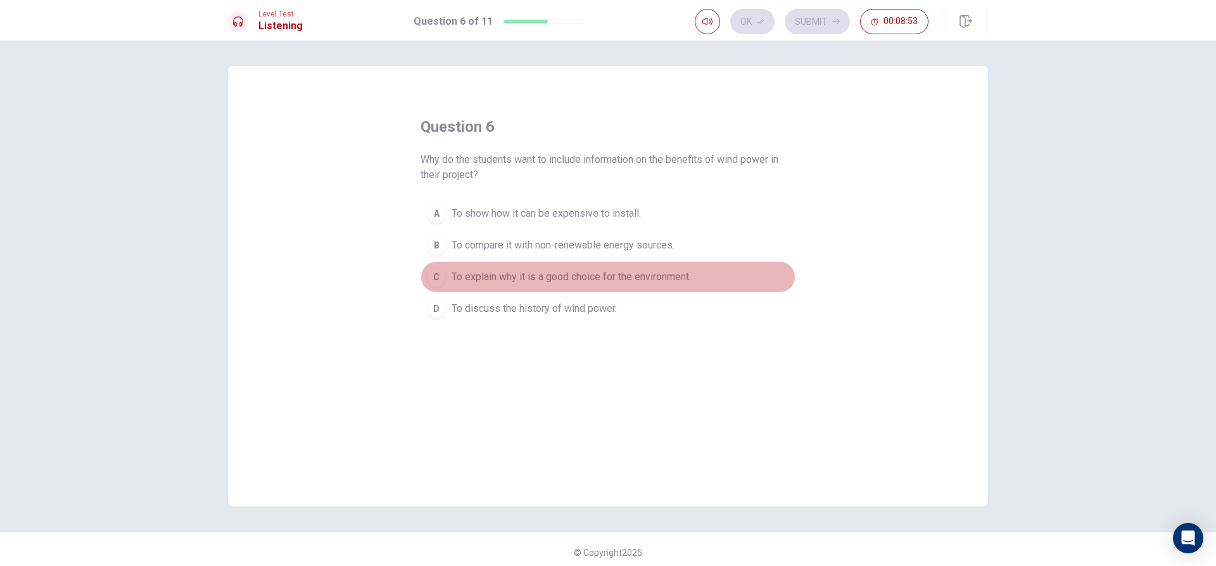
click at [679, 274] on span "To explain why it is a good choice for the environment." at bounding box center [571, 276] width 239 height 15
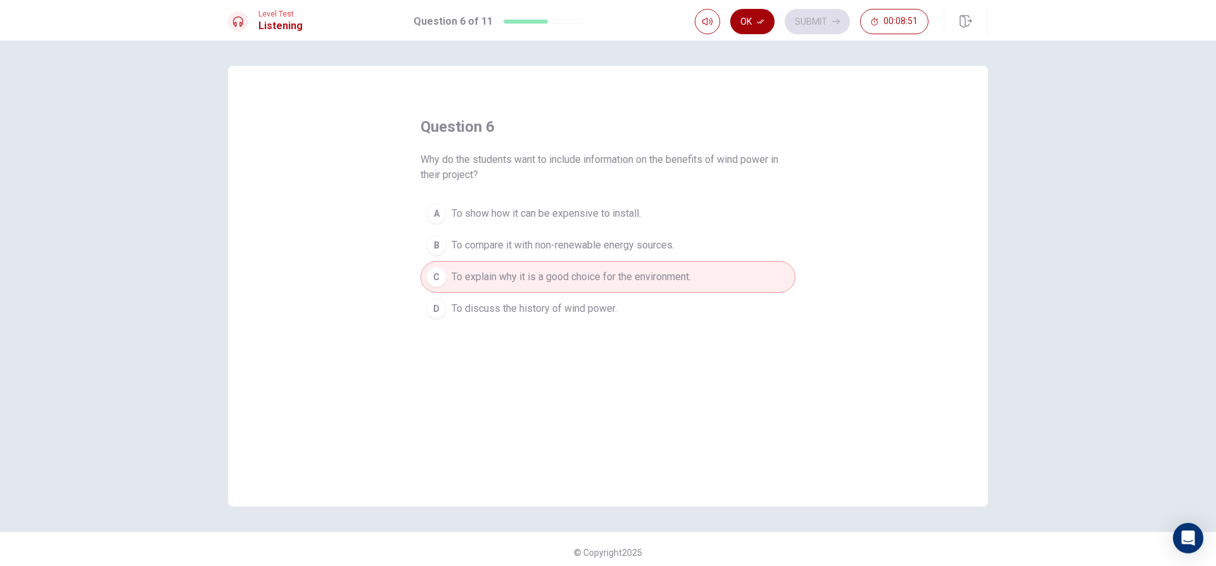
click at [752, 15] on button "Ok" at bounding box center [752, 21] width 44 height 25
click at [801, 20] on button "Submit" at bounding box center [817, 21] width 65 height 25
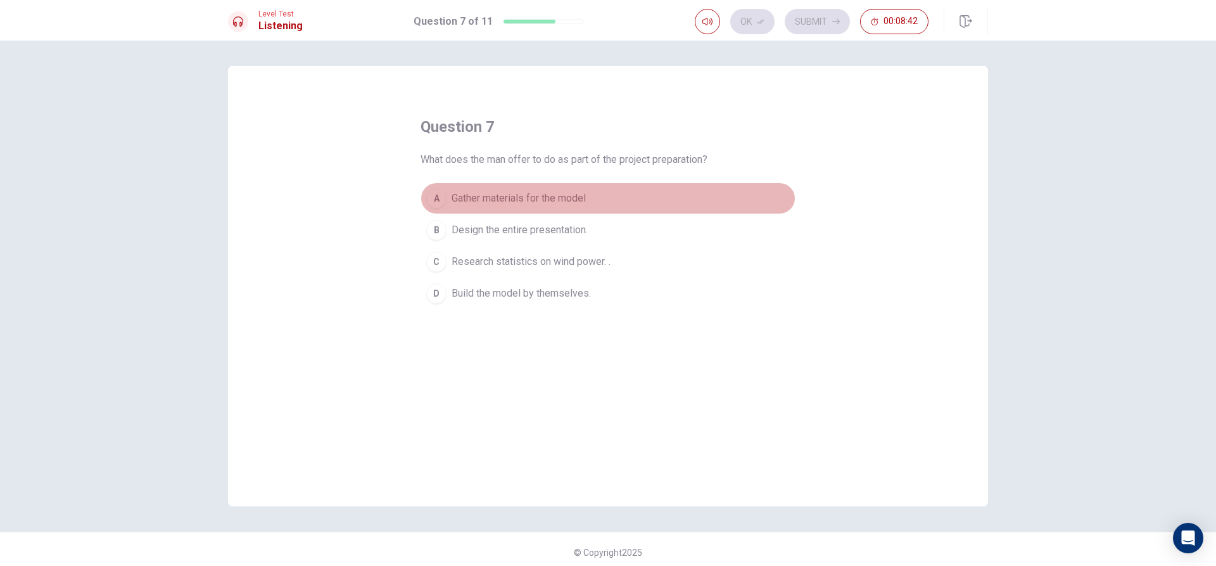
click at [609, 189] on button "A Gather materials for the model" at bounding box center [608, 198] width 375 height 32
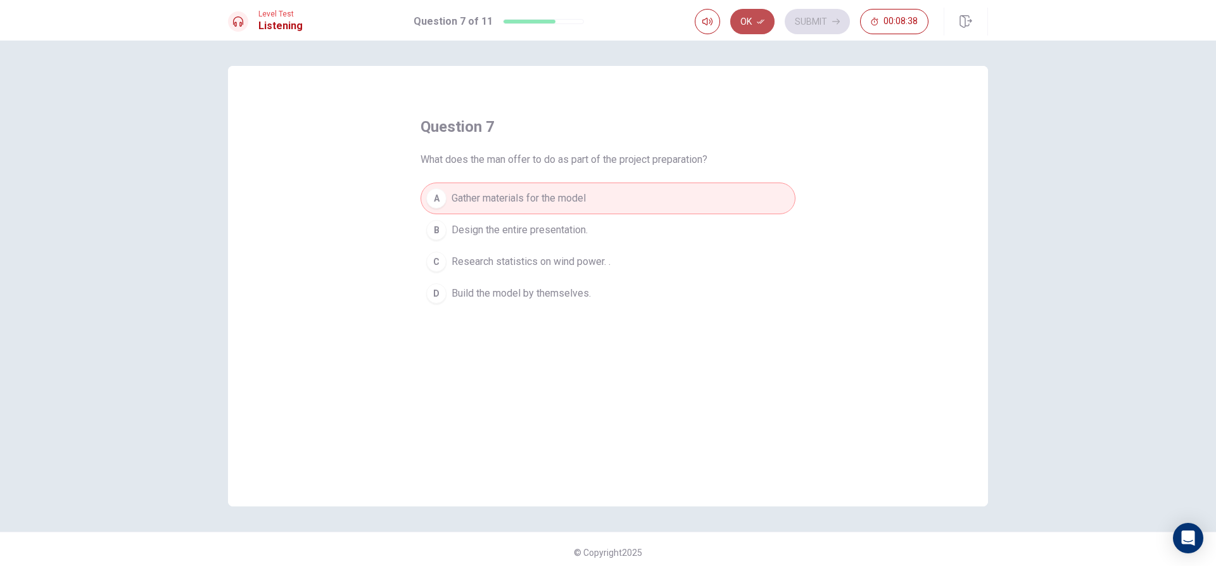
click at [760, 25] on icon "button" at bounding box center [761, 22] width 8 height 8
click at [810, 18] on button "Submit" at bounding box center [817, 21] width 65 height 25
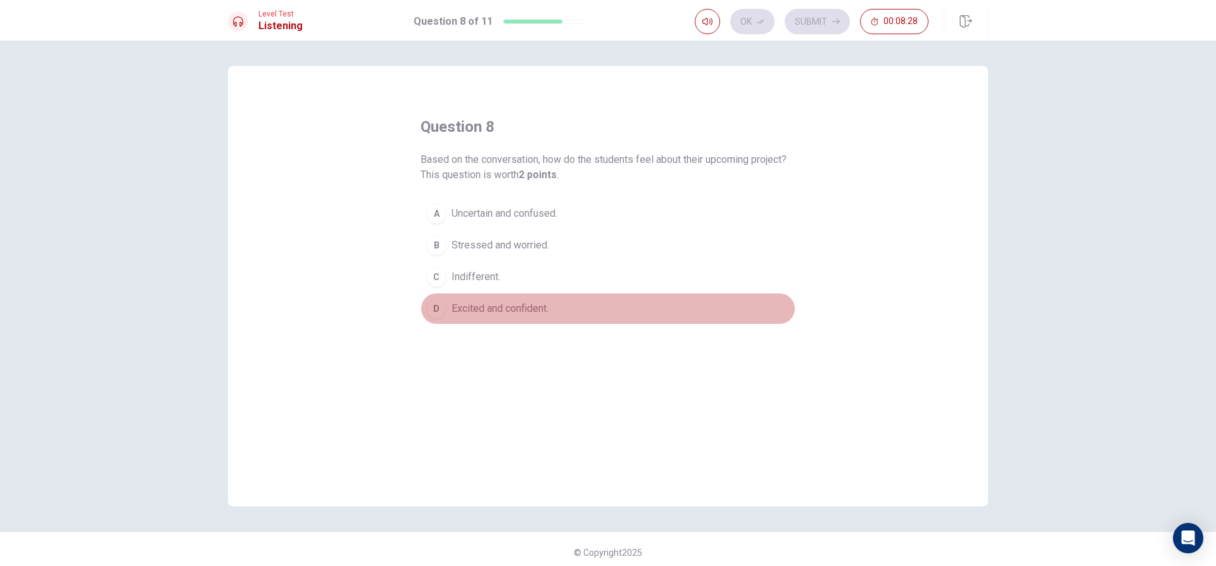
click at [542, 319] on button "D Excited and confident." at bounding box center [608, 309] width 375 height 32
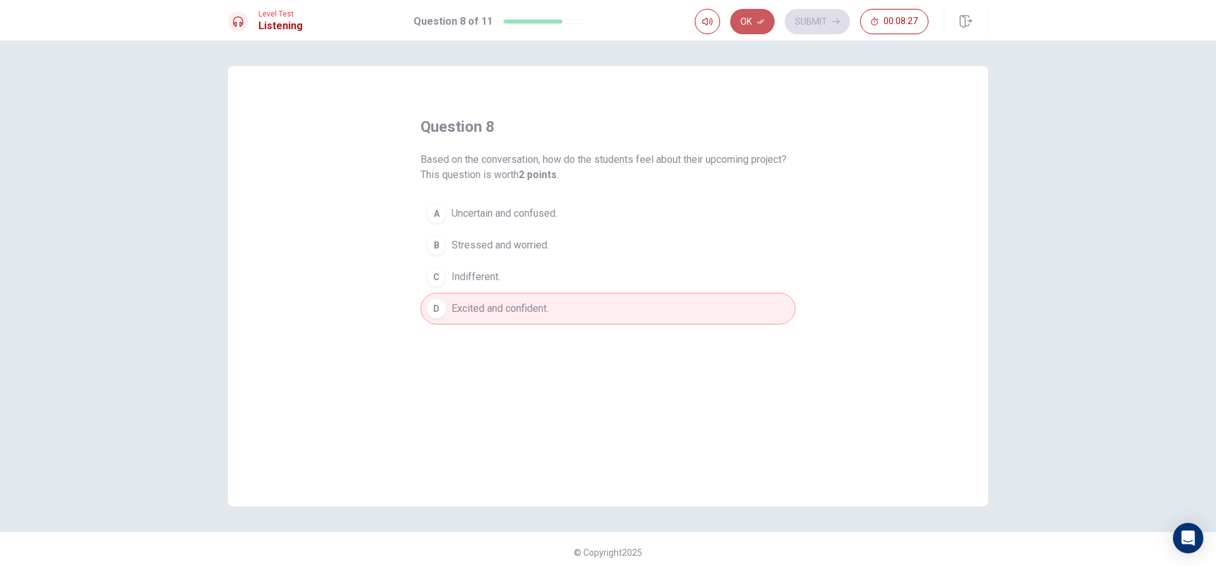
click at [758, 14] on button "Ok" at bounding box center [752, 21] width 44 height 25
click at [822, 12] on button "Submit" at bounding box center [817, 21] width 65 height 25
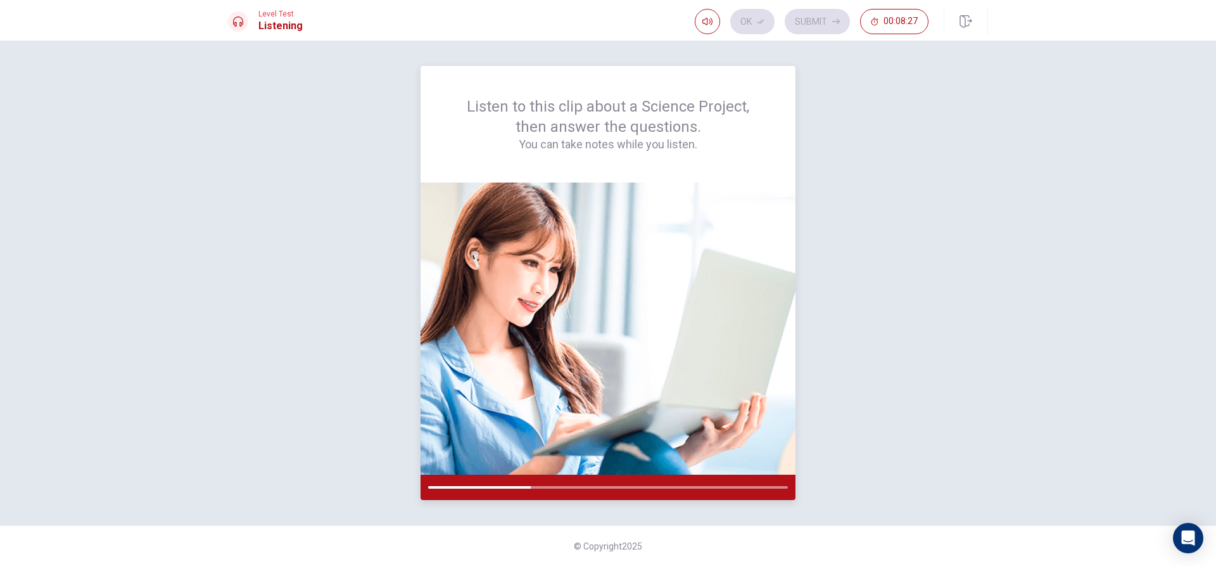
click at [777, 108] on div "Listen to this clip about a Science Project, then answer the questions. You can…" at bounding box center [608, 124] width 375 height 117
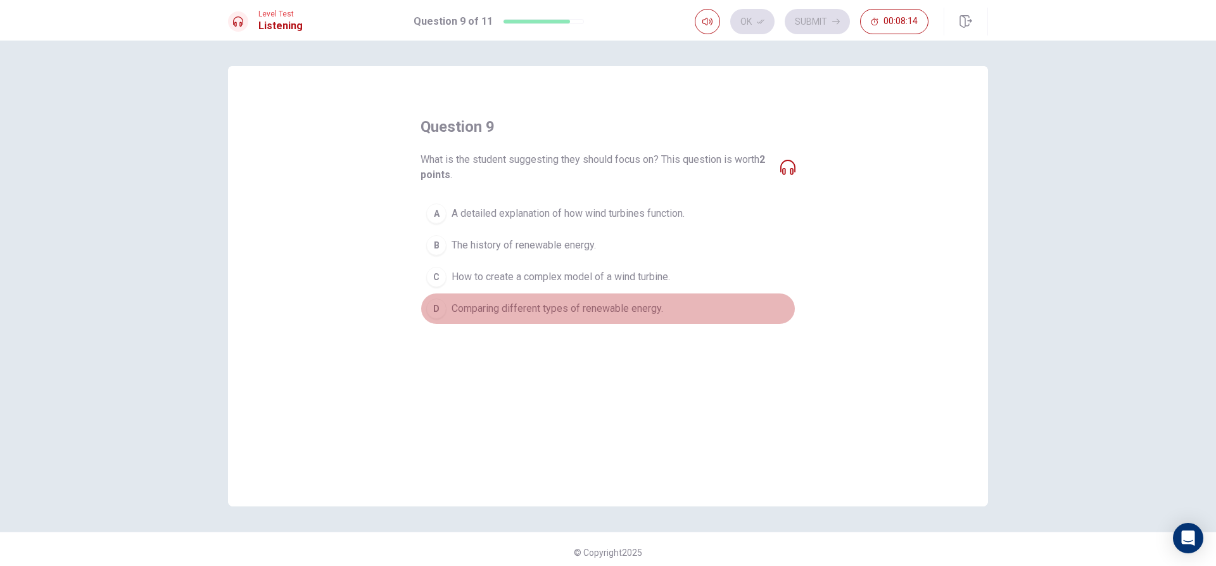
click at [541, 310] on span "Comparing different types of renewable energy." at bounding box center [558, 308] width 212 height 15
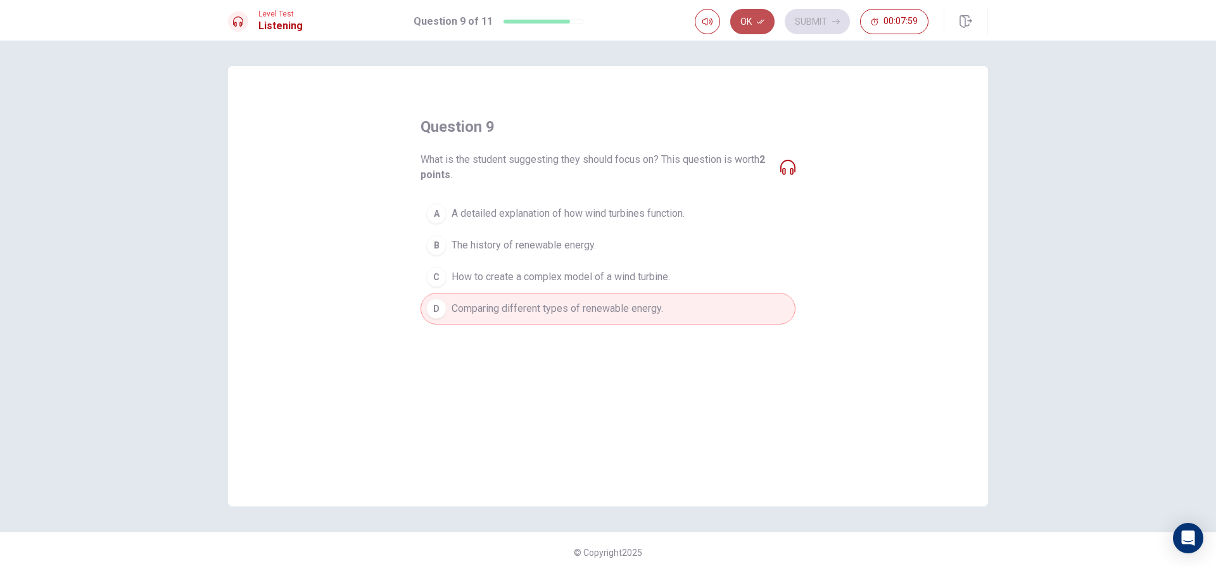
click at [753, 15] on button "Ok" at bounding box center [752, 21] width 44 height 25
click at [843, 22] on button "Submit" at bounding box center [817, 21] width 65 height 25
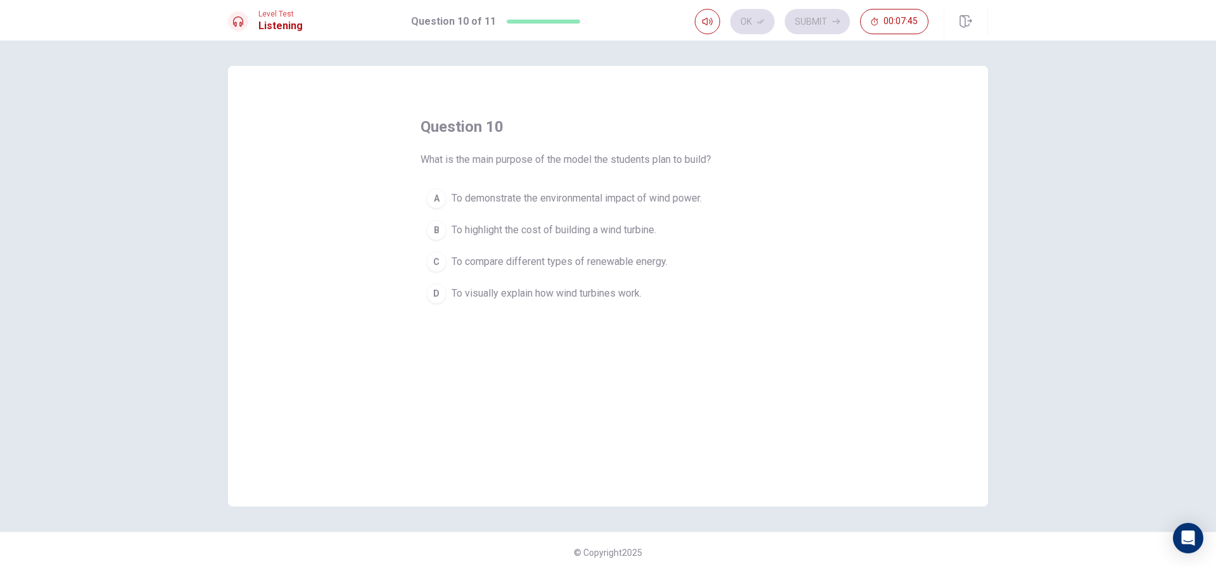
click at [644, 299] on button "D To visually explain how wind turbines work." at bounding box center [608, 293] width 375 height 32
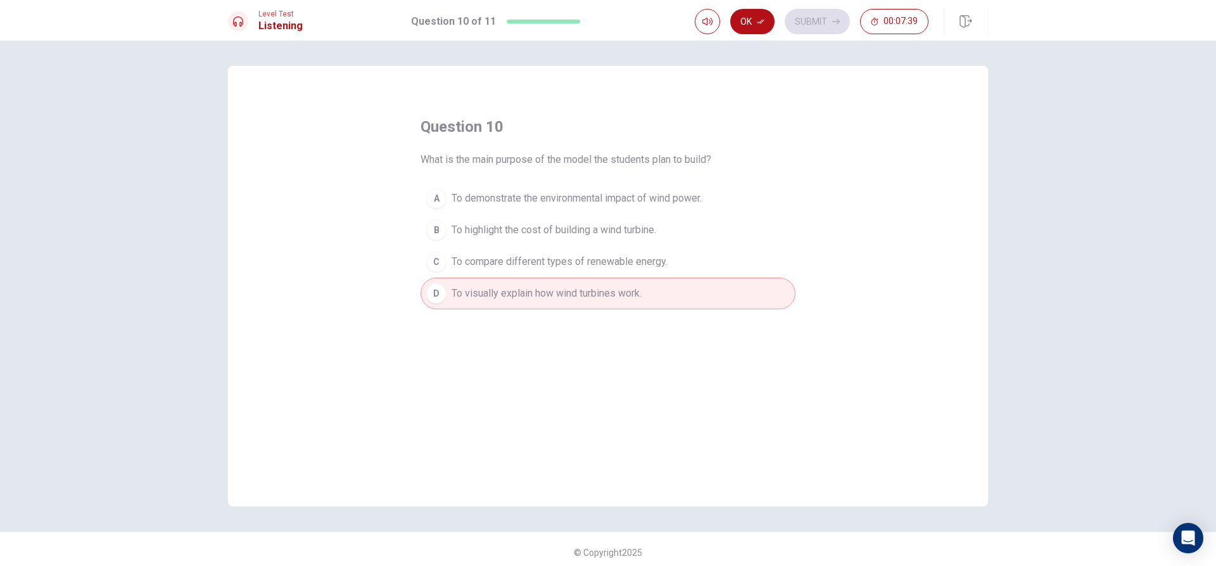
click at [742, 29] on button "Ok" at bounding box center [752, 21] width 44 height 25
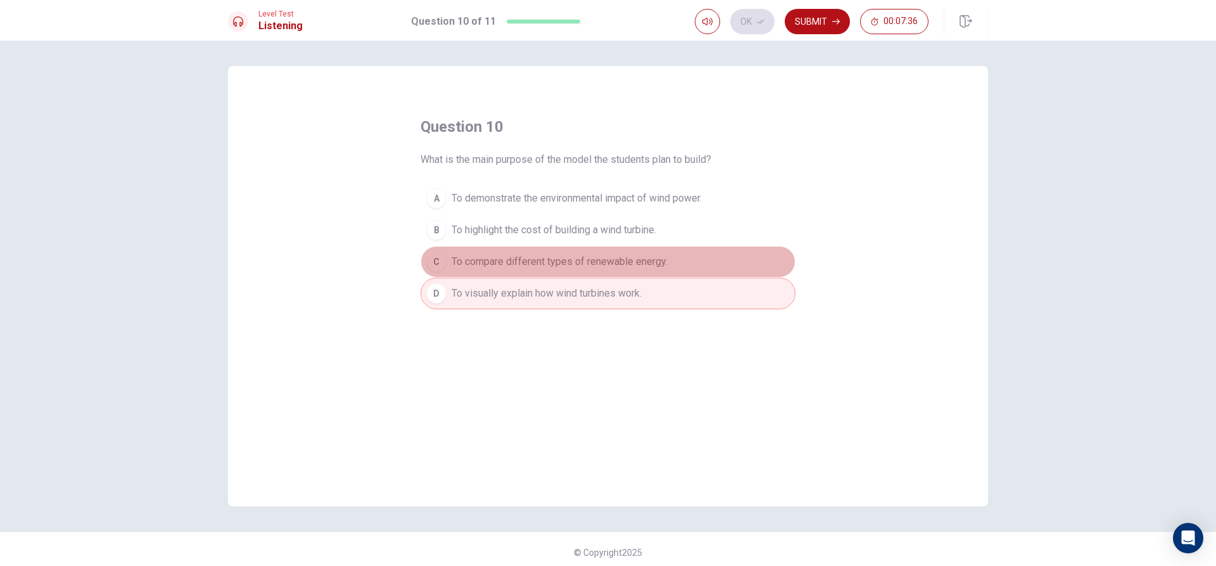
click at [646, 247] on button "C To compare different types of renewable energy." at bounding box center [608, 262] width 375 height 32
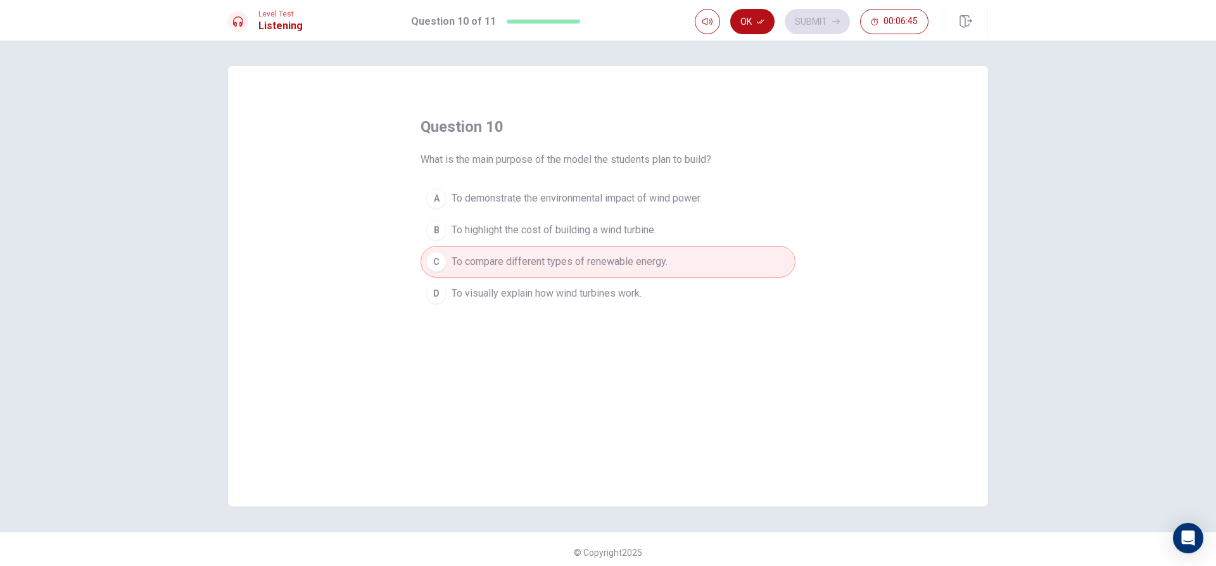
click at [497, 293] on span "To visually explain how wind turbines work." at bounding box center [547, 293] width 190 height 15
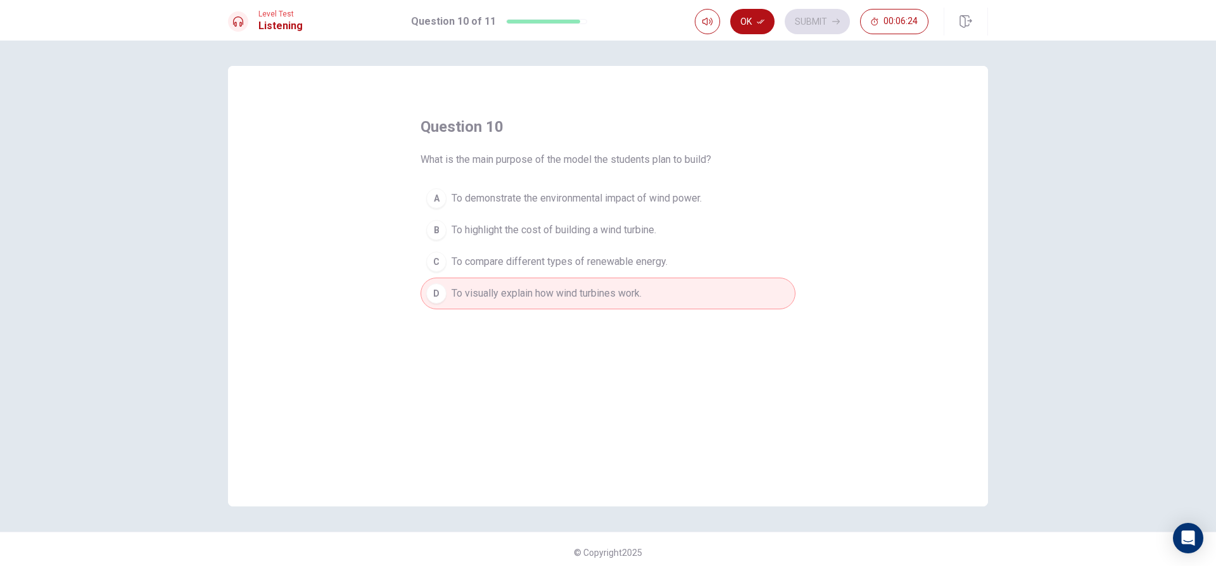
click at [424, 190] on button "A To demonstrate the environmental impact of wind power." at bounding box center [608, 198] width 375 height 32
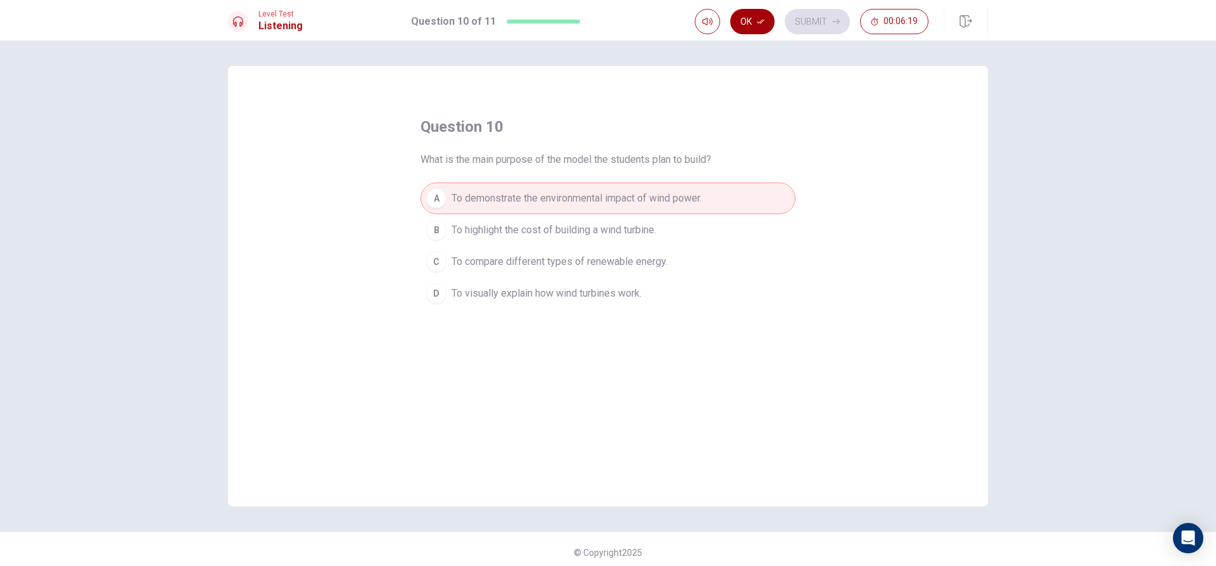
click at [748, 24] on button "Ok" at bounding box center [752, 21] width 44 height 25
click at [817, 13] on button "Submit" at bounding box center [817, 21] width 65 height 25
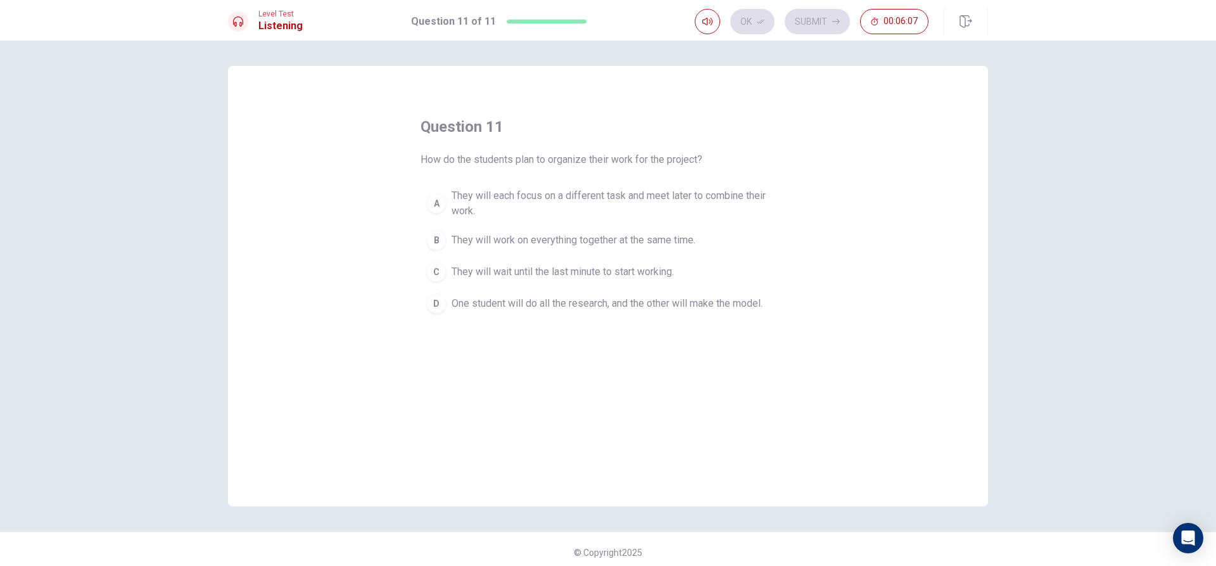
click at [555, 236] on span "They will work on everything together at the same time." at bounding box center [574, 240] width 244 height 15
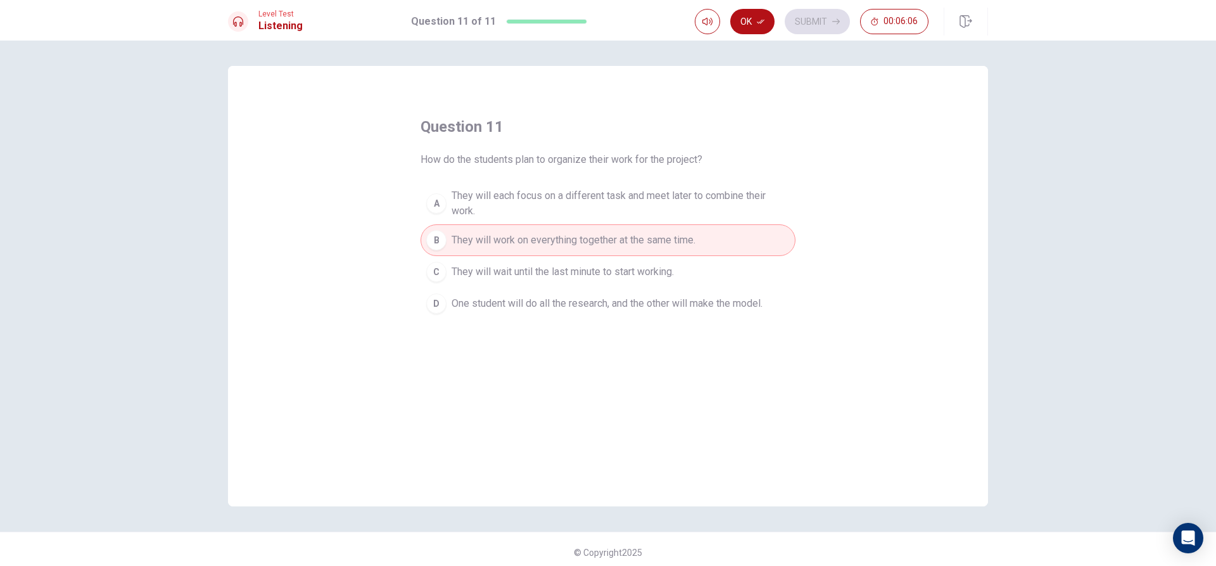
click at [749, 5] on div "Level Test Listening Question 11 of 11 Ok Submit 00:06:06" at bounding box center [608, 20] width 1216 height 41
click at [760, 15] on button "Ok" at bounding box center [752, 21] width 44 height 25
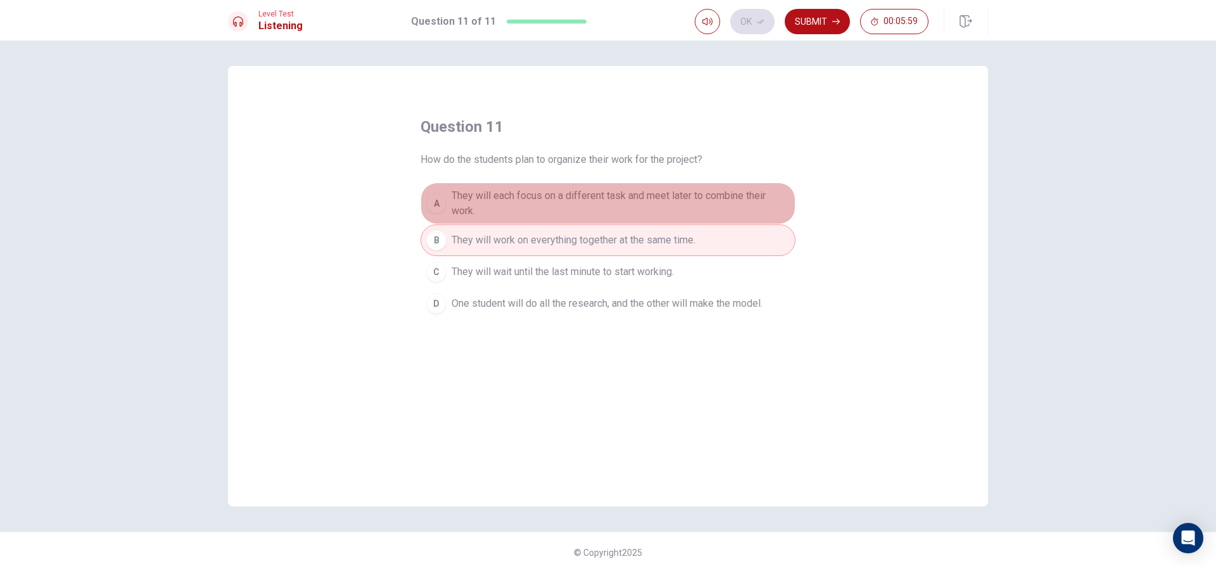
click at [663, 186] on button "A They will each focus on a different task and meet later to combine their work." at bounding box center [608, 203] width 375 height 42
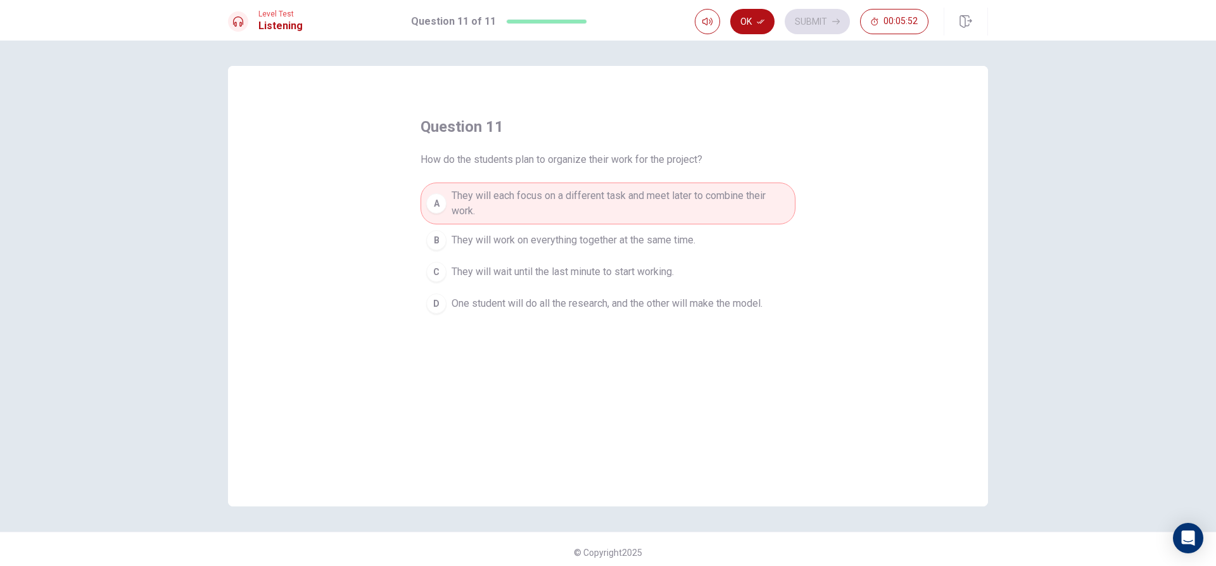
click at [704, 261] on button "C They will wait until the last minute to start working." at bounding box center [608, 272] width 375 height 32
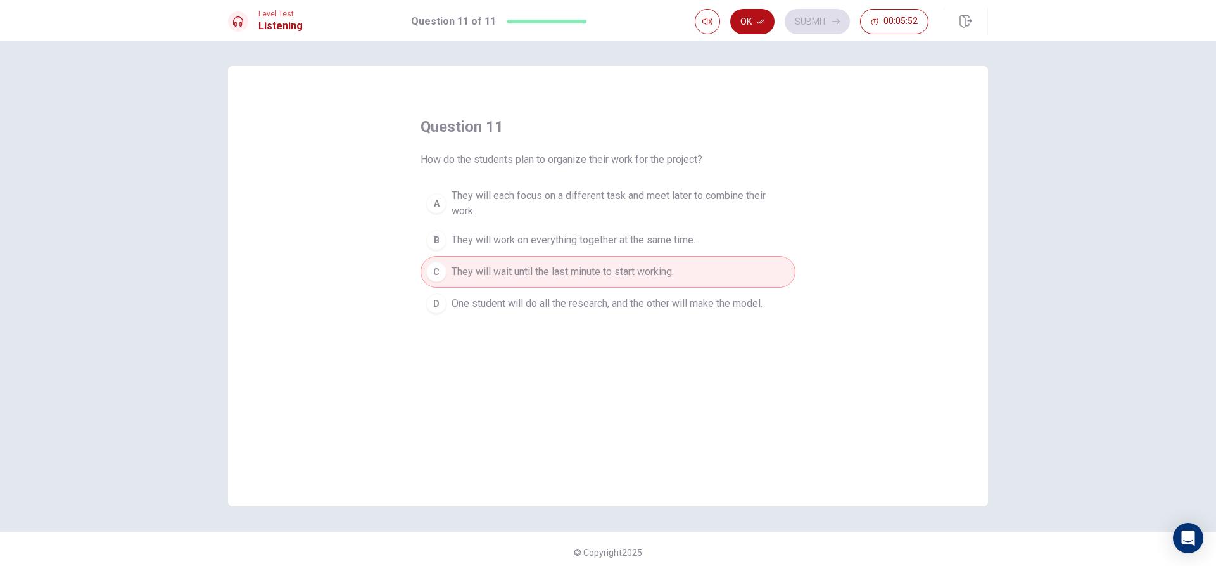
click at [710, 238] on button "B They will work on everything together at the same time." at bounding box center [608, 240] width 375 height 32
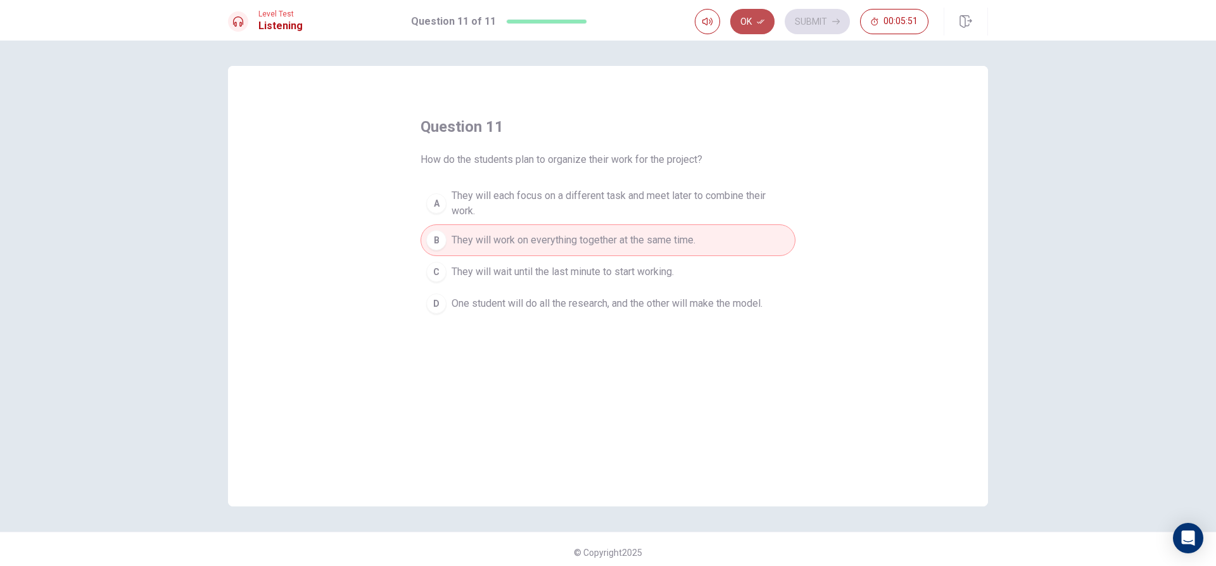
click at [772, 28] on button "Ok" at bounding box center [752, 21] width 44 height 25
click at [806, 19] on button "Submit" at bounding box center [817, 21] width 65 height 25
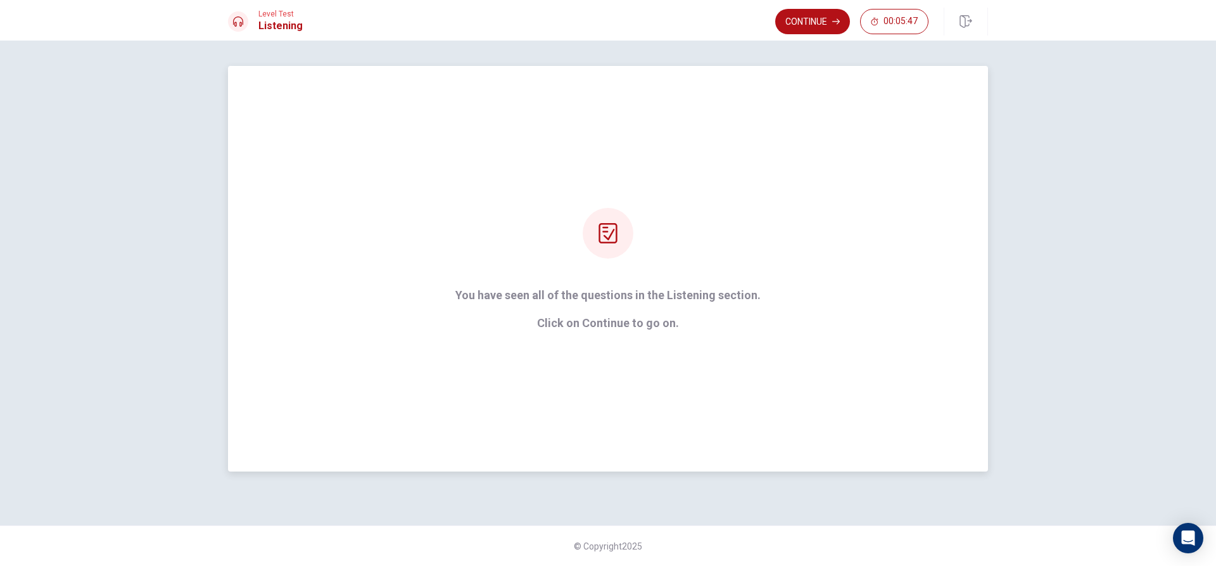
click at [624, 290] on p "You have seen all of the questions in the Listening section." at bounding box center [607, 295] width 305 height 13
click at [817, 27] on button "Continue" at bounding box center [812, 21] width 75 height 25
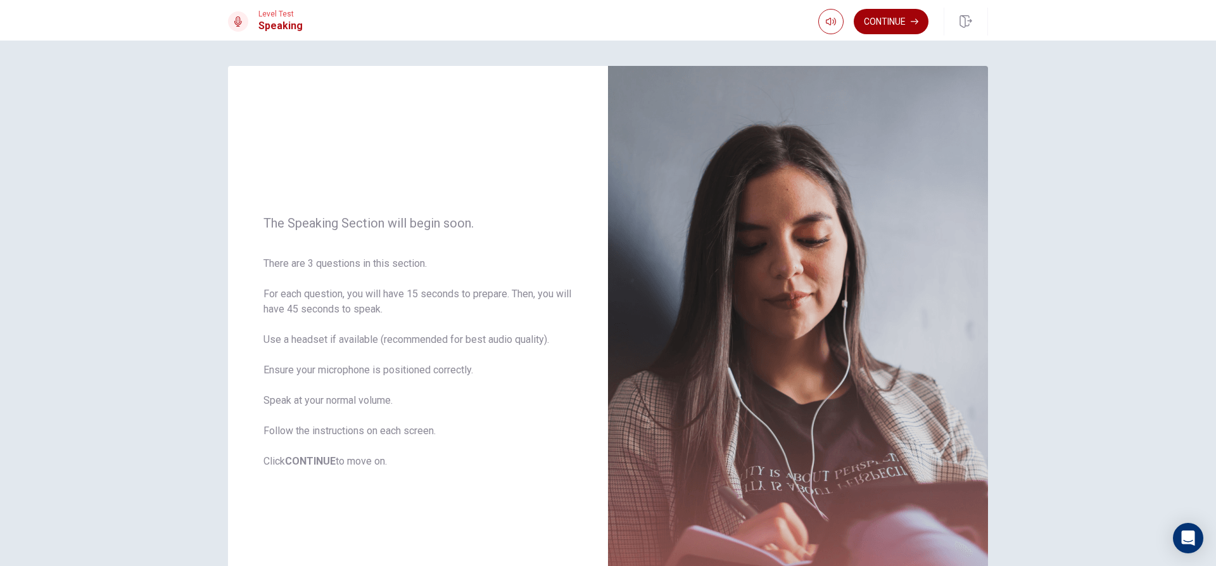
click at [905, 13] on button "Continue" at bounding box center [891, 21] width 75 height 25
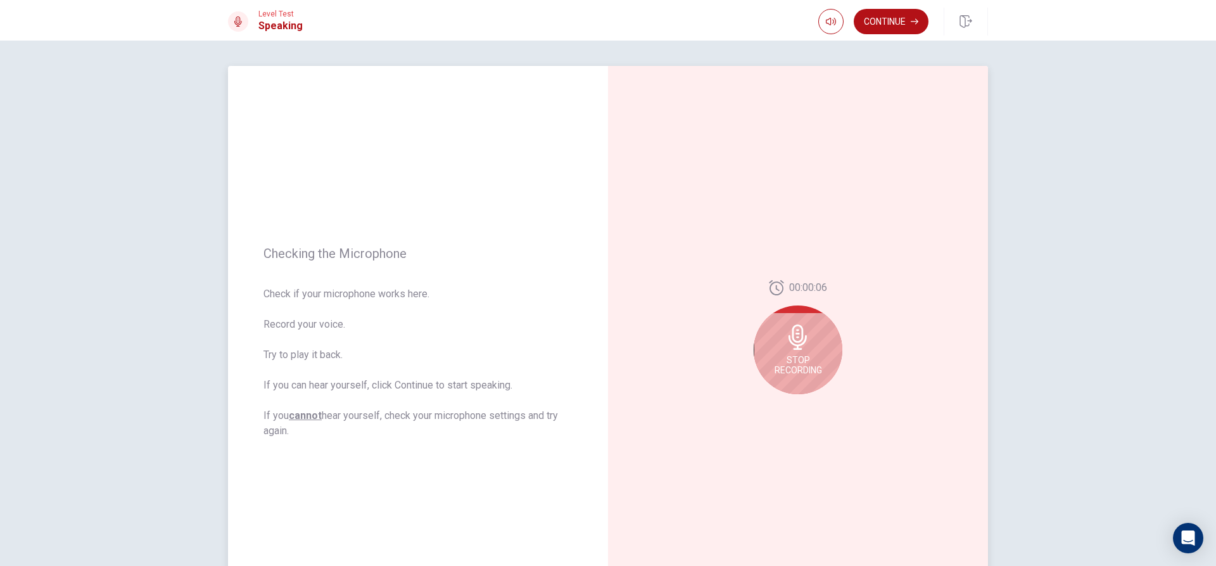
click at [799, 349] on icon at bounding box center [798, 336] width 18 height 25
click at [809, 407] on icon "Play Audio" at bounding box center [812, 404] width 8 height 8
click at [780, 401] on icon "Record Again" at bounding box center [784, 404] width 8 height 8
click at [793, 356] on span "Stop Recording" at bounding box center [799, 365] width 48 height 20
click at [777, 404] on button "Record Again" at bounding box center [784, 404] width 18 height 18
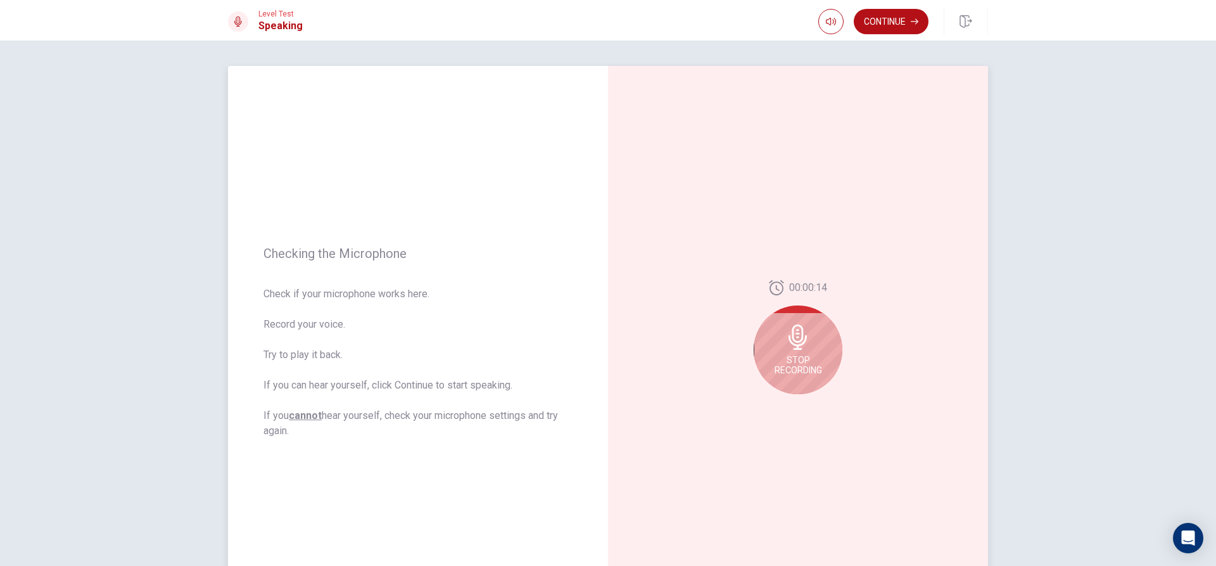
click at [796, 336] on icon at bounding box center [798, 336] width 18 height 25
click at [775, 411] on div at bounding box center [798, 404] width 46 height 18
click at [782, 396] on button "Record Again" at bounding box center [784, 404] width 18 height 18
click at [796, 348] on icon at bounding box center [798, 336] width 18 height 25
click at [809, 407] on icon "Play Audio" at bounding box center [812, 404] width 6 height 8
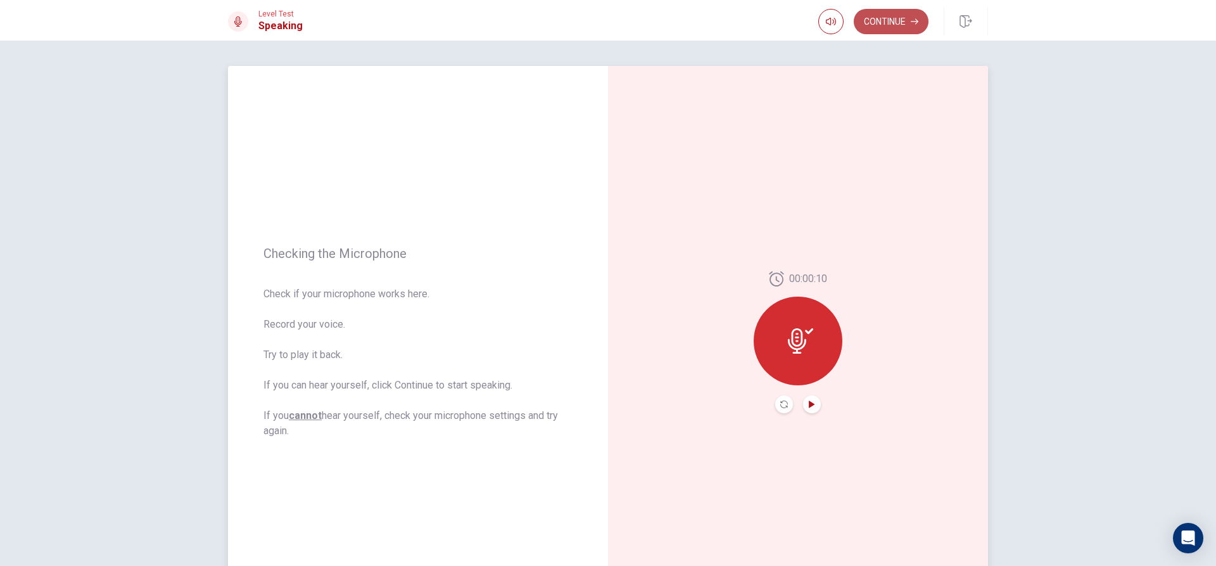
click at [901, 21] on button "Continue" at bounding box center [891, 21] width 75 height 25
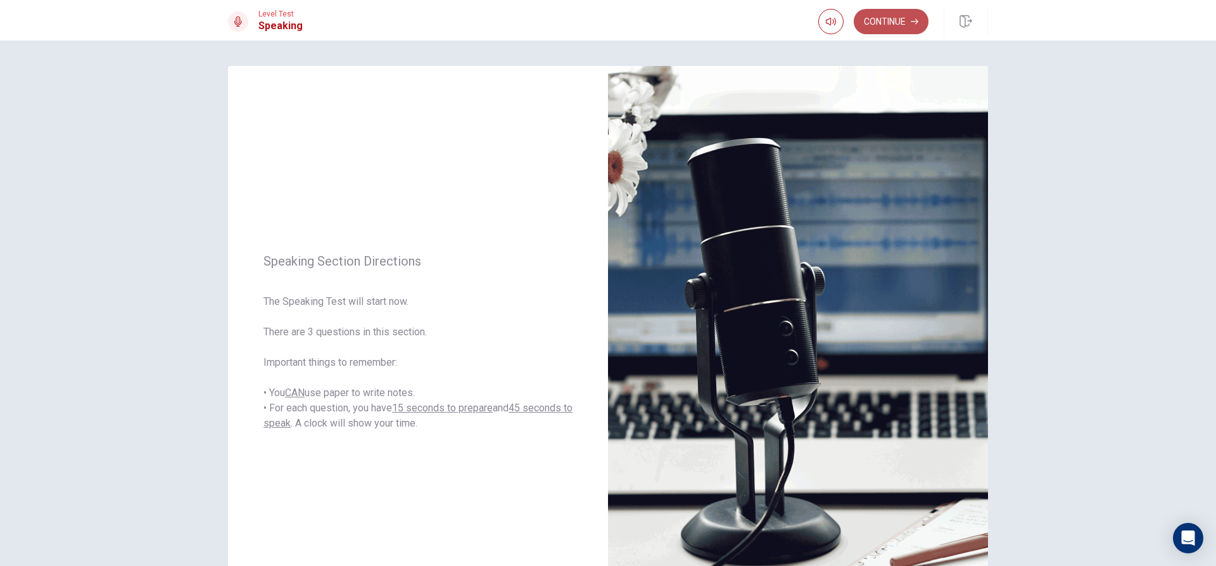
click at [901, 15] on button "Continue" at bounding box center [891, 21] width 75 height 25
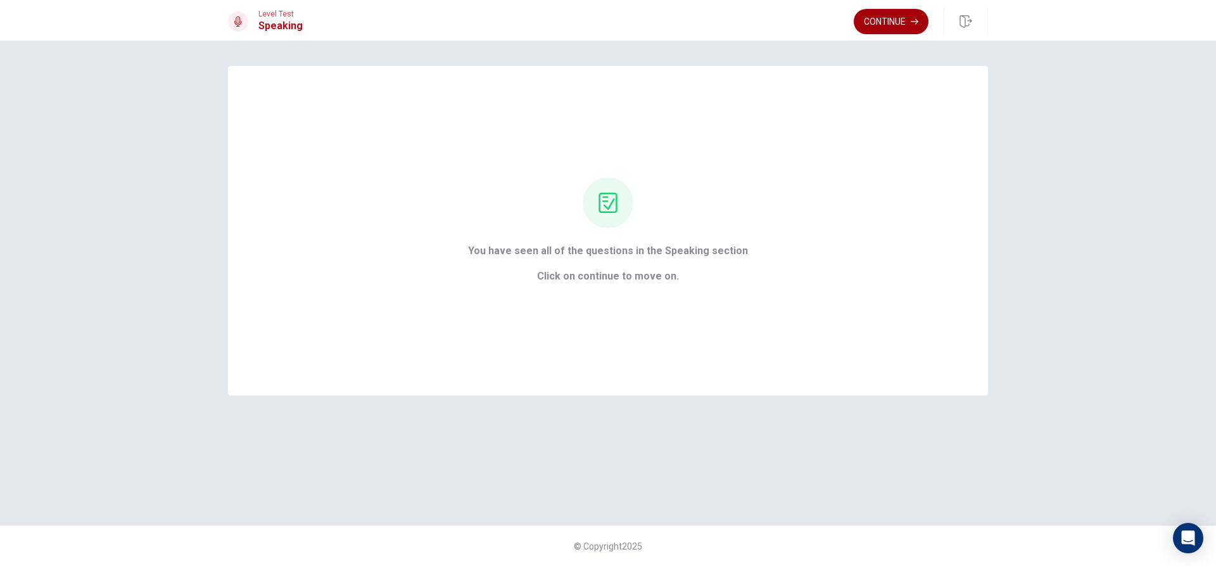
click at [893, 23] on button "Continue" at bounding box center [891, 21] width 75 height 25
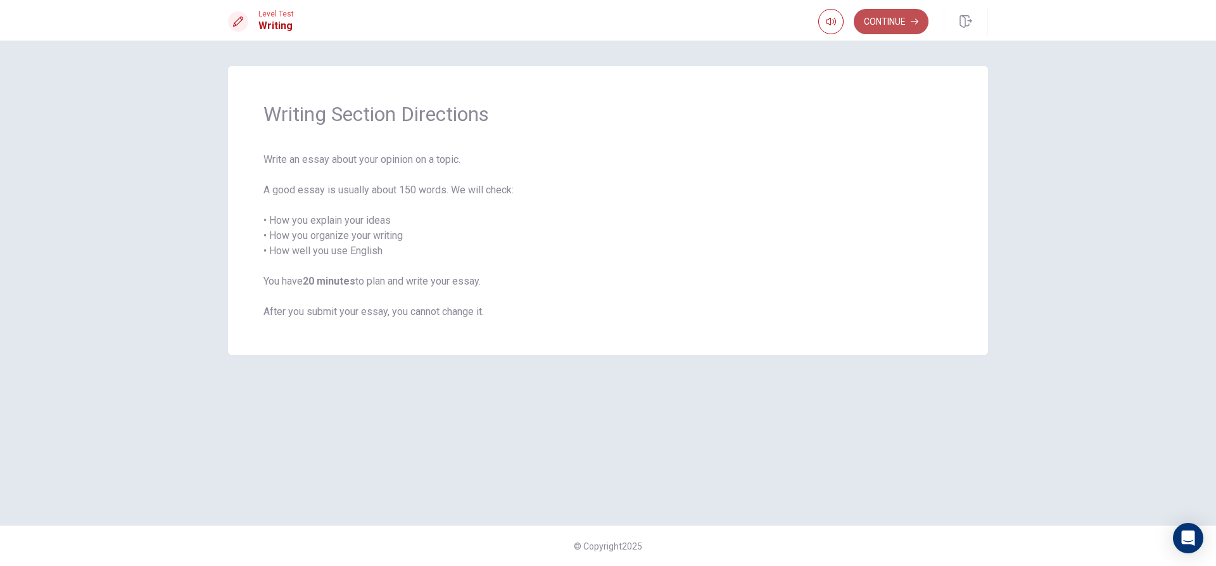
click at [878, 27] on button "Continue" at bounding box center [891, 21] width 75 height 25
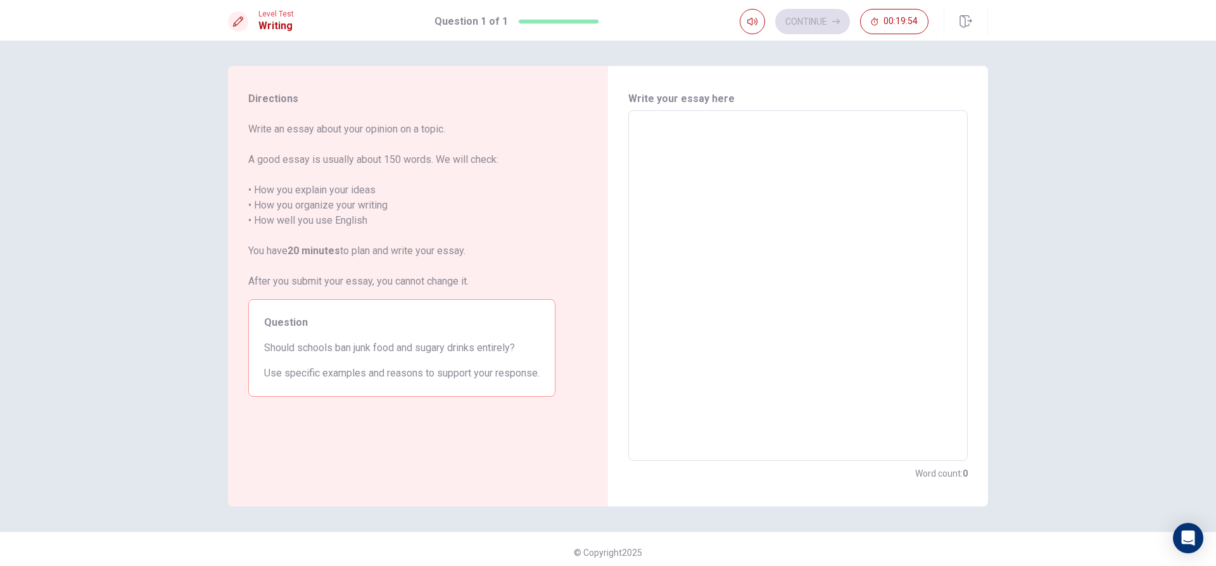
click at [720, 157] on textarea at bounding box center [798, 285] width 322 height 329
type textarea "S"
type textarea "x"
type textarea "Sh"
type textarea "x"
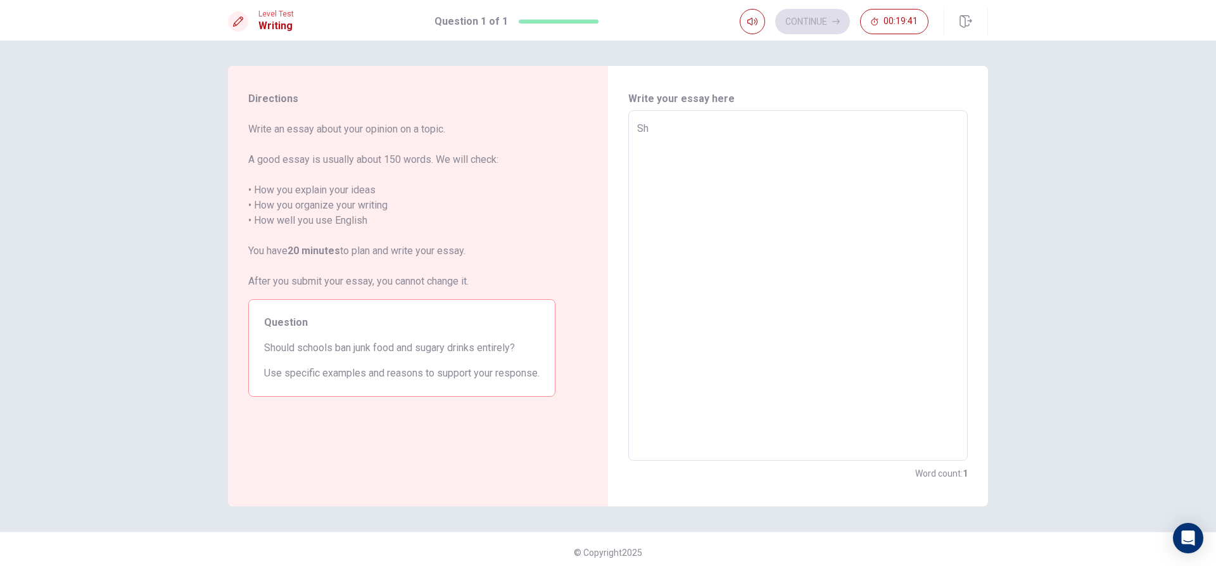
type textarea "Sho"
type textarea "x"
type textarea "Shou"
type textarea "x"
type textarea "Shoud"
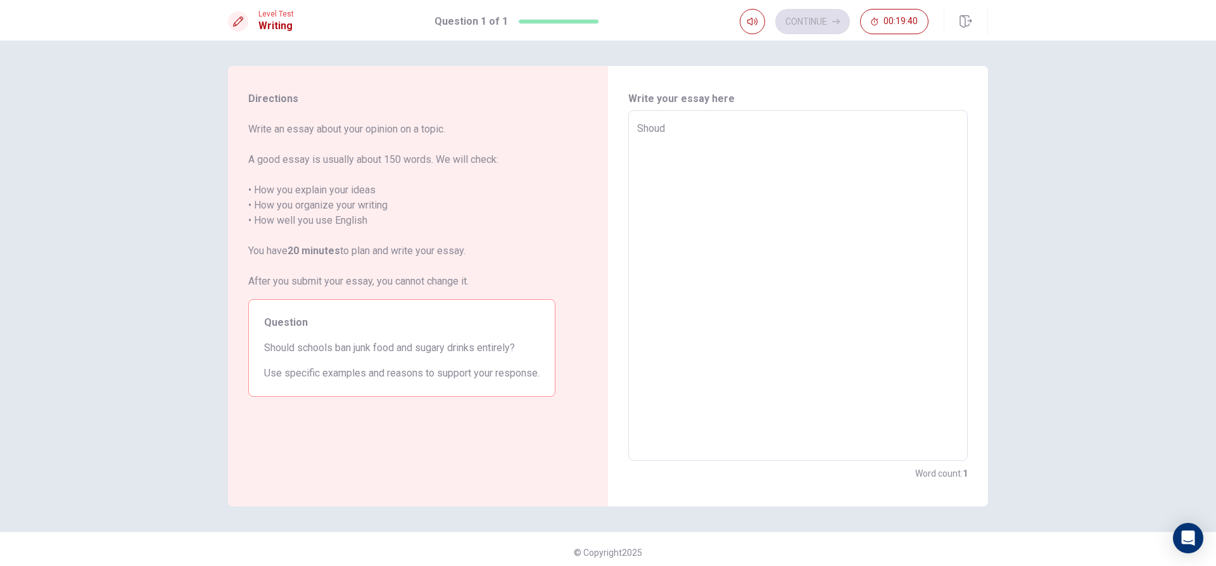
type textarea "x"
type textarea "Shou"
type textarea "x"
type textarea "Shoul"
type textarea "x"
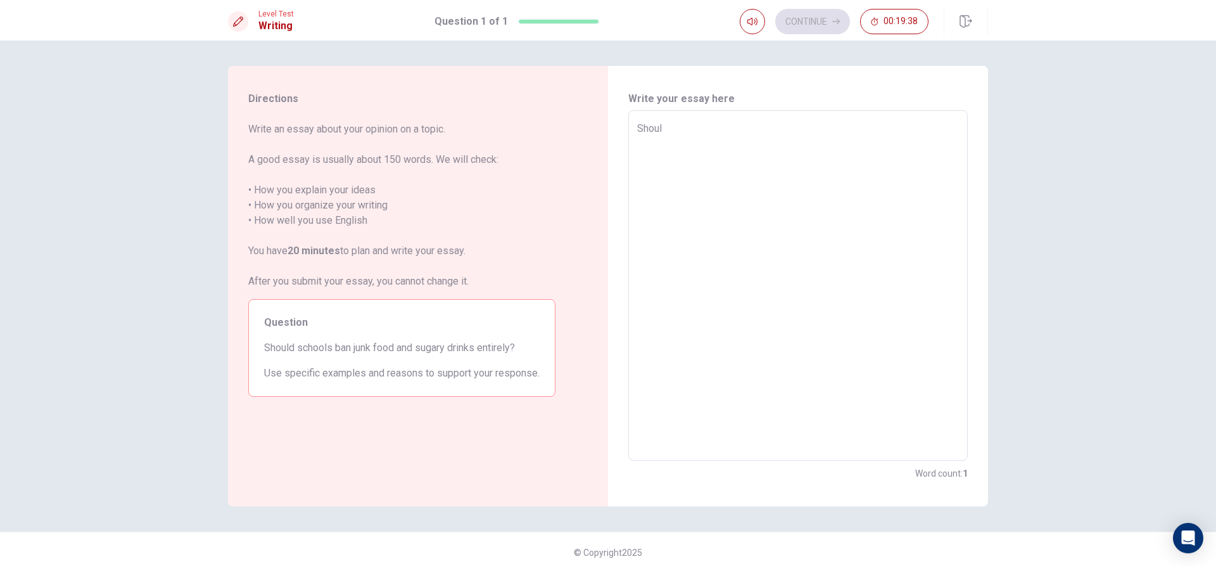
type textarea "Should"
type textarea "x"
type textarea "Should"
type textarea "x"
type textarea "Should S"
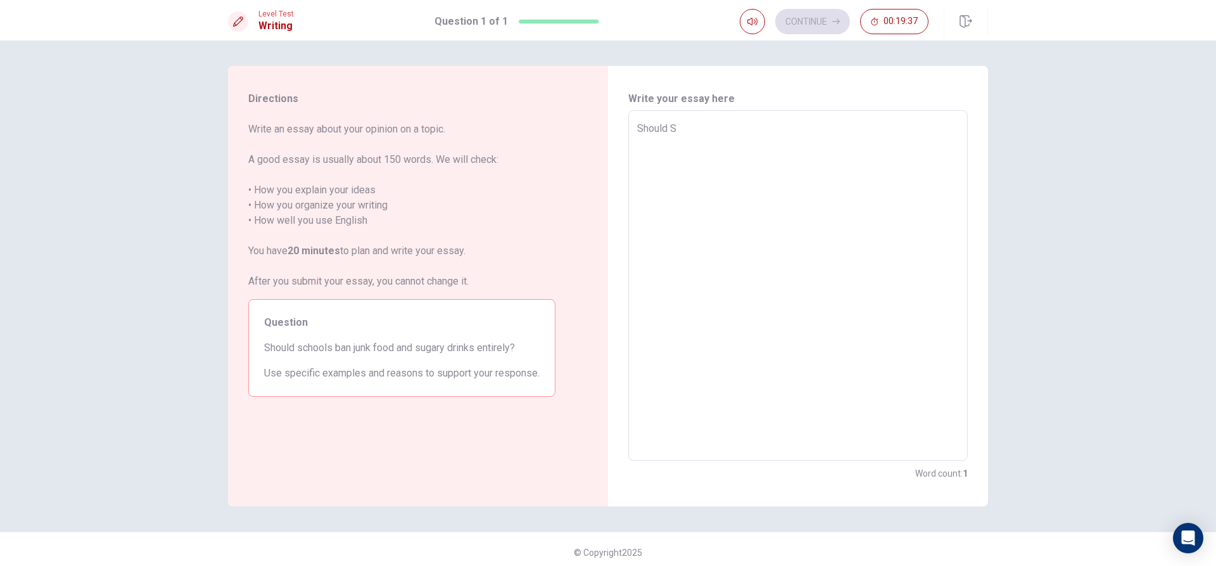
type textarea "x"
type textarea "Should Sc"
type textarea "x"
type textarea "Should Sch"
type textarea "x"
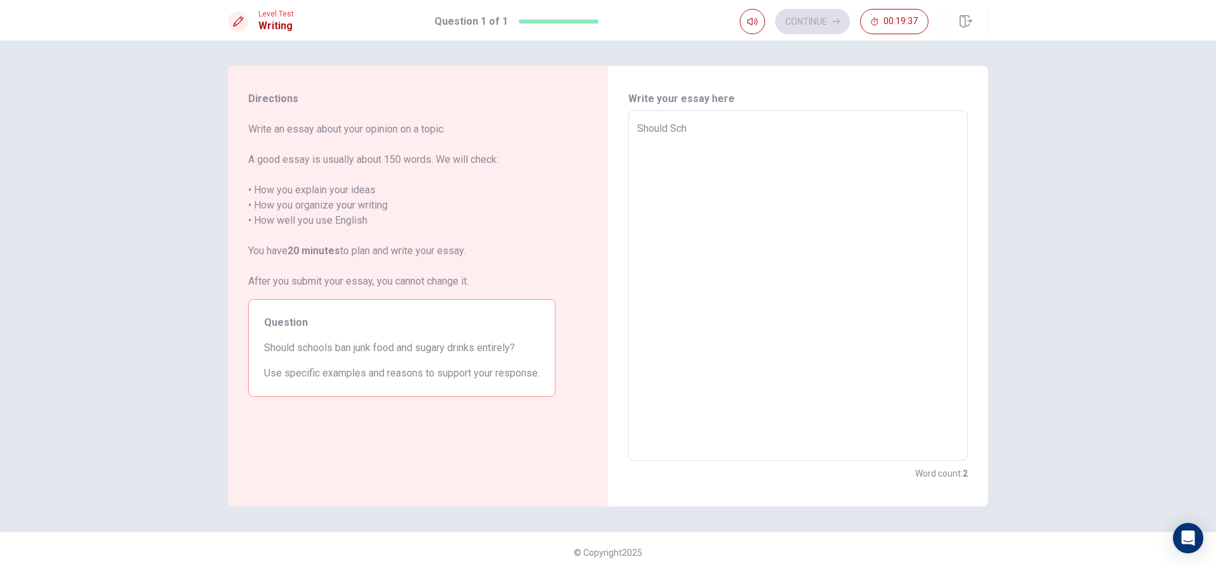
type textarea "Should Scho"
type textarea "x"
type textarea "Should Schoo"
type textarea "x"
type textarea "Should School"
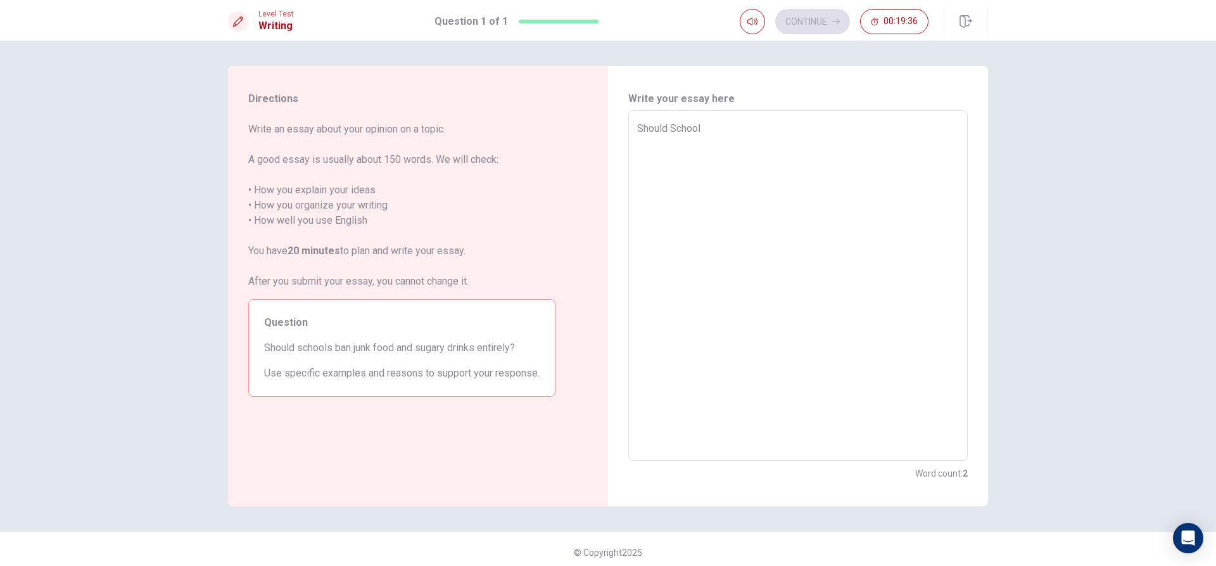
type textarea "x"
type textarea "Should Schools"
type textarea "x"
type textarea "Should Schools"
type textarea "x"
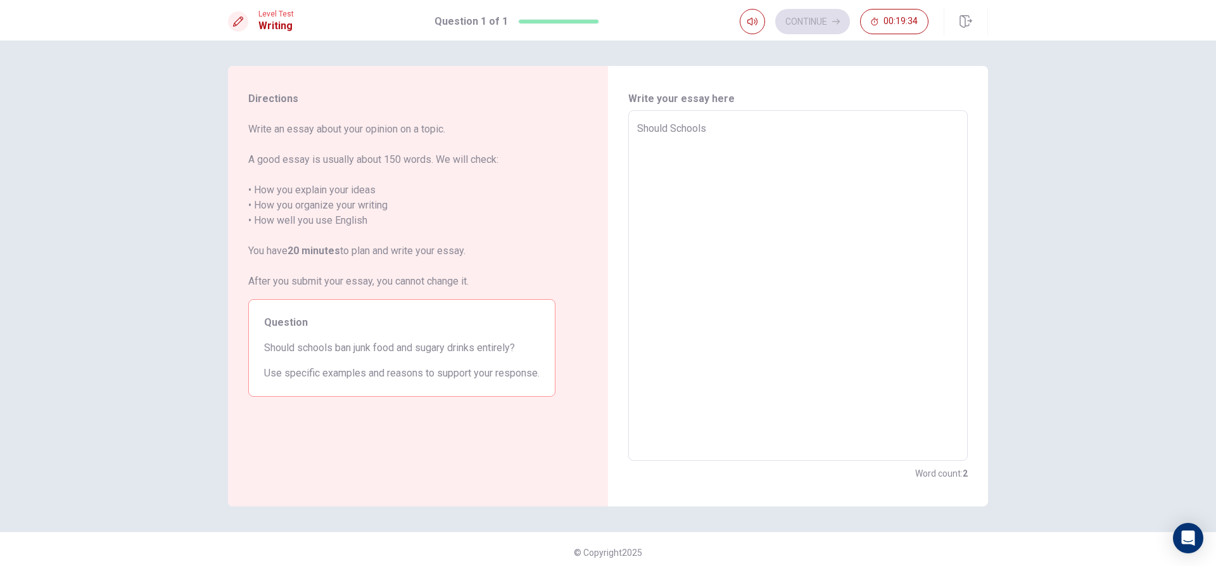
type textarea "Should Schools b"
type textarea "x"
type textarea "Should Schools ba"
type textarea "x"
type textarea "Should Schools ban"
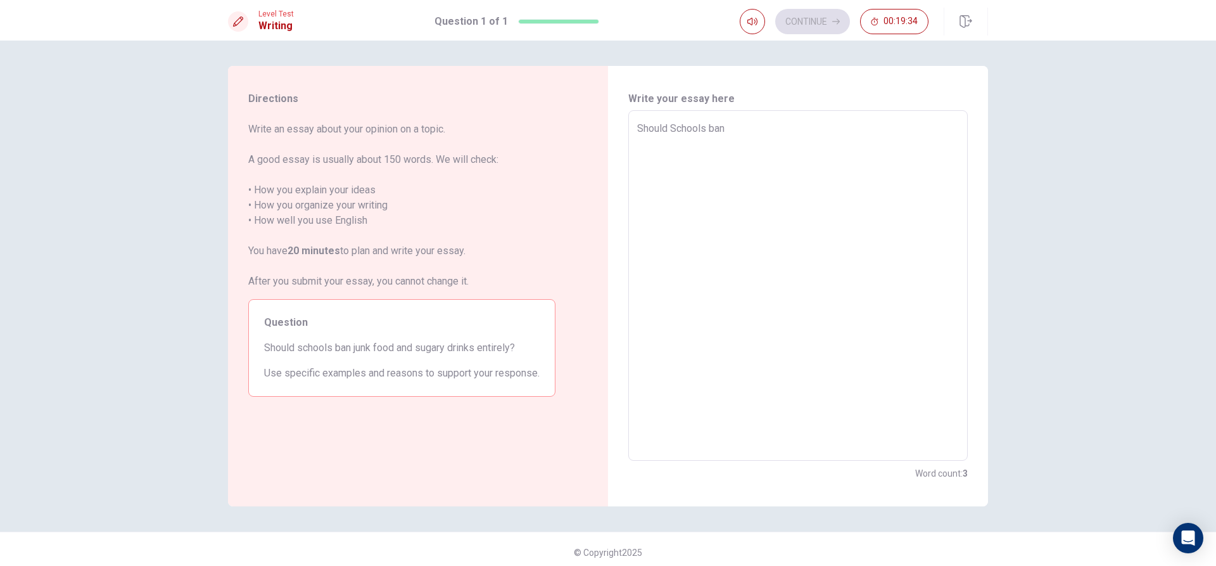
type textarea "x"
type textarea "Should Schools ban"
type textarea "x"
type textarea "Should Schools ban j"
type textarea "x"
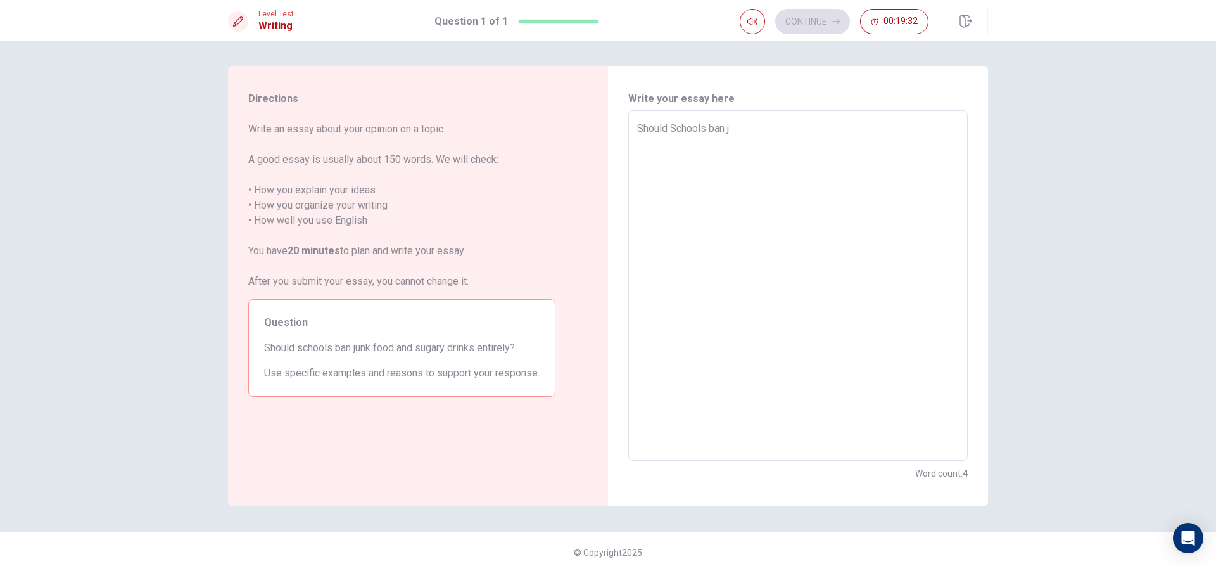
type textarea "Should Schools ban ju"
type textarea "x"
type textarea "Should Schools ban jun"
type textarea "x"
type textarea "Should Schools ban junk"
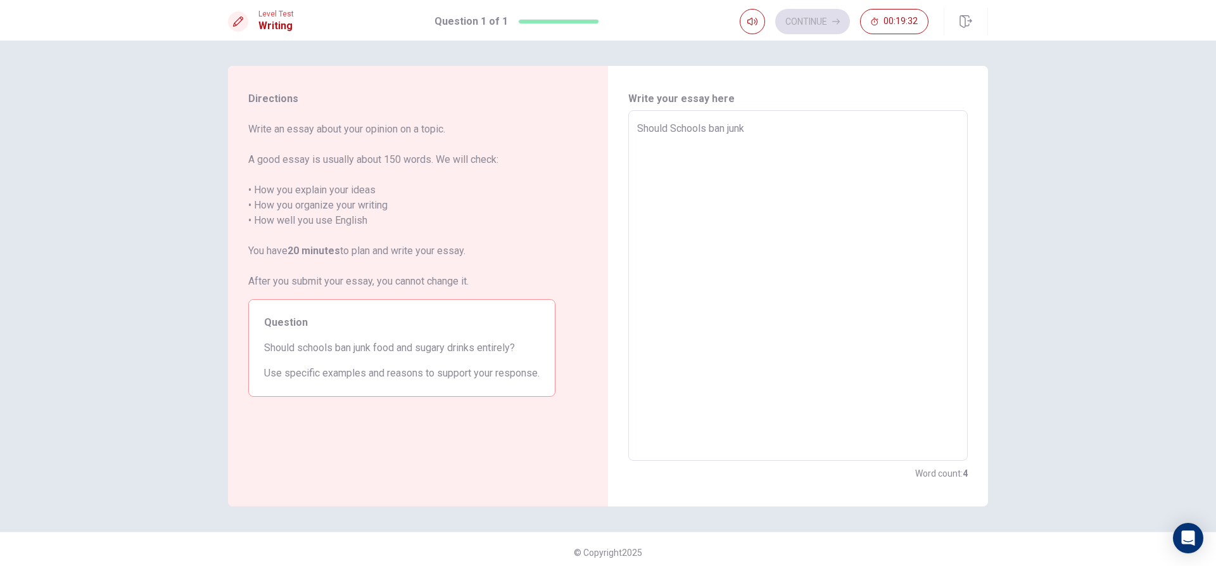
type textarea "x"
type textarea "Should Schools ban junk"
type textarea "x"
type textarea "Should Schools ban junk f"
type textarea "x"
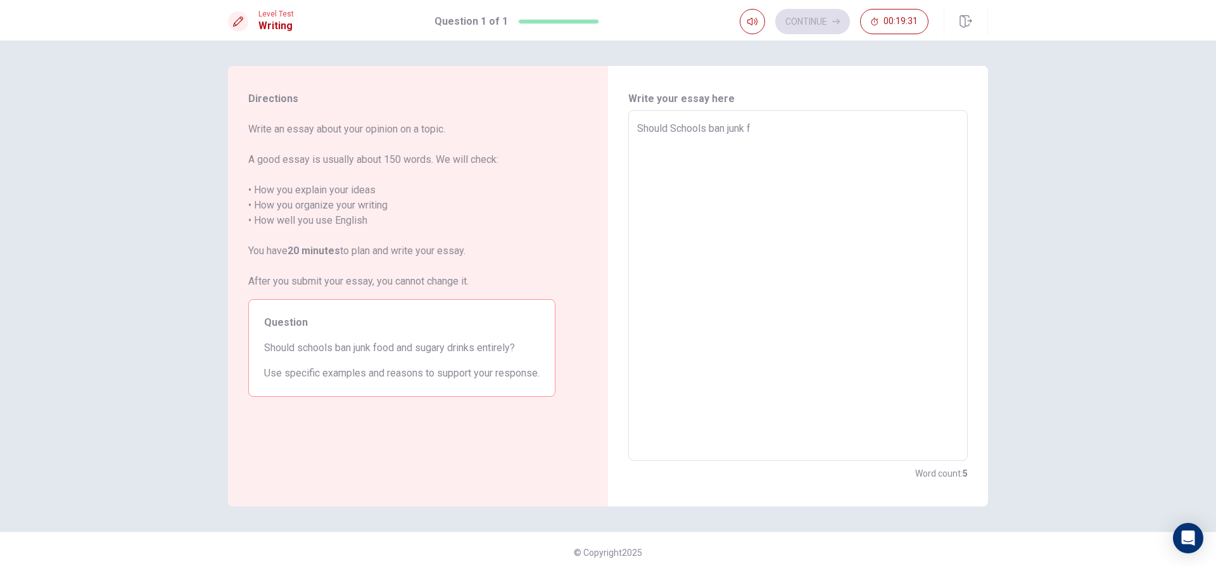
type textarea "Should Schools ban junk fo"
type textarea "x"
type textarea "Should Schools ban junk foo"
type textarea "x"
type textarea "Should Schools ban junk food"
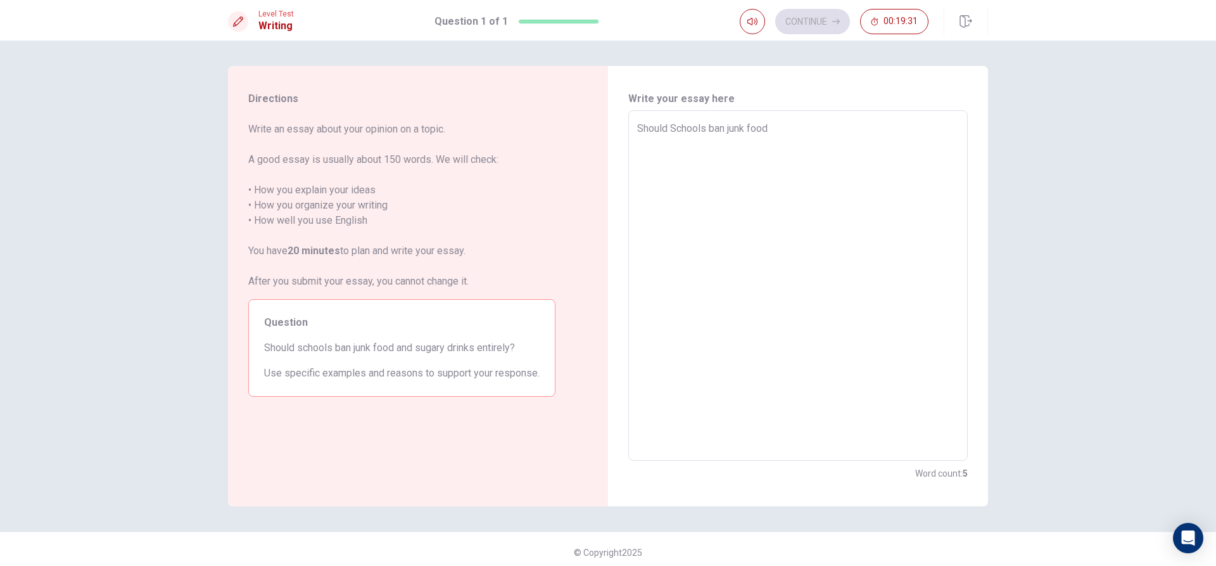
type textarea "x"
type textarea "Should Schools ban junk food"
type textarea "x"
type textarea "Should Schools ban junk food a"
type textarea "x"
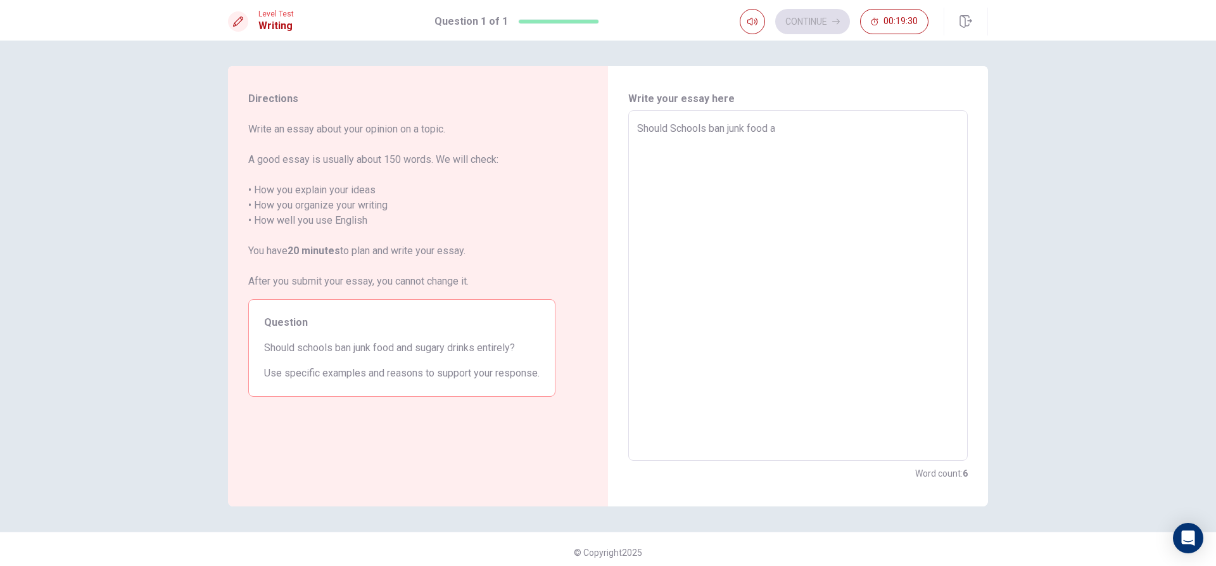
type textarea "Should Schools ban junk food an"
type textarea "x"
type textarea "Should Schools ban junk food and"
type textarea "x"
type textarea "Should Schools ban junk food and"
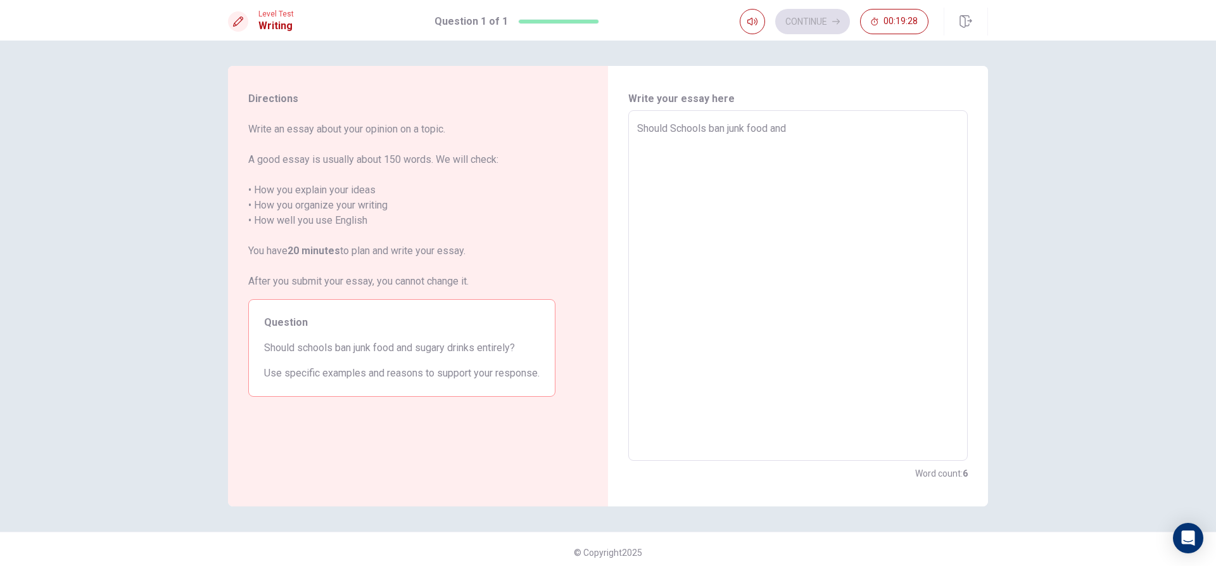
type textarea "x"
type textarea "Should Schools ban junk food and s"
type textarea "x"
type textarea "Should Schools ban junk food and su"
type textarea "x"
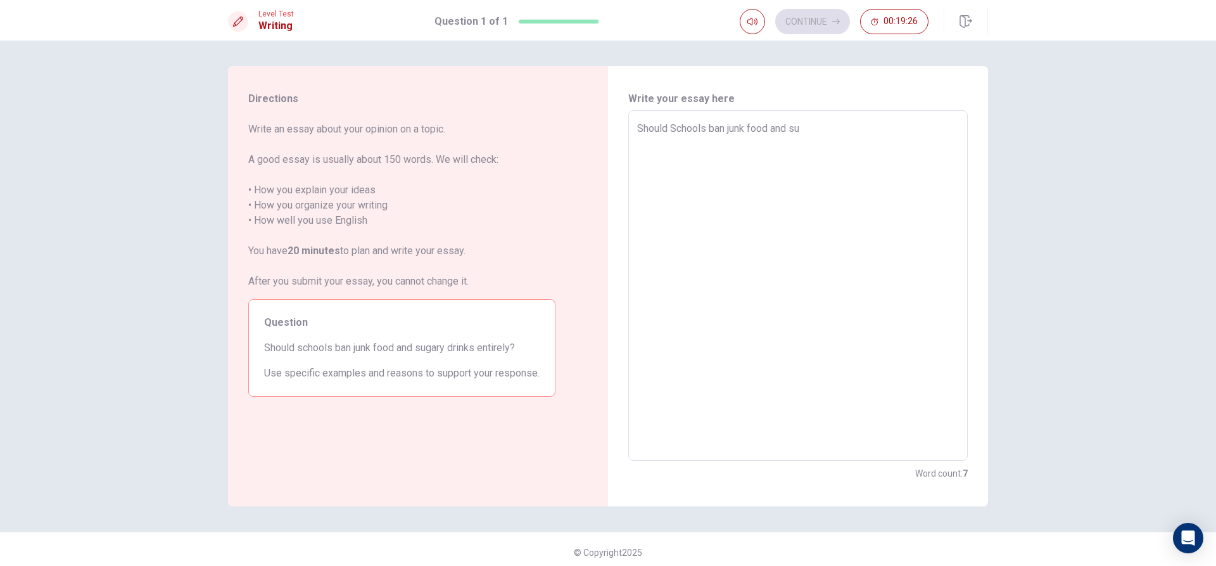
type textarea "Should Schools ban junk food and sug"
type textarea "x"
type textarea "Should Schools ban junk food and suga"
type textarea "x"
type textarea "Should Schools ban junk food and sugar"
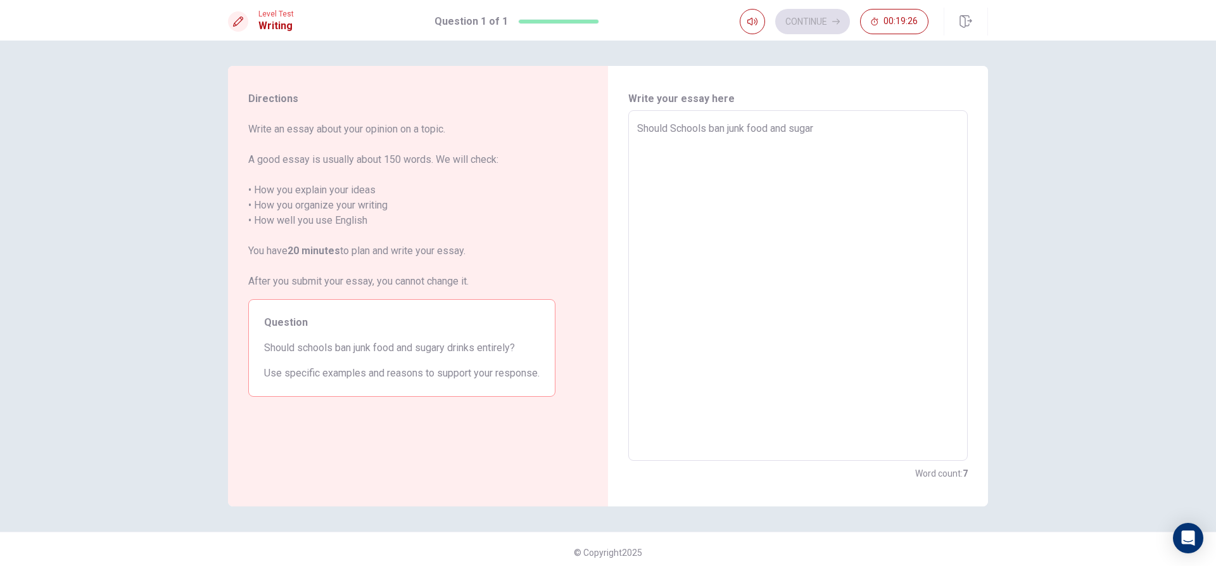
type textarea "x"
type textarea "Should Schools ban junk food and sugary"
type textarea "x"
type textarea "Should Schools ban junk food and sugary"
type textarea "x"
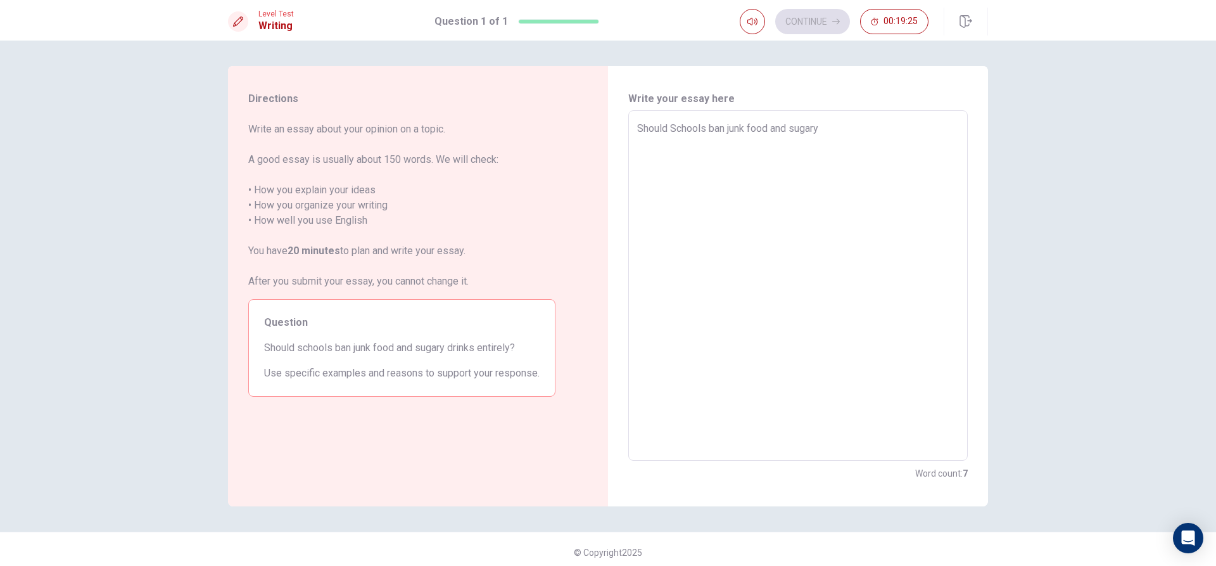
type textarea "Should Schools ban junk food and sugary d"
type textarea "x"
type textarea "Should Schools ban junk food and sugary dr"
type textarea "x"
type textarea "Should Schools ban junk food and sugary dri"
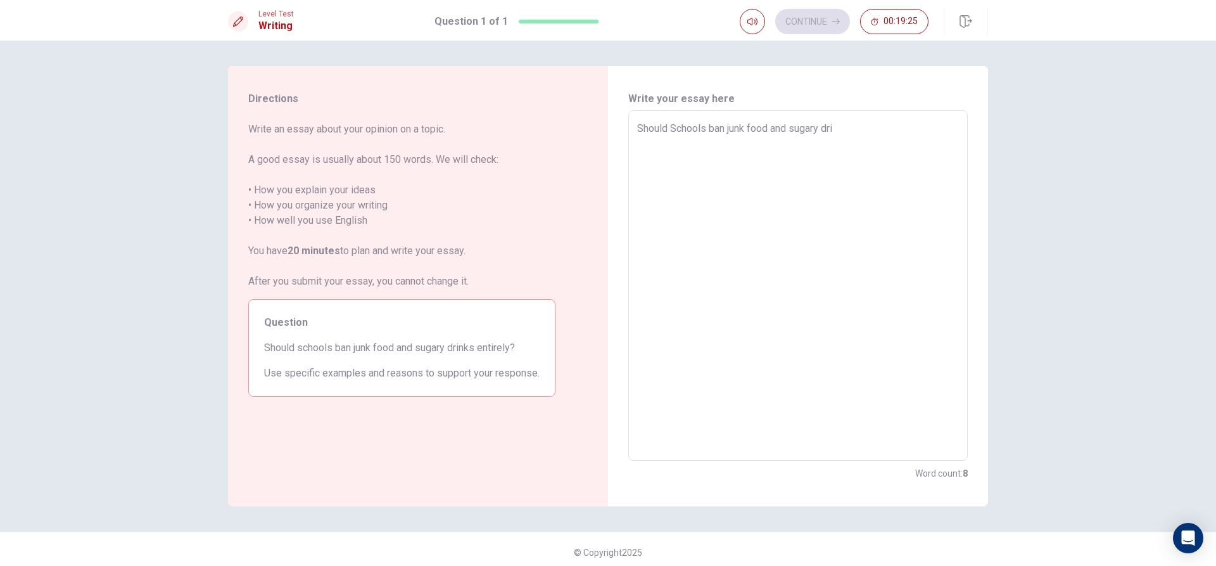
type textarea "x"
type textarea "Should Schools ban junk food and sugary drin"
type textarea "x"
type textarea "Should Schools ban junk food and sugary drink"
type textarea "x"
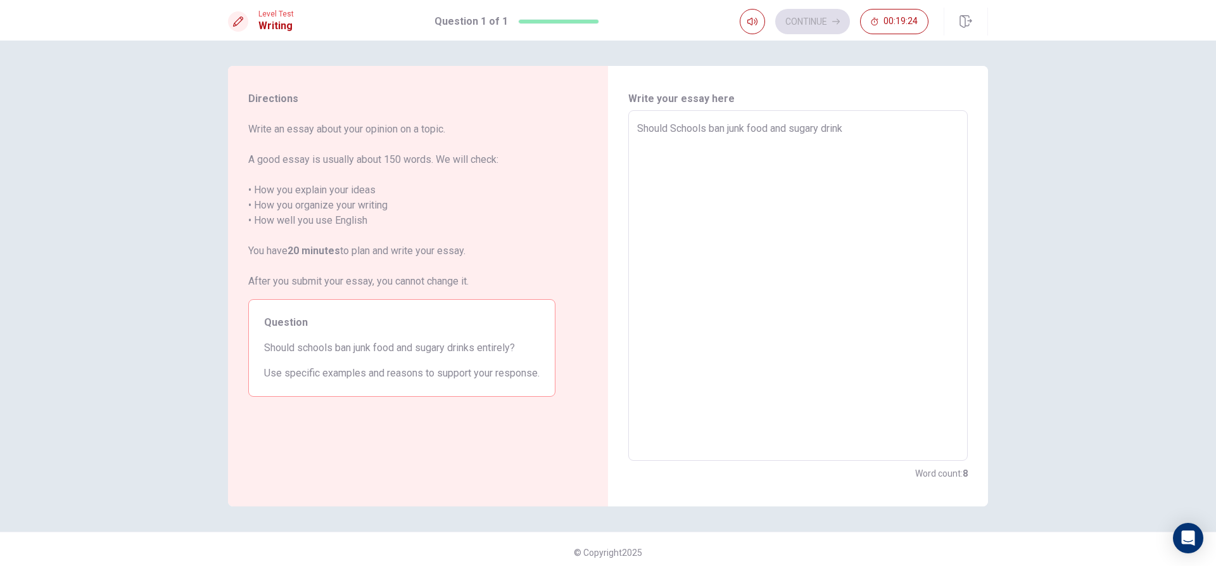
type textarea "Should Schools ban junk food and sugary drinks"
type textarea "x"
type textarea "Should Schools ban junk food and sugary drinks?"
type textarea "x"
type textarea "Should Schools ban junk food and sugary drinks?"
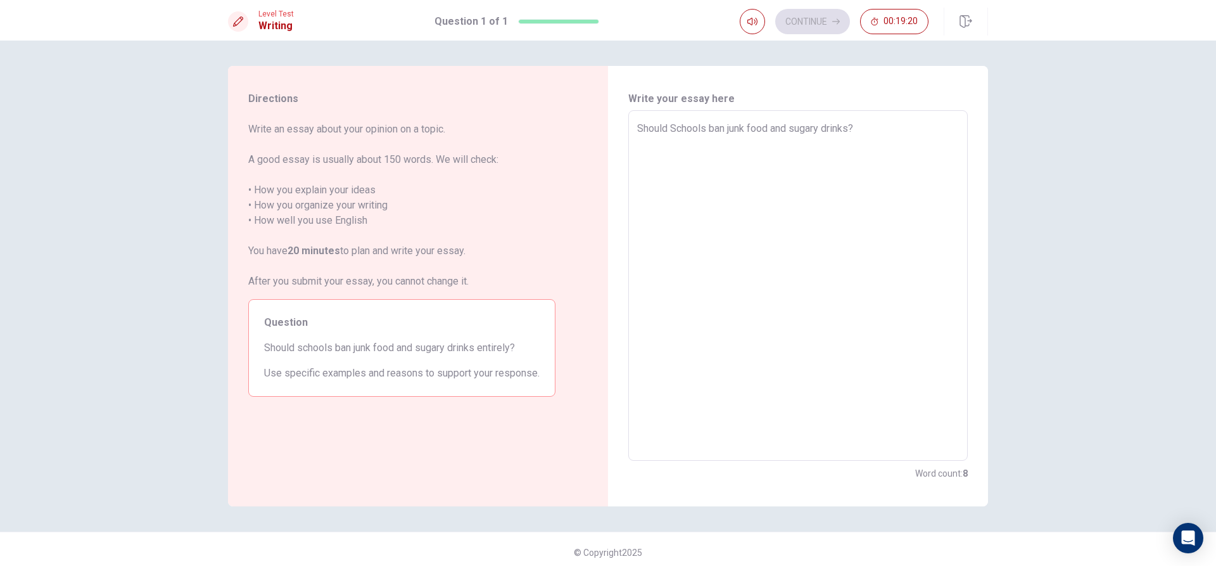
type textarea "x"
type textarea "Should Schools ban junk food and sugary drinks? L"
type textarea "x"
type textarea "Should Schools ban junk food and sugary drinks? Le"
type textarea "x"
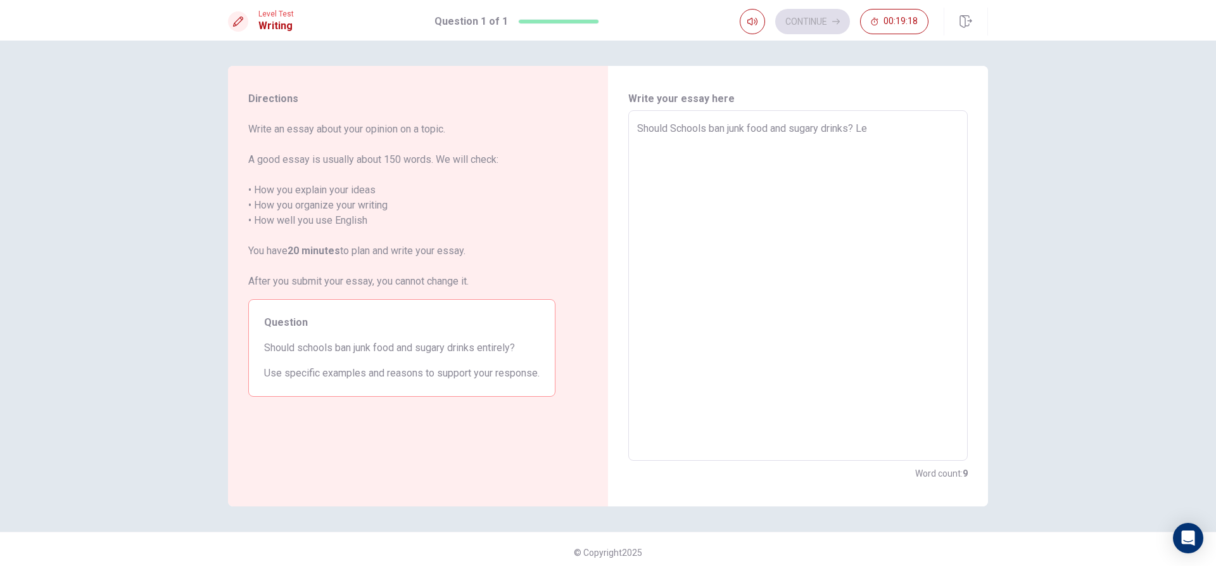
type textarea "Should Schools ban junk food and sugary drinks? Let"
type textarea "x"
type textarea "Should Schools ban junk food and sugary drinks? Lets"
type textarea "x"
type textarea "Should Schools ban junk food and sugary drinks? Lets"
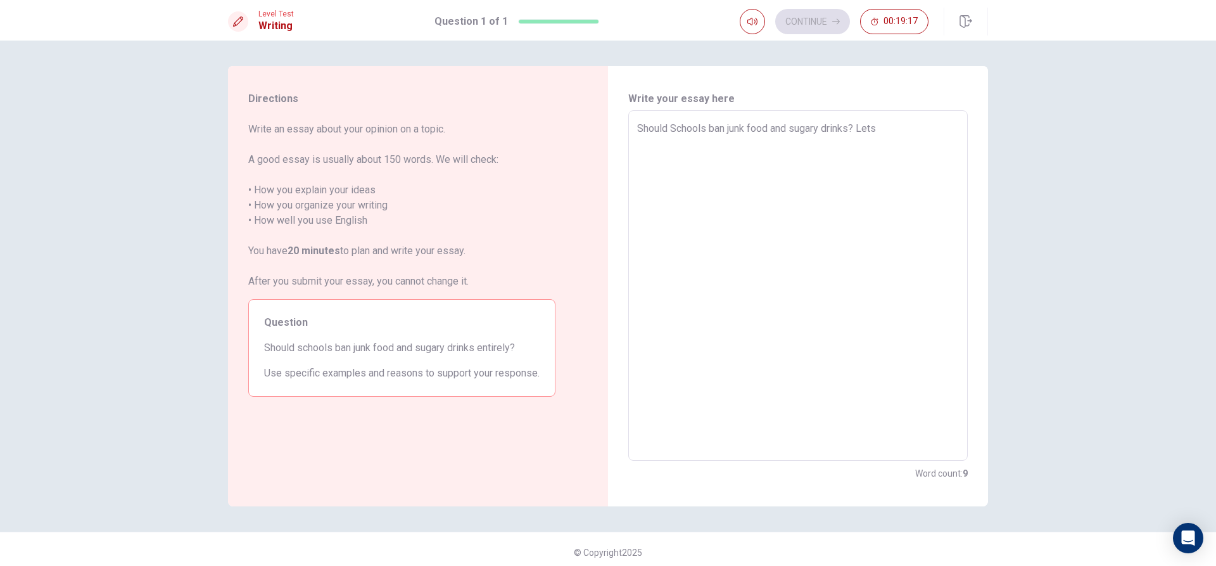
type textarea "x"
type textarea "Should Schools ban junk food and sugary drinks? Lets"
type textarea "x"
type textarea "Should Schools ban junk food and sugary drinks? Let"
type textarea "x"
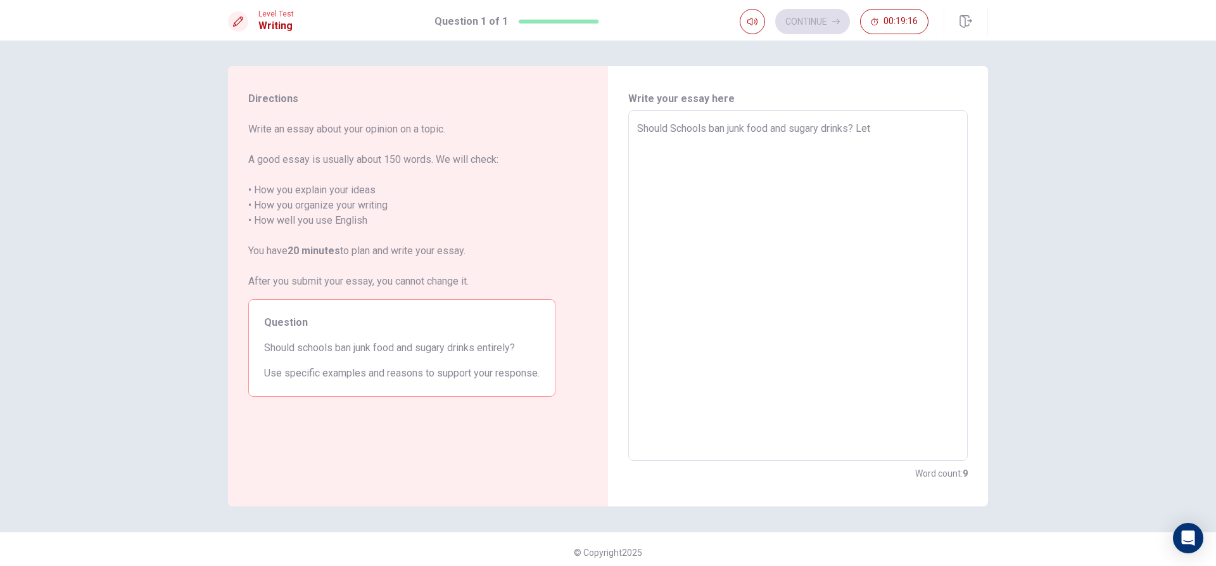
type textarea "Should Schools ban junk food and sugary drinks? Let'"
type textarea "x"
type textarea "Should Schools ban junk food and sugary drinks? Let's"
type textarea "x"
type textarea "Should Schools ban junk food and sugary drinks? Let's"
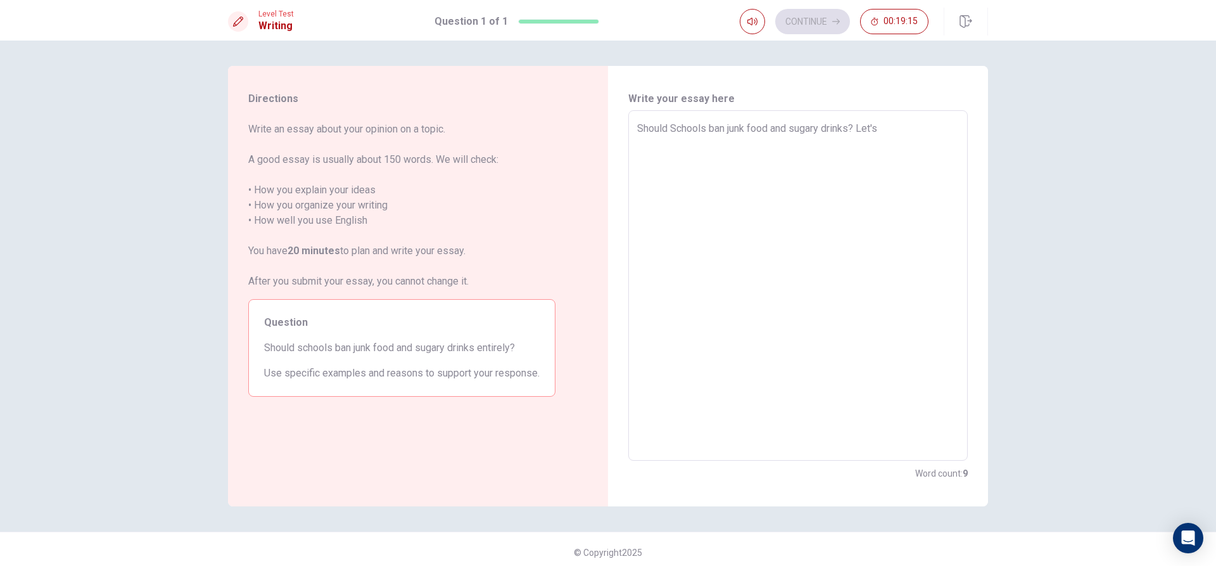
type textarea "x"
type textarea "Should Schools ban junk food and sugary drinks? Let's a"
type textarea "x"
type textarea "Should Schools ban junk food and sugary drinks? Let's an"
type textarea "x"
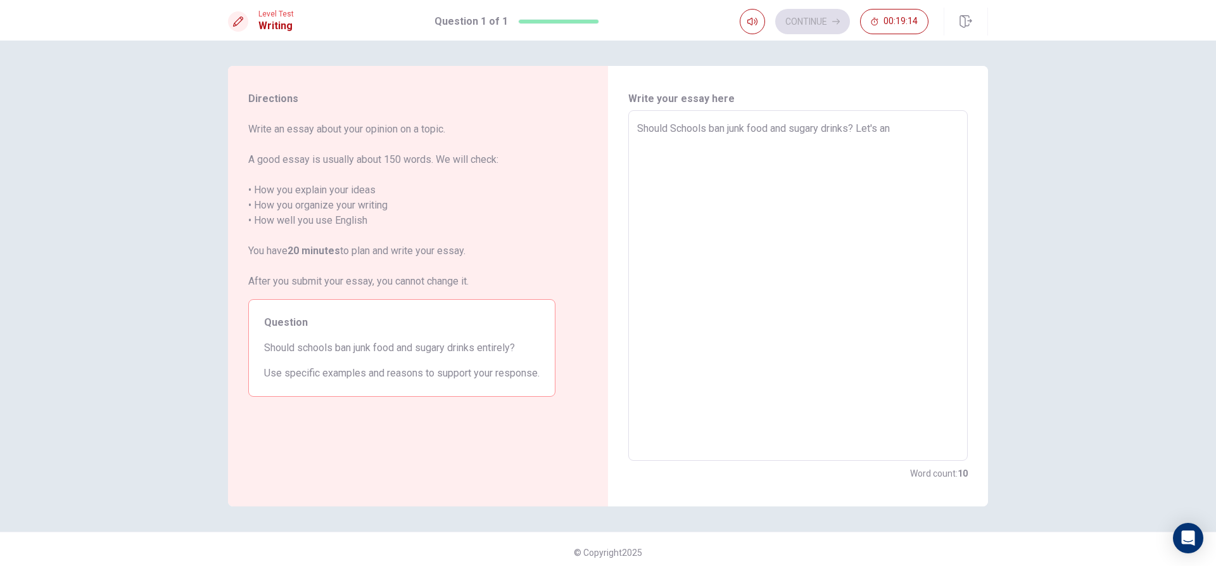
type textarea "Should Schools ban junk food and sugary drinks? Let's ans"
type textarea "x"
type textarea "Should Schools ban junk food and sugary drinks? Let's answ"
type textarea "x"
type textarea "Should Schools ban junk food and sugary drinks? Let's answe"
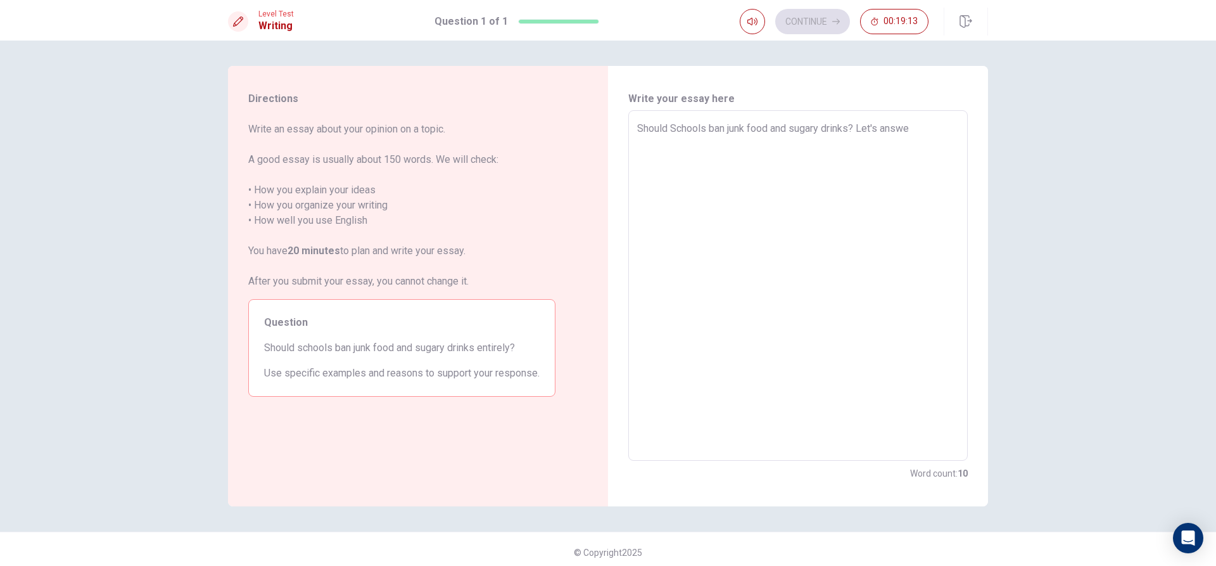
type textarea "x"
type textarea "Should Schools ban junk food and sugary drinks? Let's answer"
type textarea "x"
type textarea "Should Schools ban junk food and sugary drinks? Let's answert"
type textarea "x"
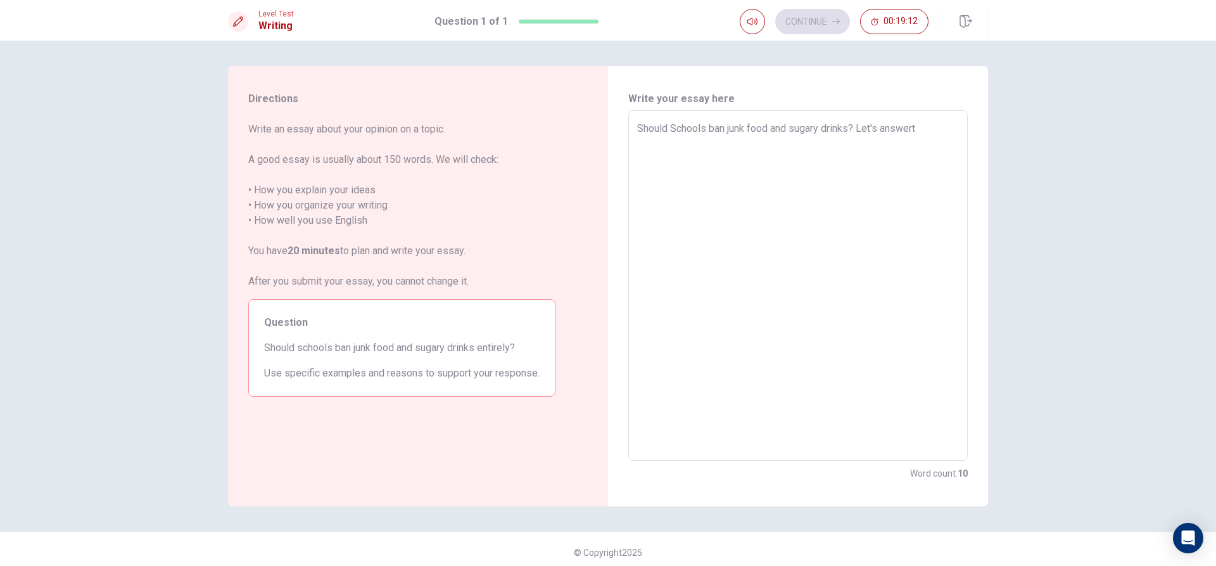
type textarea "Should Schools ban junk food and sugary drinks? Let's answerth"
type textarea "x"
type textarea "Should Schools ban junk food and sugary drinks? Let's answertha"
type textarea "x"
type textarea "Should Schools ban junk food and sugary drinks? Let's answerthat"
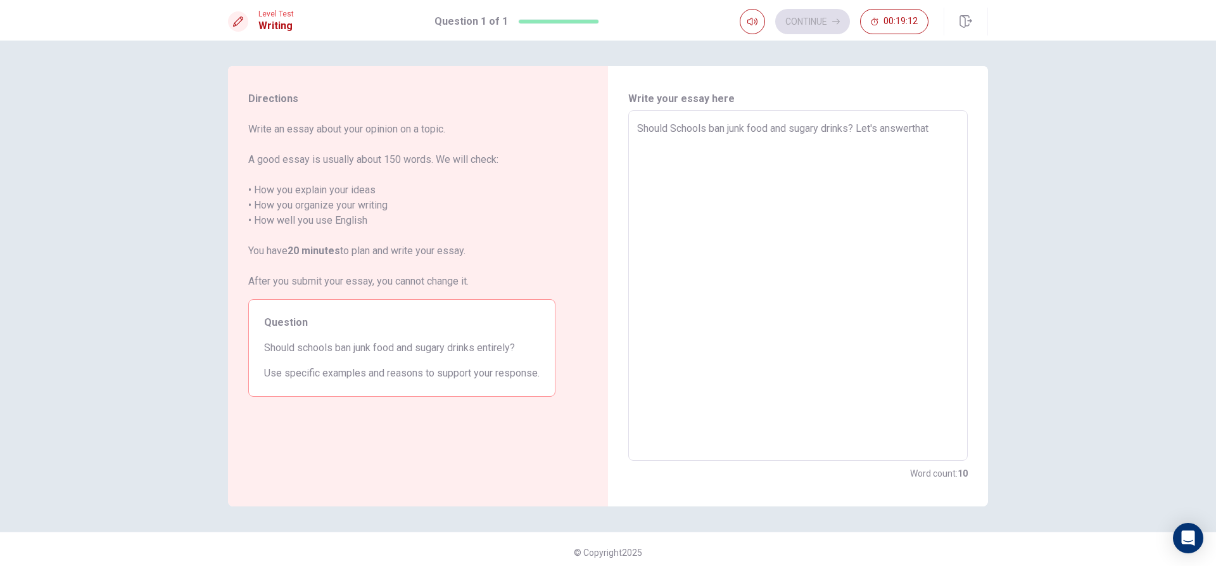
type textarea "x"
type textarea "Should Schools ban junk food and sugary drinks? Let's answerthat"
type textarea "x"
type textarea "Should Schools ban junk food and sugary drinks? Let's answerthat q"
type textarea "x"
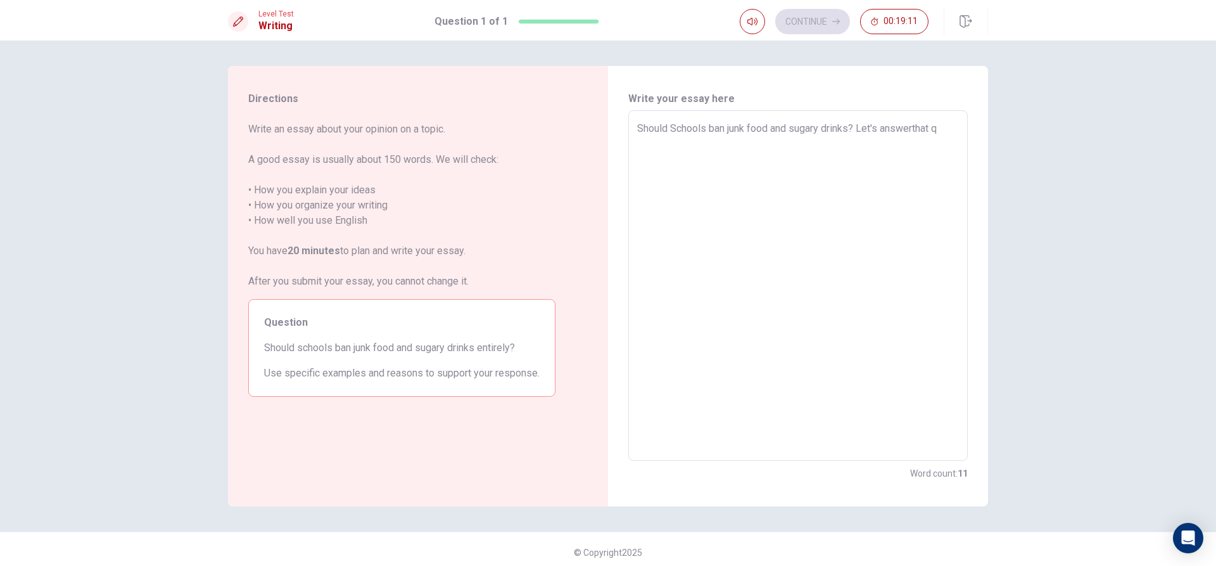
type textarea "Should Schools ban junk food and sugary drinks? Let's answerthat qu"
type textarea "x"
type textarea "Should Schools ban junk food and sugary drinks? Let's answerthat que"
type textarea "x"
type textarea "Should Schools ban junk food and sugary drinks? Let's answerthat ques"
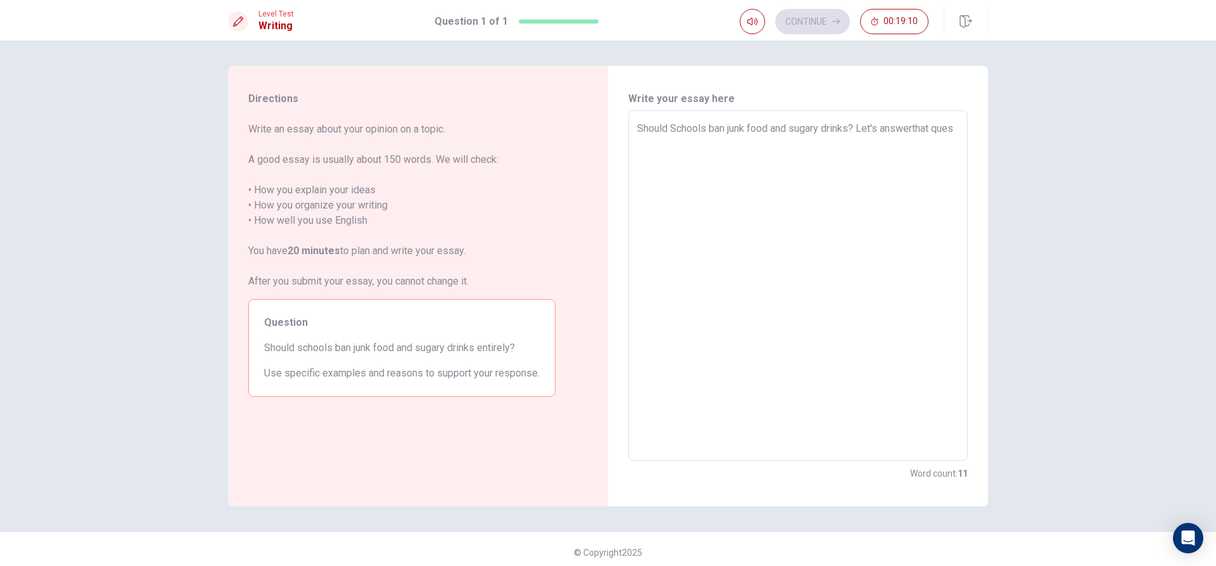
type textarea "x"
type textarea "Should Schools ban junk food and sugary drinks? Let's answerthat quest"
type textarea "x"
type textarea "Should Schools ban junk food and sugary drinks? Let's answerthat questio"
type textarea "x"
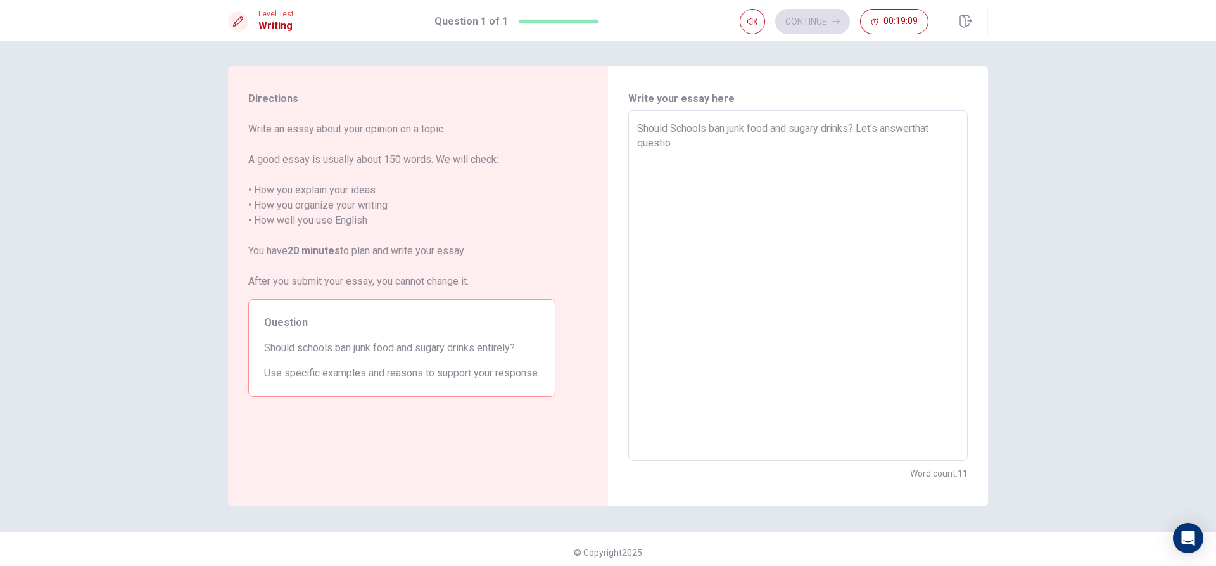
type textarea "Should Schools ban junk food and sugary drinks? Let's answerthat question"
click at [915, 130] on textarea "Should Schools ban junk food and sugary drinks? Let's answerthat question" at bounding box center [798, 285] width 322 height 329
click at [911, 129] on textarea "Should Schools ban junk food and sugary drinks? Let's answerthat question" at bounding box center [798, 285] width 322 height 329
type textarea "x"
click at [915, 129] on textarea "Should Schools ban junk food and sugary drinks? Let's answerthat question" at bounding box center [798, 285] width 322 height 329
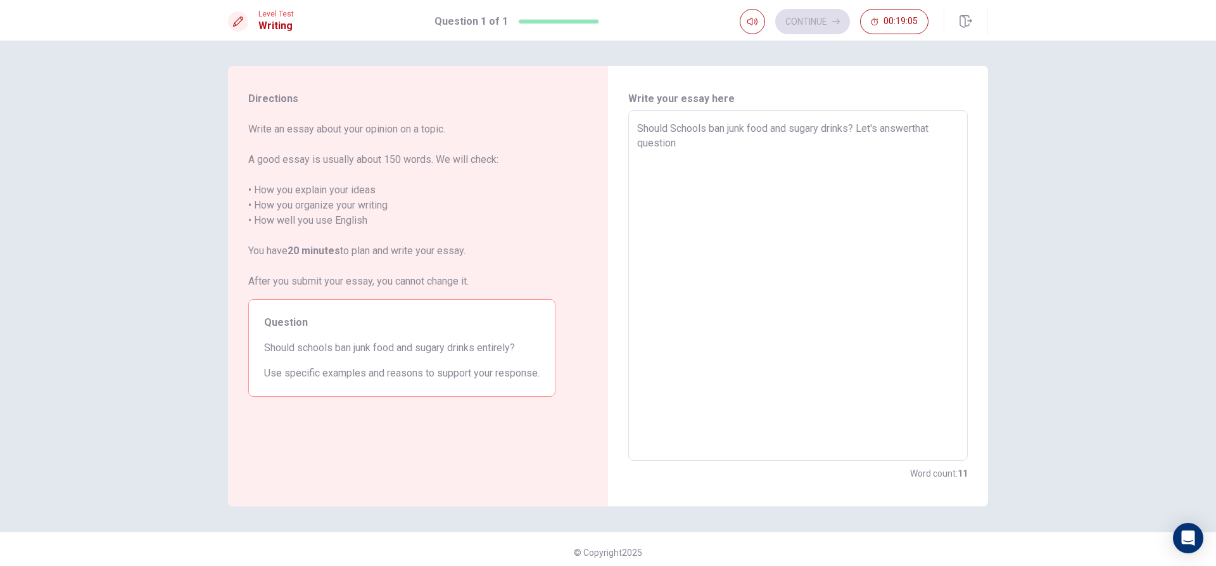
type textarea "Should Schools ban junk food and sugary drinks? Let's answer that question"
click at [854, 165] on textarea "Should Schools ban junk food and sugary drinks? Let's answer that question" at bounding box center [798, 285] width 322 height 329
type textarea "x"
type textarea "Should Schools ban junk food and sugary drinks? Let's answer that question."
type textarea "x"
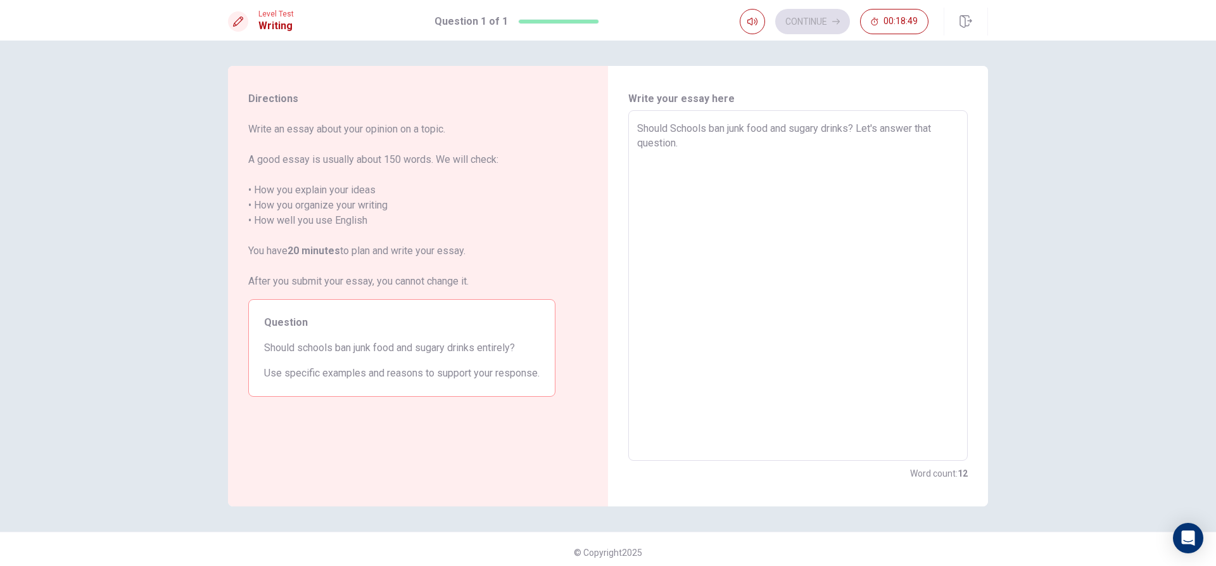
type textarea "Should Schools ban junk food and sugary drinks? Let's answer that question."
type textarea "x"
type textarea "Should Schools ban junk food and sugary drinks? Let's answer that question. W"
type textarea "x"
type textarea "Should Schools ban junk food and sugary drinks? Let's answer that question. We"
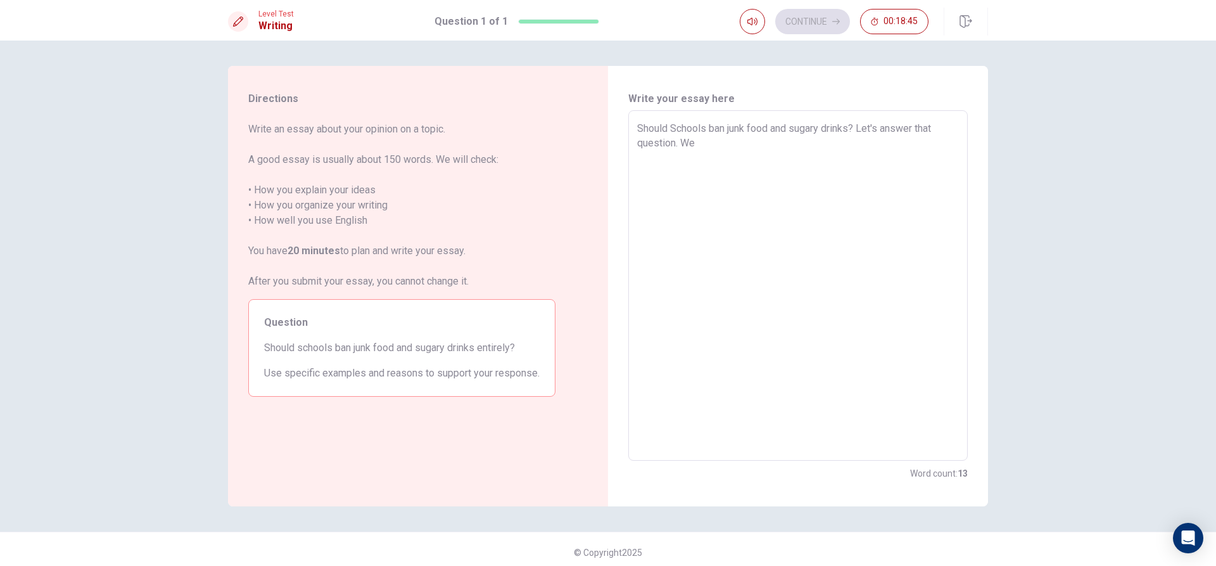
type textarea "x"
type textarea "Should Schools ban junk food and sugary drinks? Let's answer that question. We"
type textarea "x"
type textarea "Should Schools ban junk food and sugary drinks? Let's answer that question. We a"
type textarea "x"
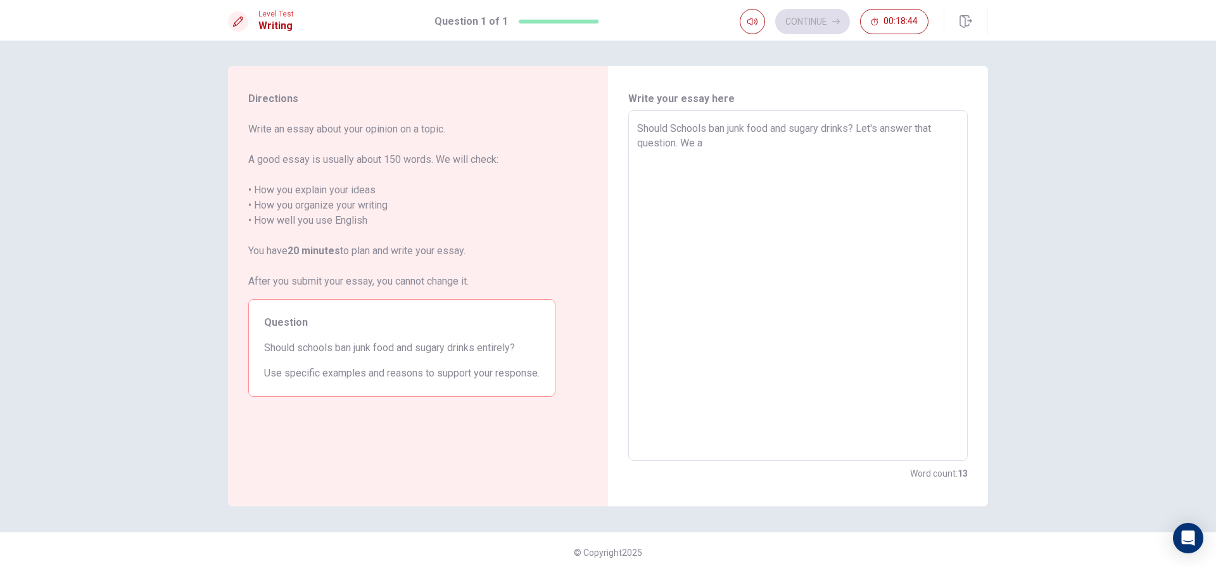
type textarea "Should Schools ban junk food and sugary drinks? Let's answer that question. We …"
type textarea "x"
type textarea "Should Schools ban junk food and sugary drinks? Let's answer that question. We …"
type textarea "x"
type textarea "Should Schools ban junk food and sugary drinks? Let's answer that question. We …"
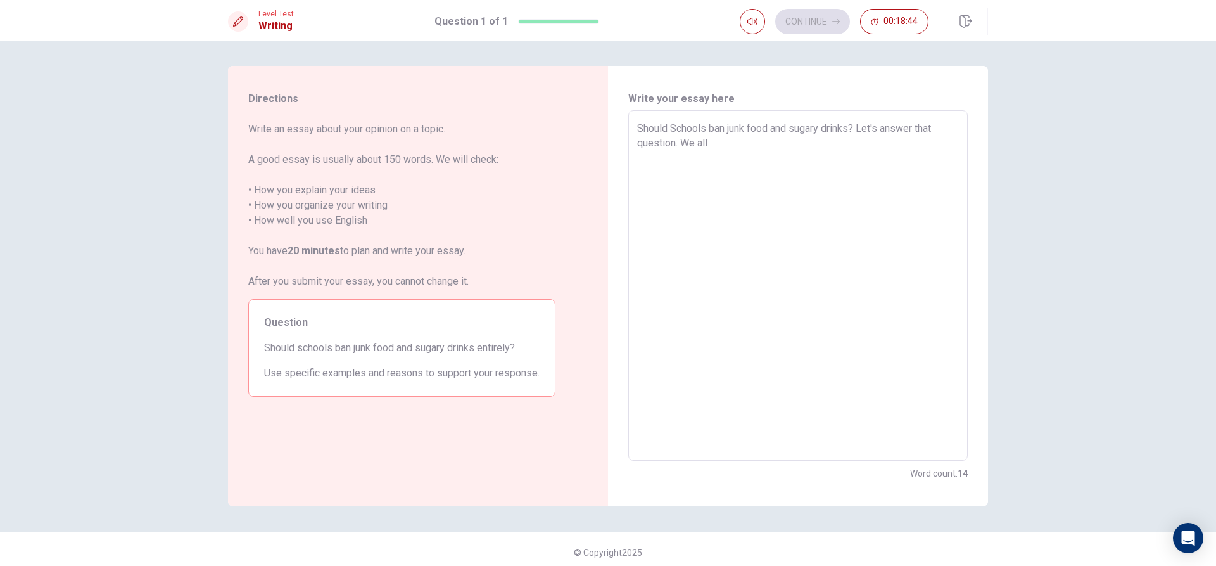
type textarea "x"
type textarea "Should Schools ban junk food and sugary drinks? Let's answer that question. We …"
type textarea "x"
type textarea "Should Schools ban junk food and sugary drinks? Let's answer that question. We …"
type textarea "x"
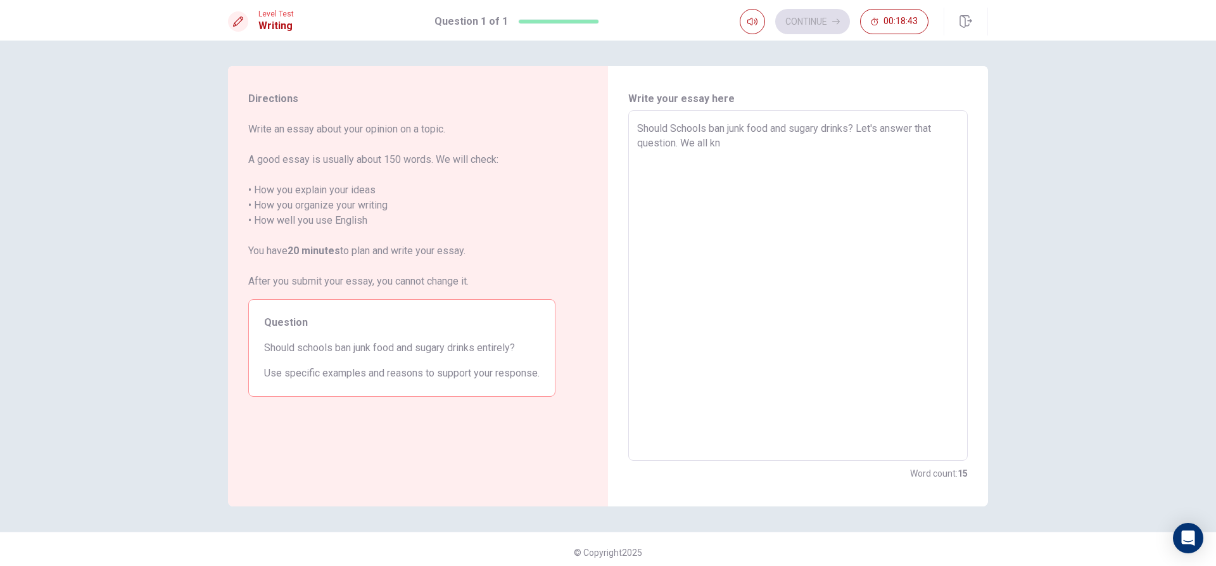
type textarea "Should Schools ban junk food and sugary drinks? Let's answer that question. We …"
type textarea "x"
type textarea "Should Schools ban junk food and sugary drinks? Let's answer that question. We …"
type textarea "x"
type textarea "Should Schools ban junk food and sugary drinks? Let's answer that question. We …"
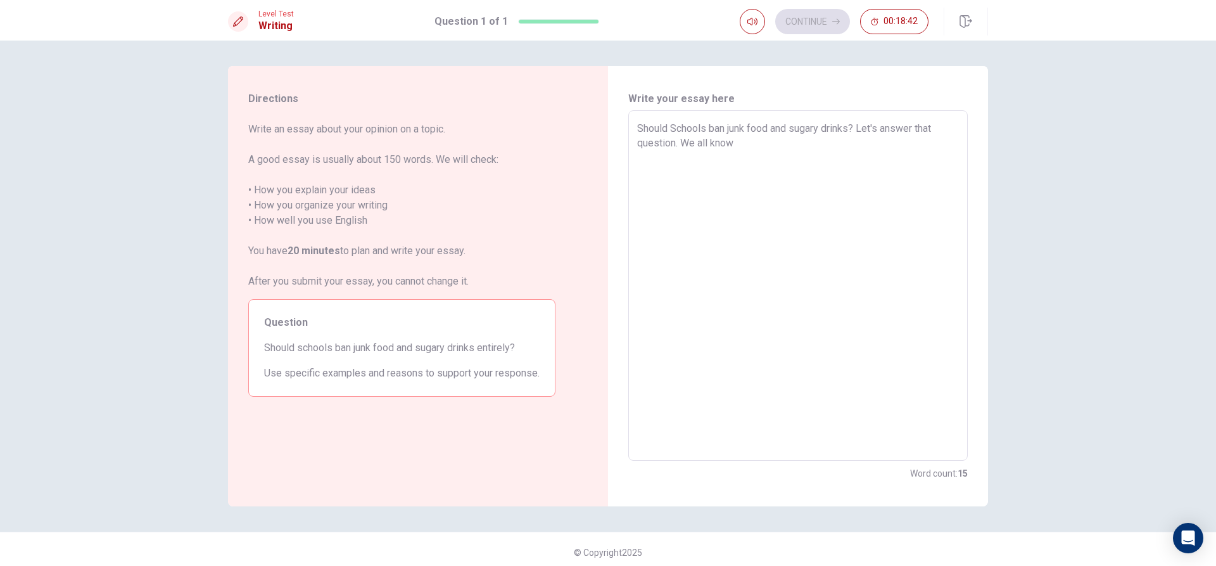
type textarea "x"
type textarea "Should Schools ban junk food and sugary drinks? Let's answer that question. We …"
type textarea "x"
type textarea "Should Schools ban junk food and sugary drinks? Let's answer that question. We …"
type textarea "x"
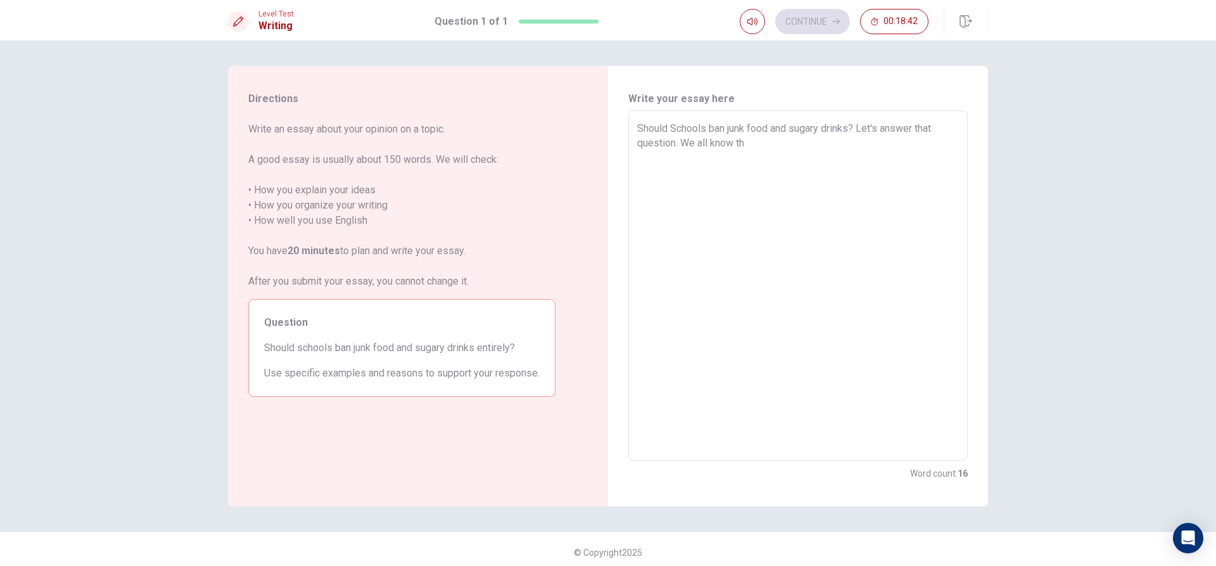
type textarea "Should Schools ban junk food and sugary drinks? Let's answer that question. We …"
type textarea "x"
type textarea "Should Schools ban junk food and sugary drinks? Let's answer that question. We …"
type textarea "x"
type textarea "Should Schools ban junk food and sugary drinks? Let's answer that question. We …"
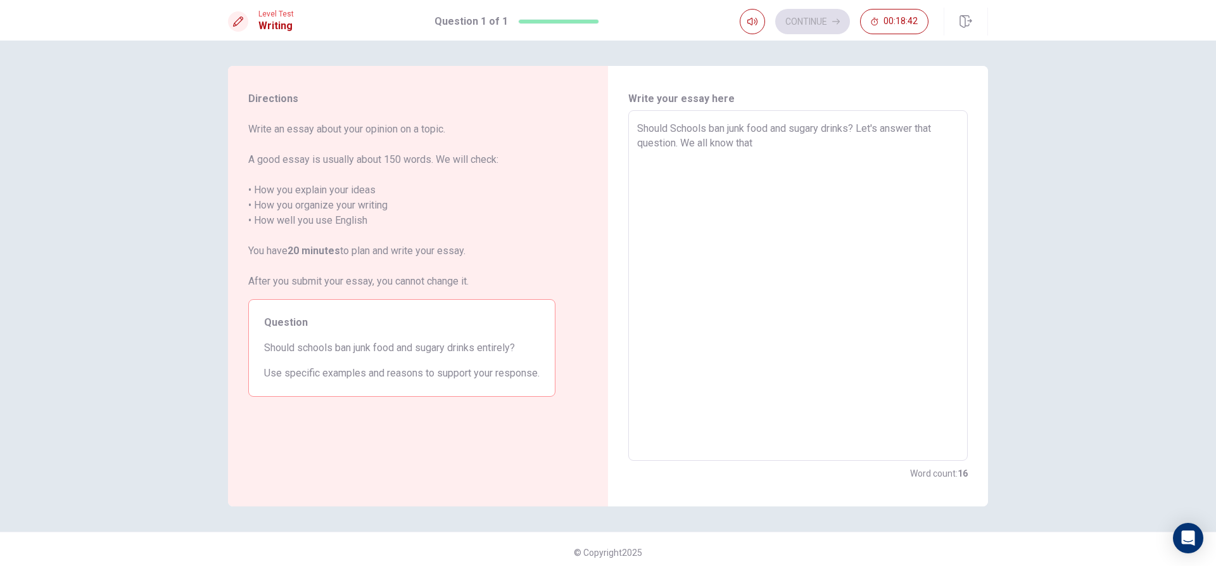
type textarea "x"
type textarea "Should Schools ban junk food and sugary drinks? Let's answer that question. We …"
type textarea "x"
type textarea "Should Schools ban junk food and sugary drinks? Let's answer that question. We …"
type textarea "x"
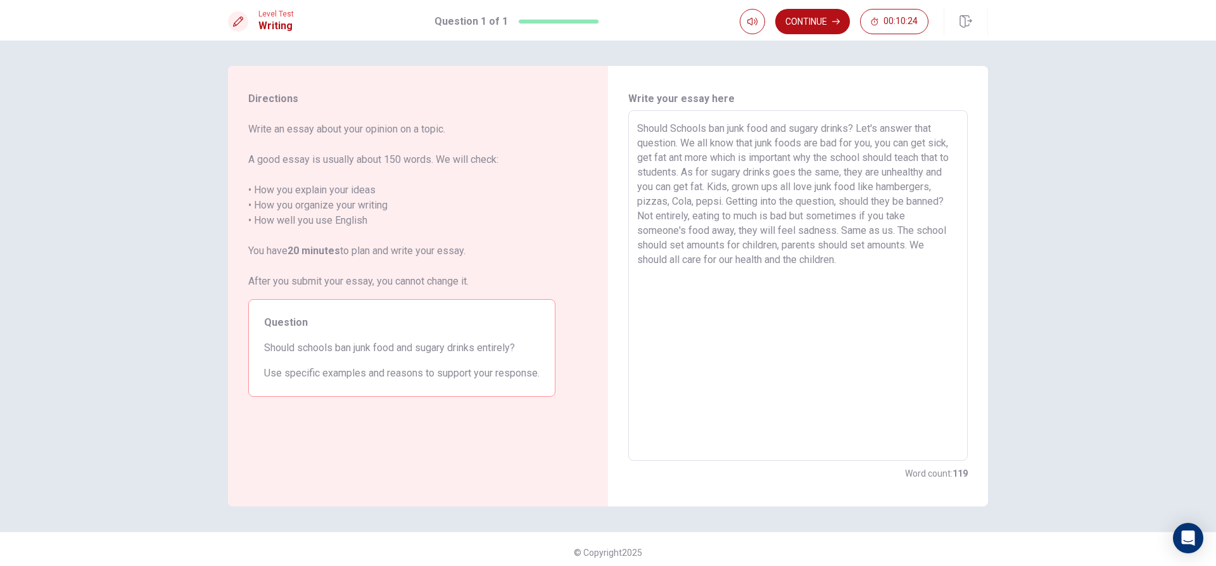
click at [637, 252] on textarea "Should Schools ban junk food and sugary drinks? Let's answer that question. We …" at bounding box center [798, 285] width 322 height 329
click at [929, 295] on textarea "Should Schools ban junk food and sugary drinks? Let's answer that question. We …" at bounding box center [798, 285] width 322 height 329
click at [637, 283] on textarea "Should Schools ban junk food and sugary drinks? Let's answer that question. We …" at bounding box center [798, 285] width 322 height 329
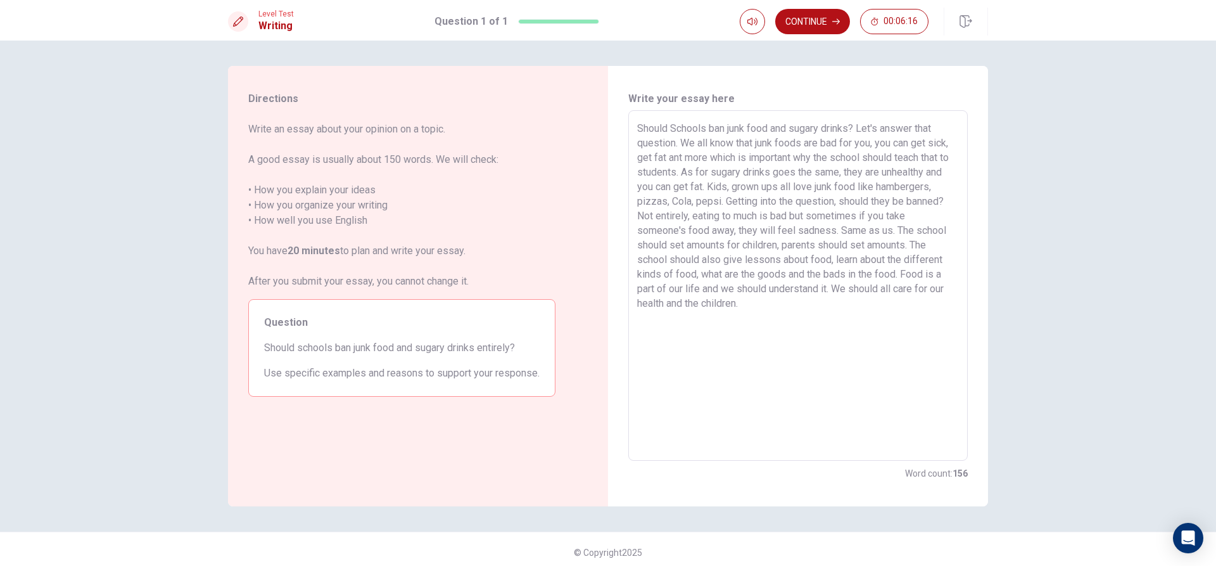
drag, startPoint x: 803, startPoint y: 307, endPoint x: 876, endPoint y: 293, distance: 74.2
click at [876, 293] on textarea "Should Schools ban junk food and sugary drinks? Let's answer that question. We …" at bounding box center [798, 285] width 322 height 329
click at [884, 342] on textarea "Should Schools ban junk food and sugary drinks? Let's answer that question. We …" at bounding box center [798, 285] width 322 height 329
click at [828, 32] on button "Continue" at bounding box center [812, 21] width 75 height 25
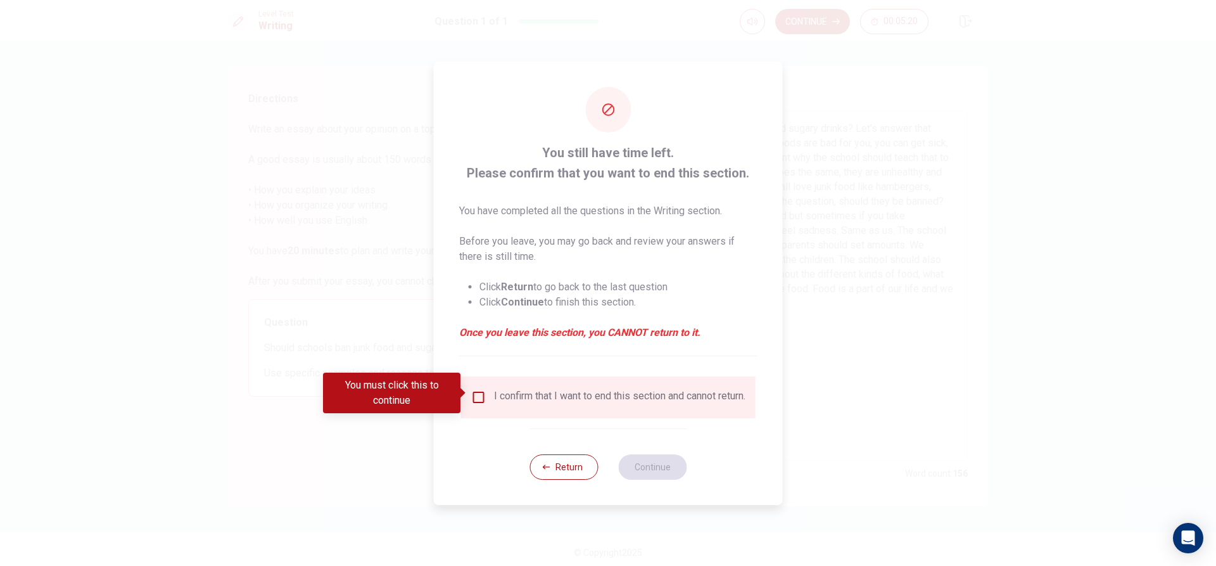
click at [476, 390] on input "You must click this to continue" at bounding box center [478, 397] width 15 height 15
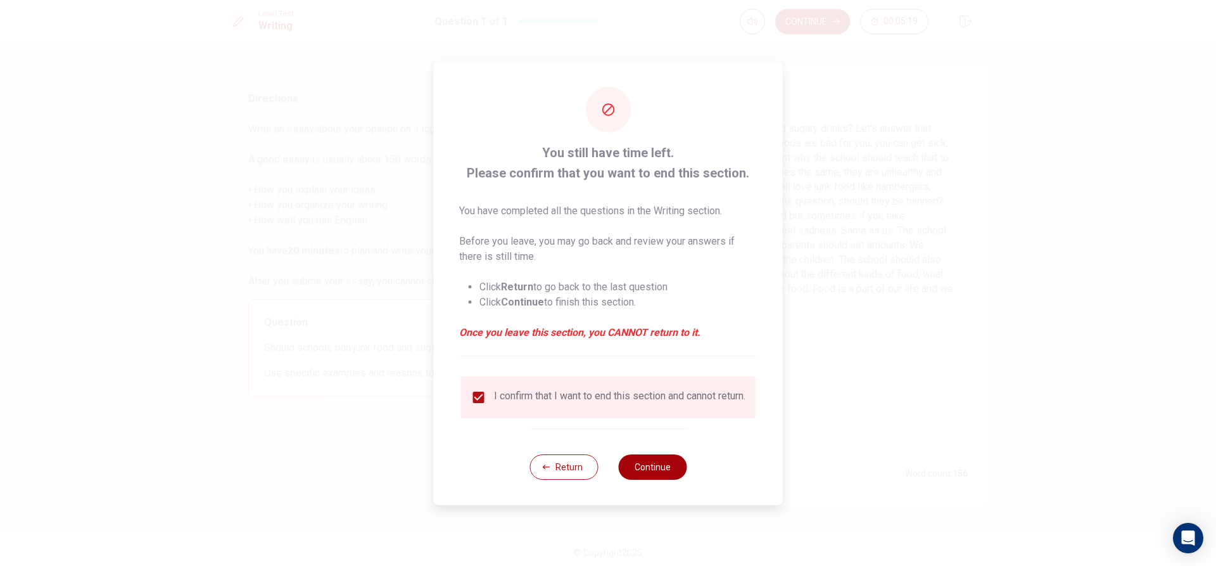
click at [665, 473] on button "Continue" at bounding box center [652, 466] width 68 height 25
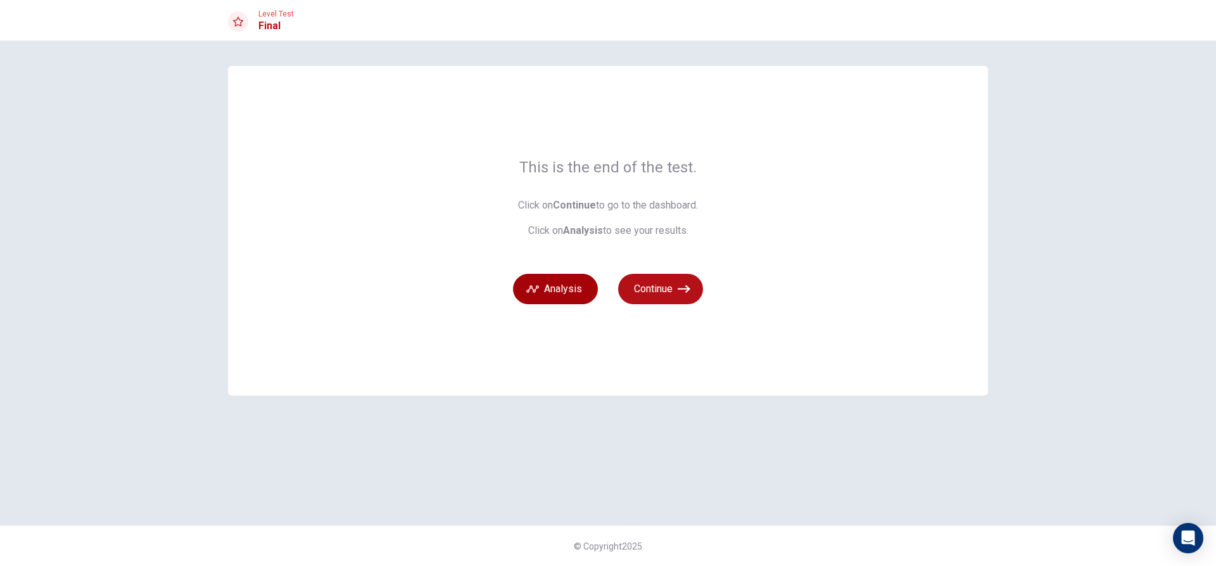
click at [559, 295] on button "Analysis" at bounding box center [555, 289] width 85 height 30
